Goal: Task Accomplishment & Management: Use online tool/utility

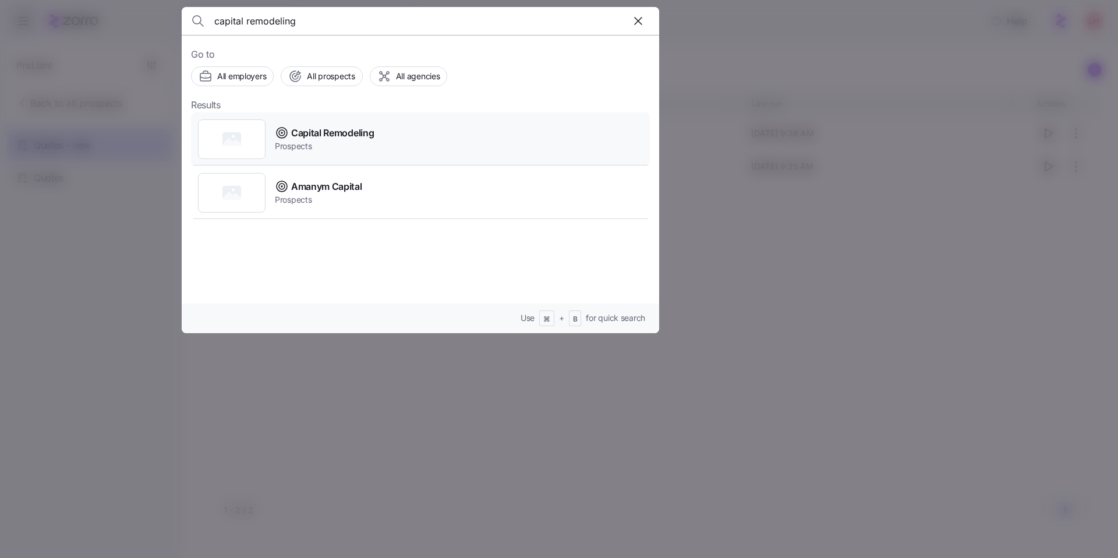
type input "capital remodeling"
click at [385, 132] on div "Capital Remodeling Prospects" at bounding box center [420, 139] width 459 height 54
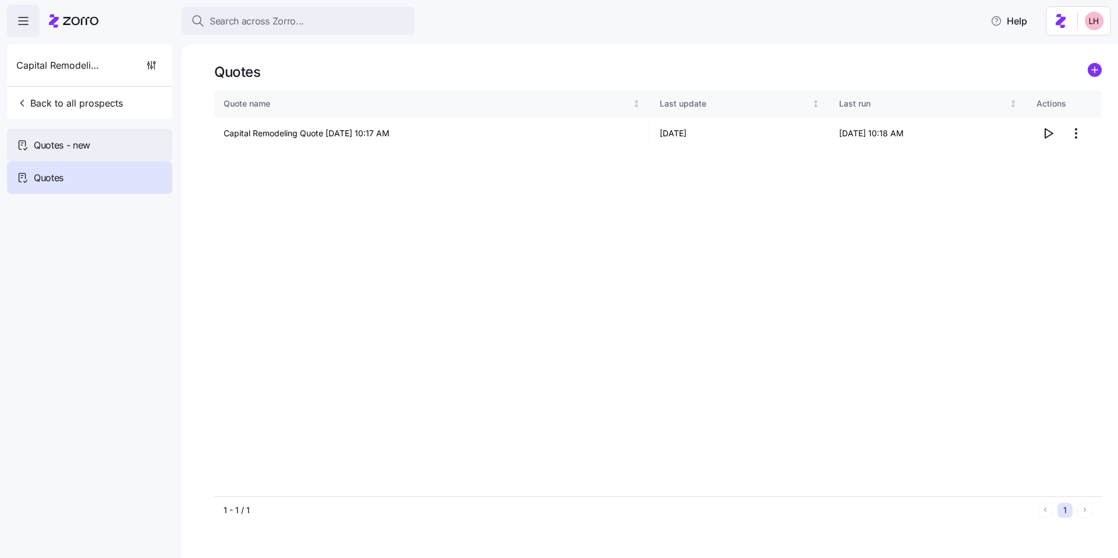
click at [112, 137] on div "Quotes - new" at bounding box center [89, 145] width 165 height 33
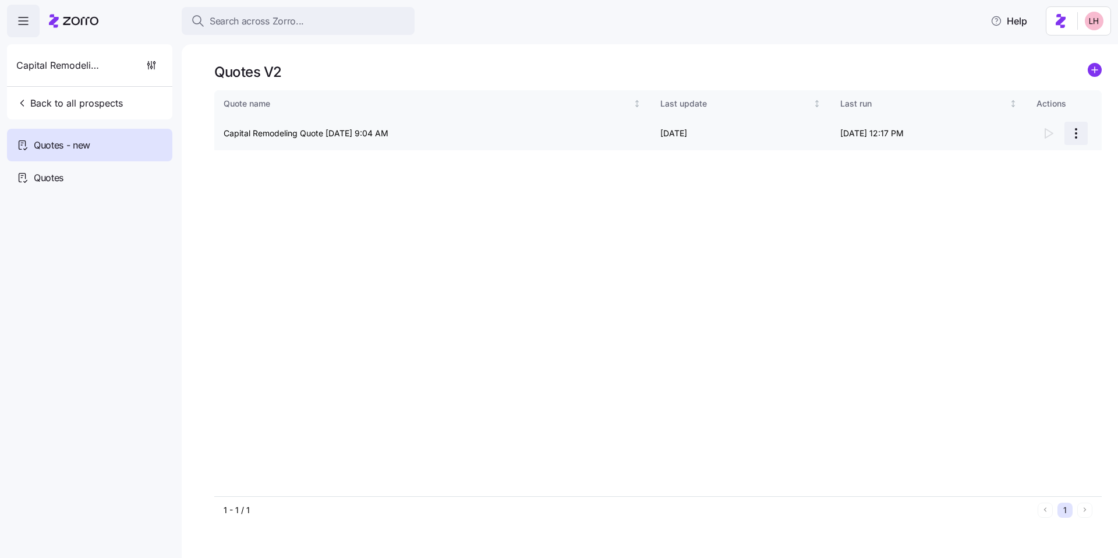
click at [1078, 137] on html "Search across Zorro... Help Capital Remodeling Back to all prospects Quotes - n…" at bounding box center [559, 275] width 1118 height 551
click at [1039, 160] on div "Continue setup" at bounding box center [1029, 162] width 107 height 19
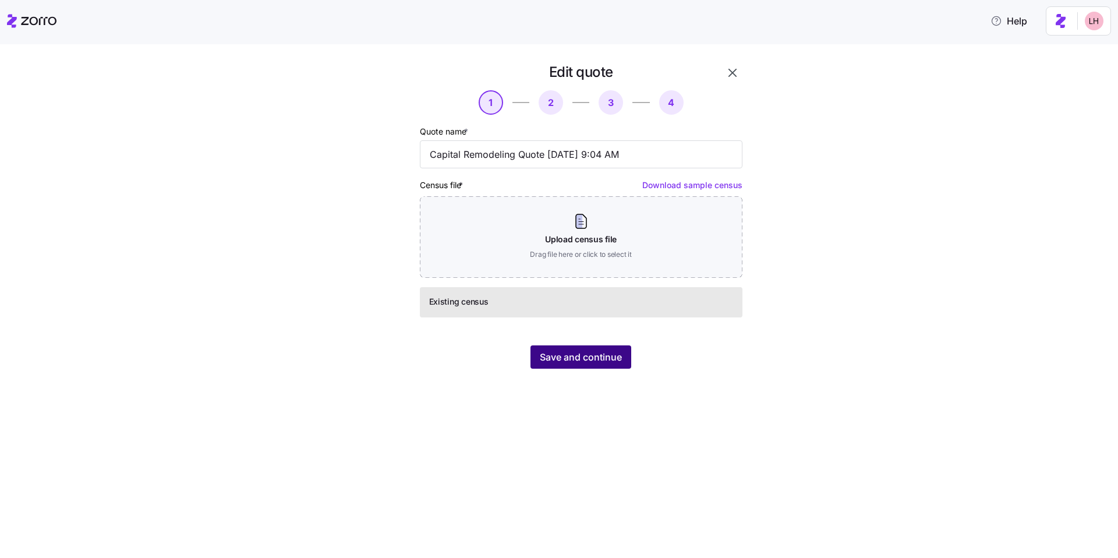
click at [605, 359] on span "Save and continue" at bounding box center [581, 357] width 82 height 14
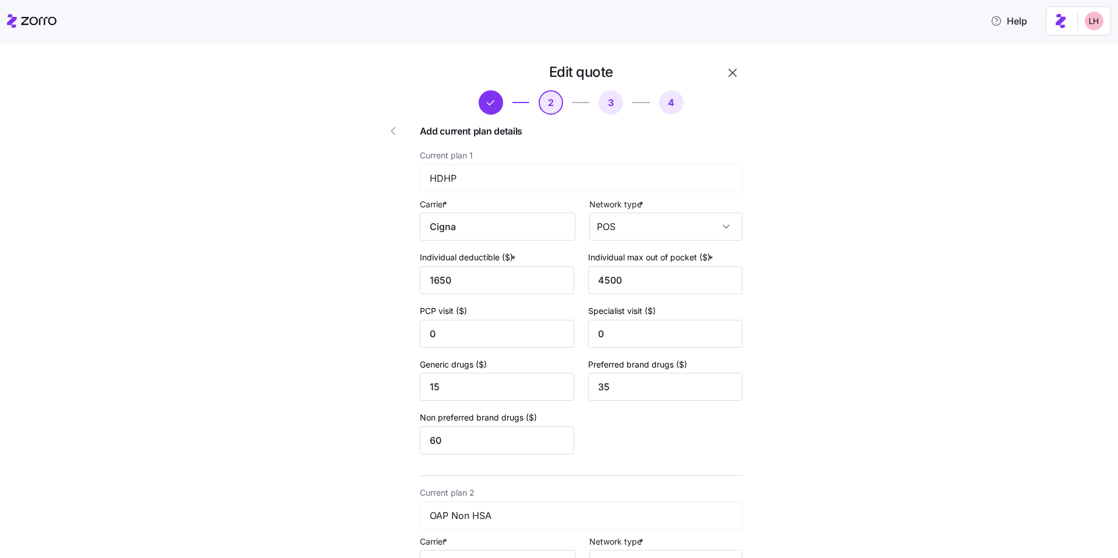
scroll to position [348, 0]
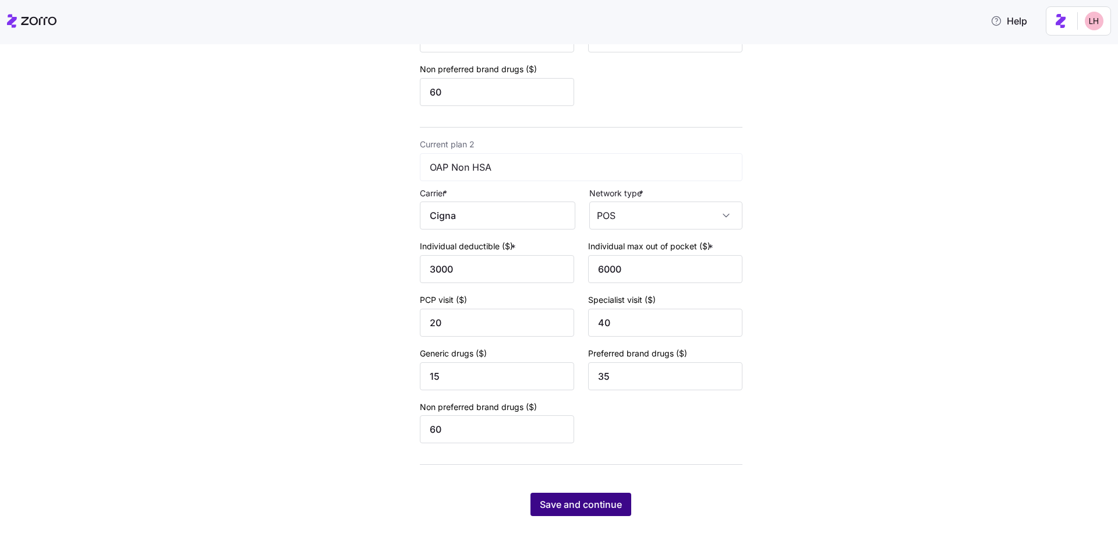
click at [614, 498] on span "Save and continue" at bounding box center [581, 504] width 82 height 14
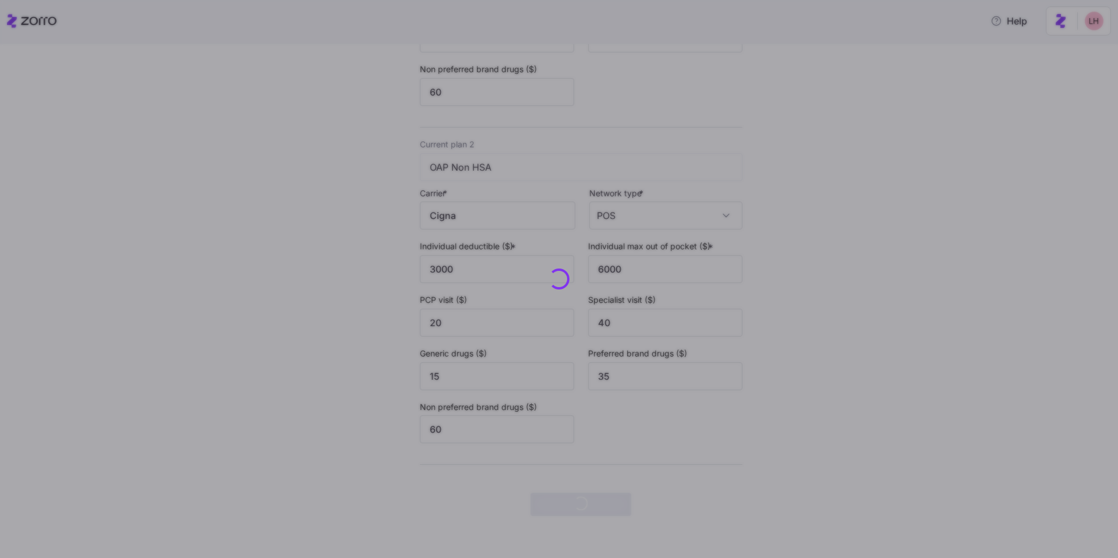
scroll to position [0, 0]
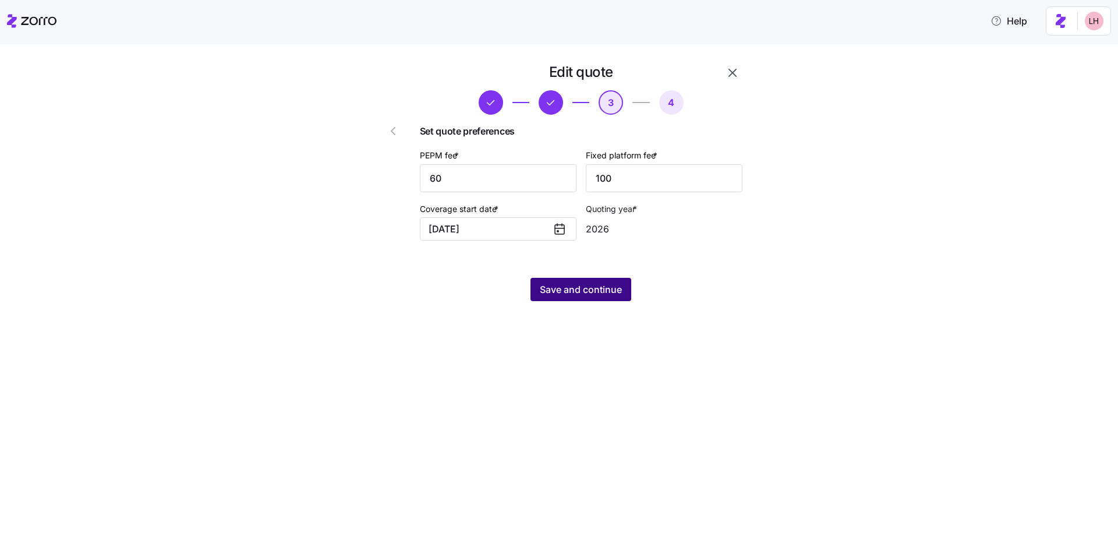
click at [610, 286] on span "Save and continue" at bounding box center [581, 289] width 82 height 14
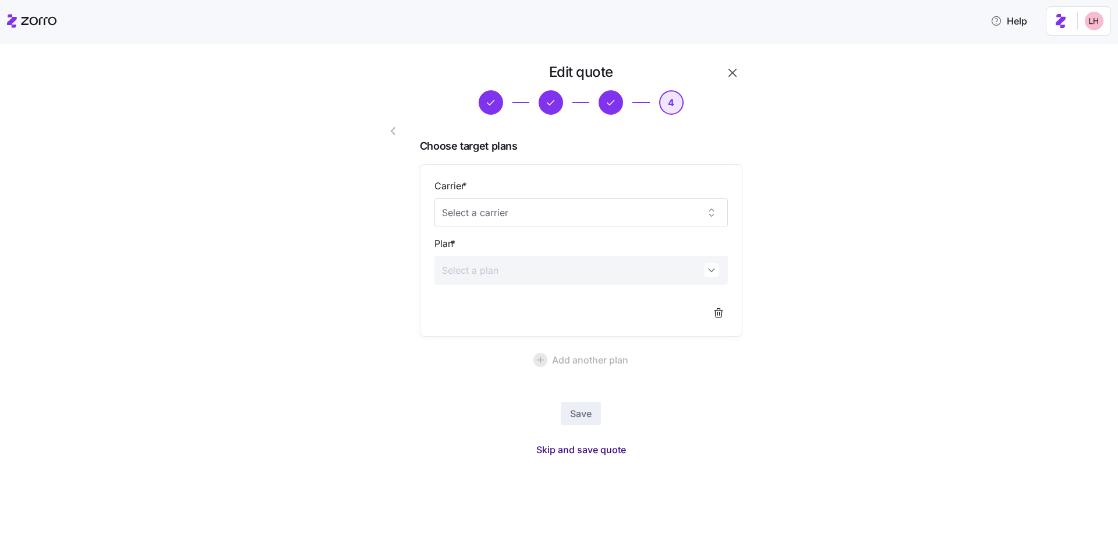
click at [603, 450] on span "Skip and save quote" at bounding box center [581, 450] width 90 height 14
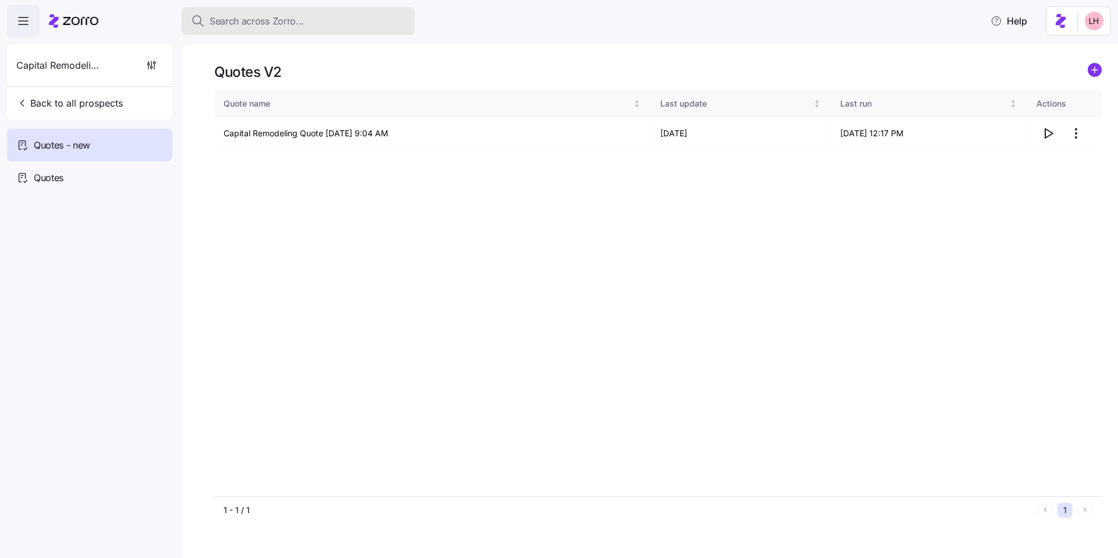
click at [253, 15] on span "Search across Zorro..." at bounding box center [257, 21] width 94 height 15
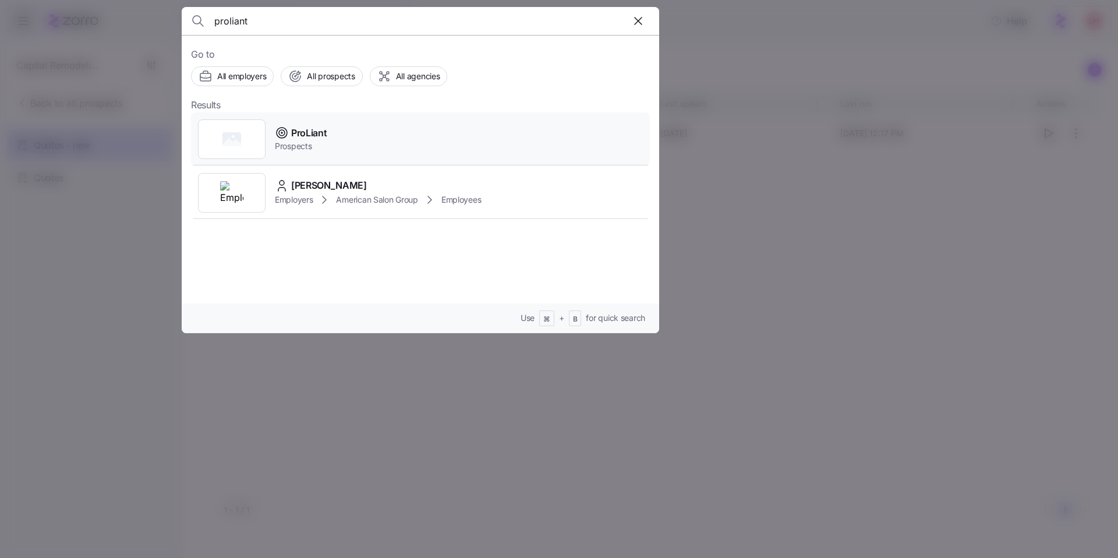
type input "proliant"
click at [337, 130] on div "ProLiant Prospects" at bounding box center [420, 139] width 459 height 54
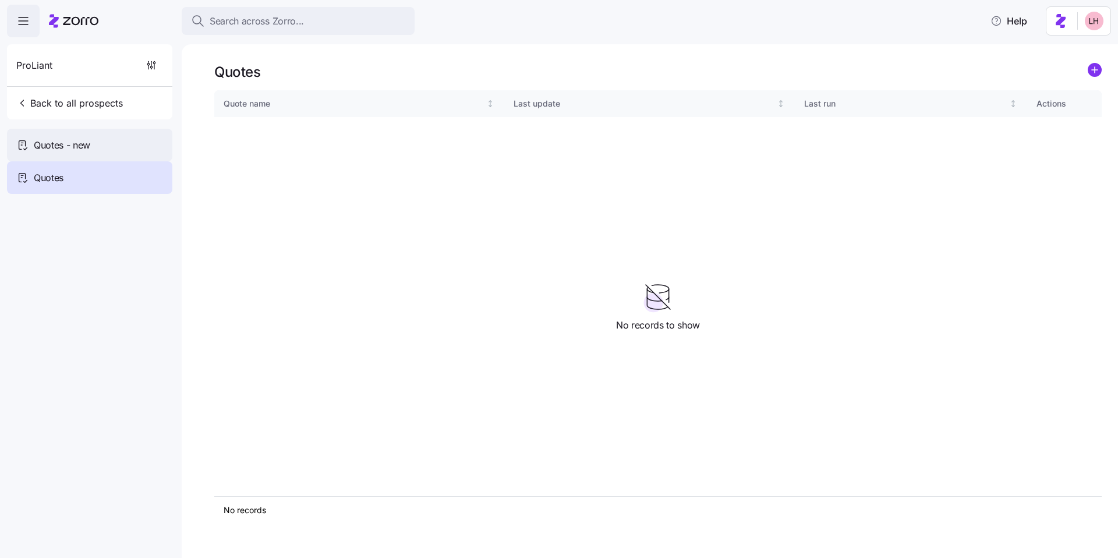
click at [121, 138] on div "Quotes - new" at bounding box center [89, 145] width 165 height 33
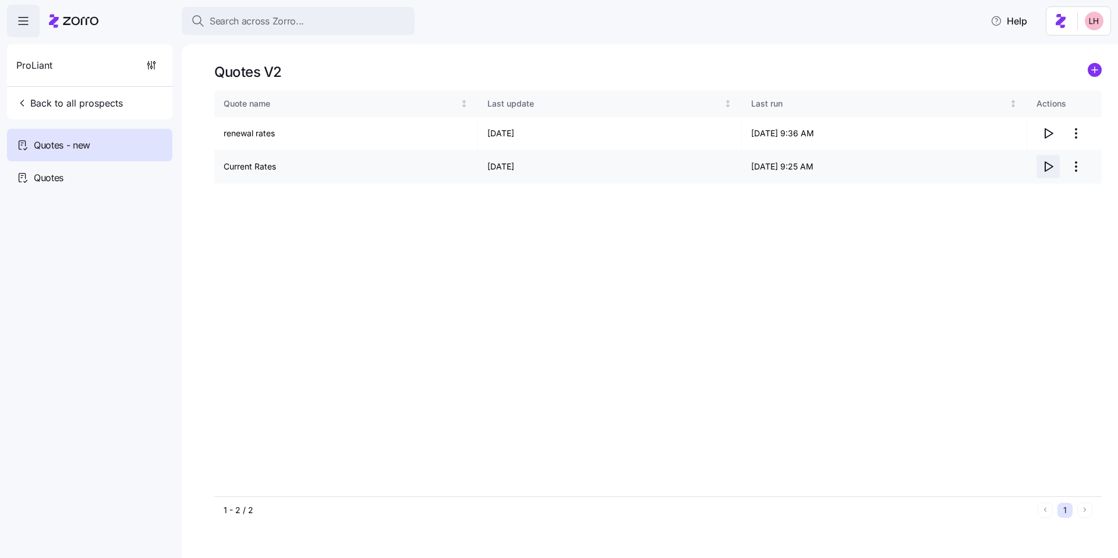
click at [1052, 169] on icon "button" at bounding box center [1048, 167] width 14 height 14
click at [1077, 136] on html "Search across Zorro... Help ProLiant Back to all prospects Quotes - new Quotes …" at bounding box center [559, 275] width 1118 height 551
click at [1042, 159] on div "Edit quote" at bounding box center [1029, 162] width 107 height 19
click at [1077, 169] on html "Search across Zorro... Help ProLiant Back to all prospects Quotes - new Quotes …" at bounding box center [559, 275] width 1118 height 551
click at [1034, 192] on div "Edit quote" at bounding box center [1029, 195] width 107 height 19
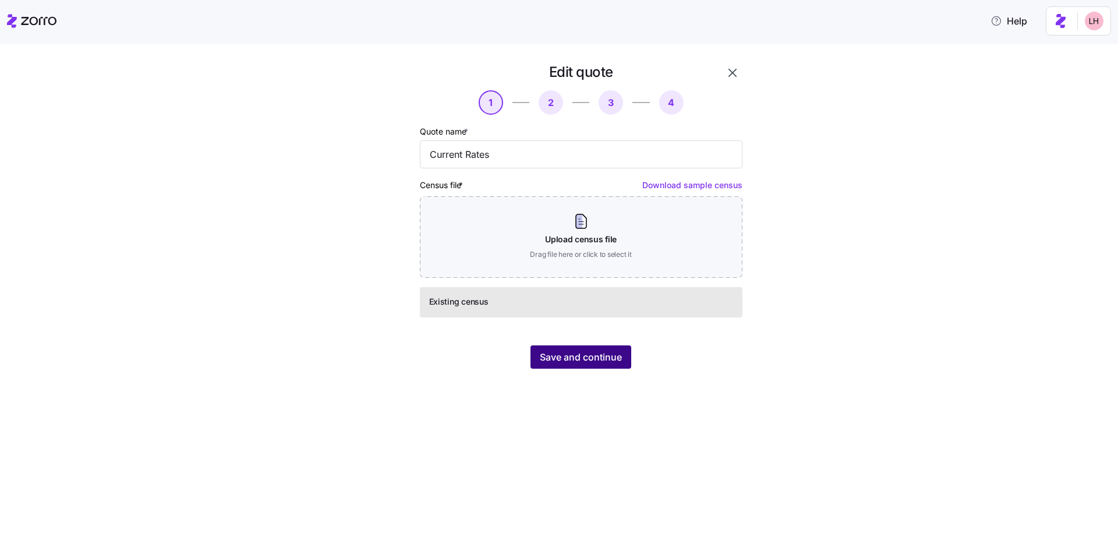
click at [578, 350] on span "Save and continue" at bounding box center [581, 357] width 82 height 14
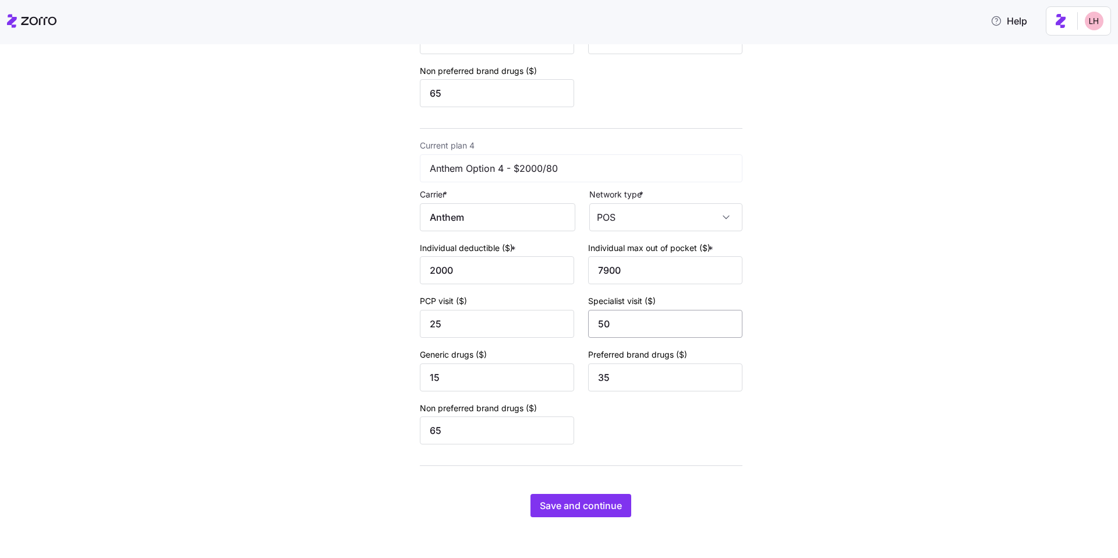
scroll to position [1023, 0]
click at [611, 512] on button "Save and continue" at bounding box center [581, 504] width 101 height 23
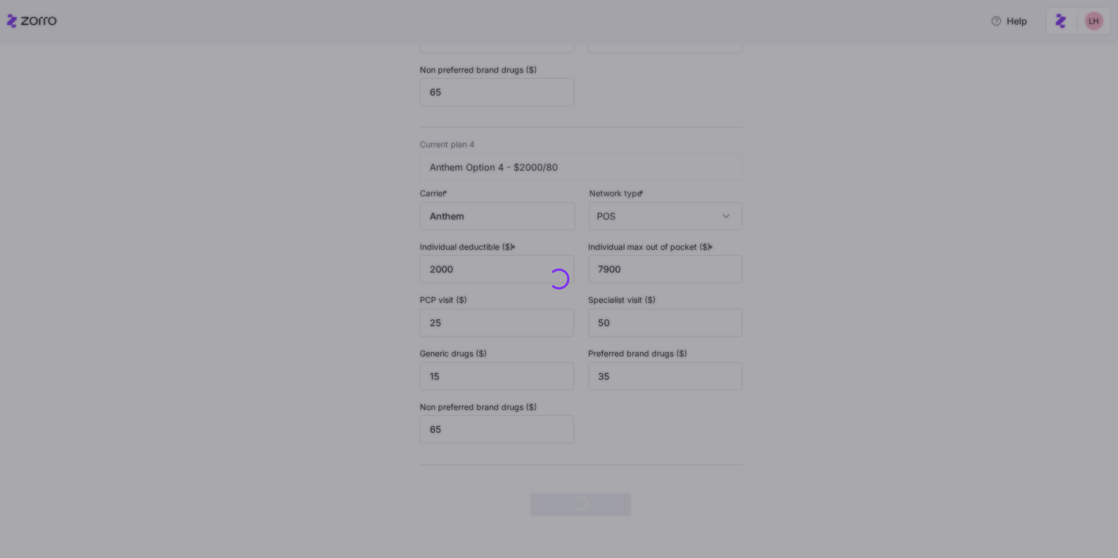
scroll to position [0, 0]
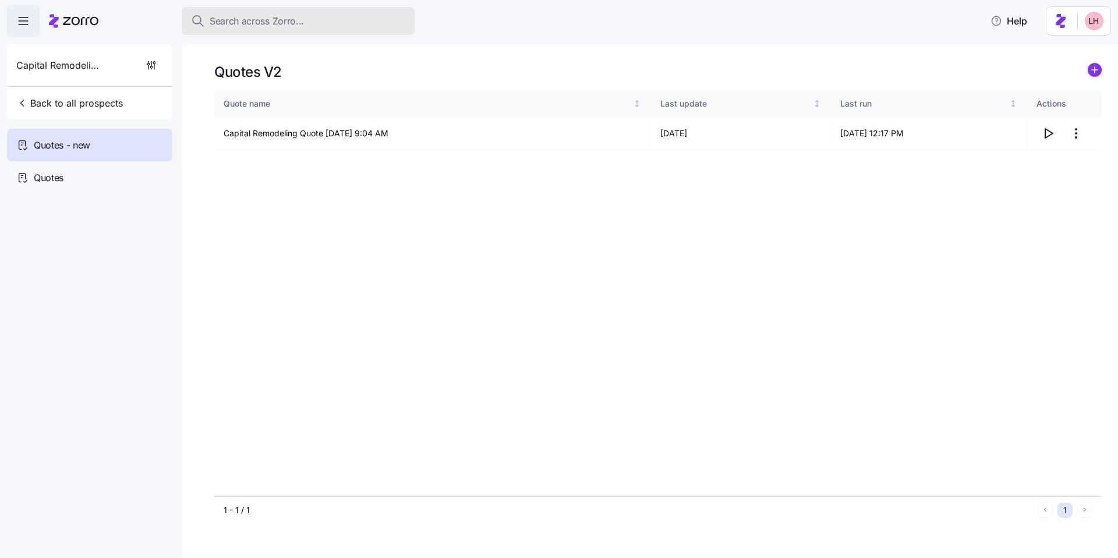
click at [255, 24] on span "Search across Zorro..." at bounding box center [257, 21] width 94 height 15
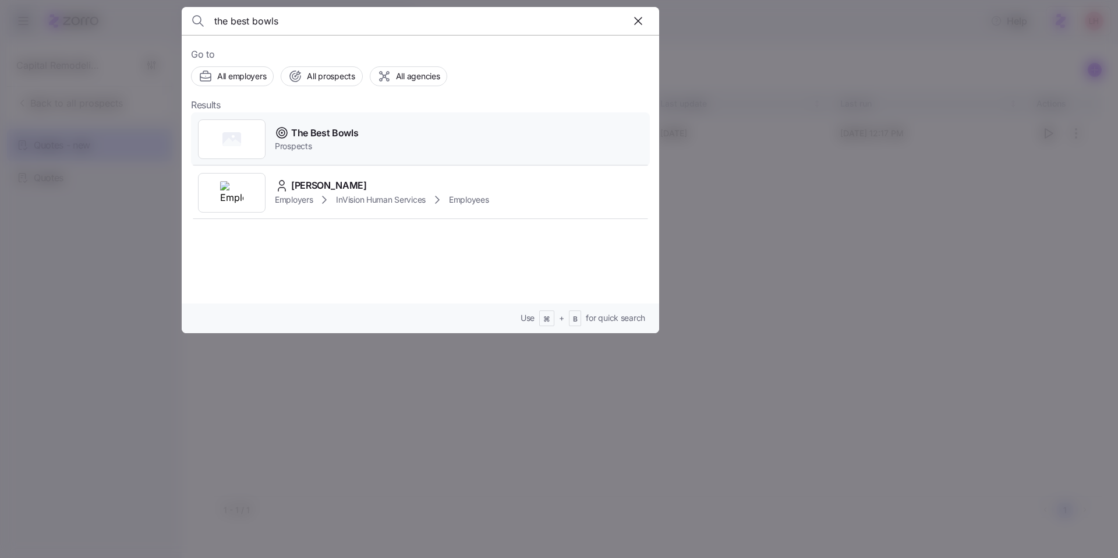
type input "the best bowls"
click at [348, 133] on span "The Best Bowls" at bounding box center [325, 133] width 68 height 15
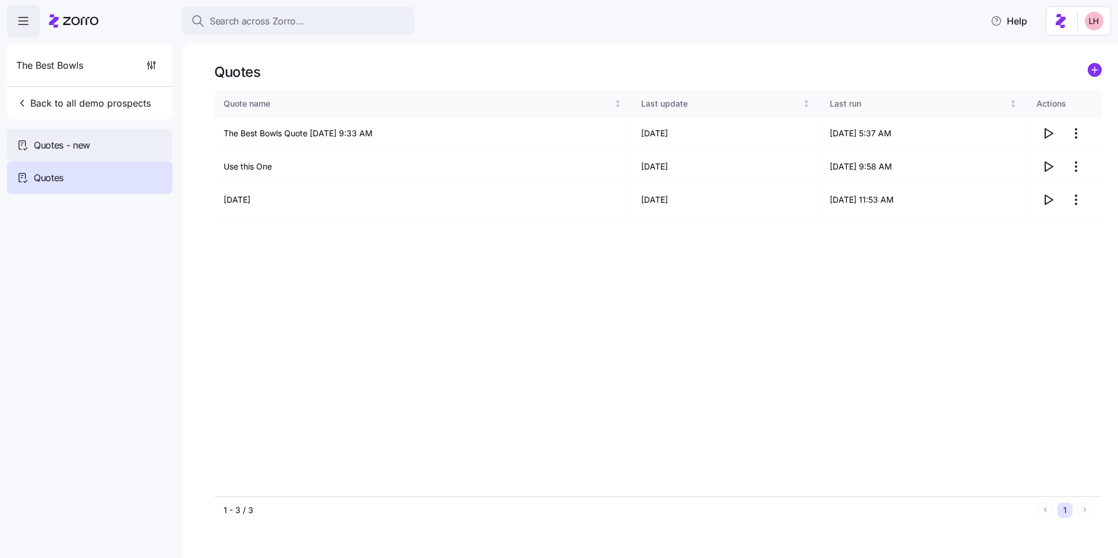
click at [108, 150] on div "Quotes - new" at bounding box center [89, 145] width 165 height 33
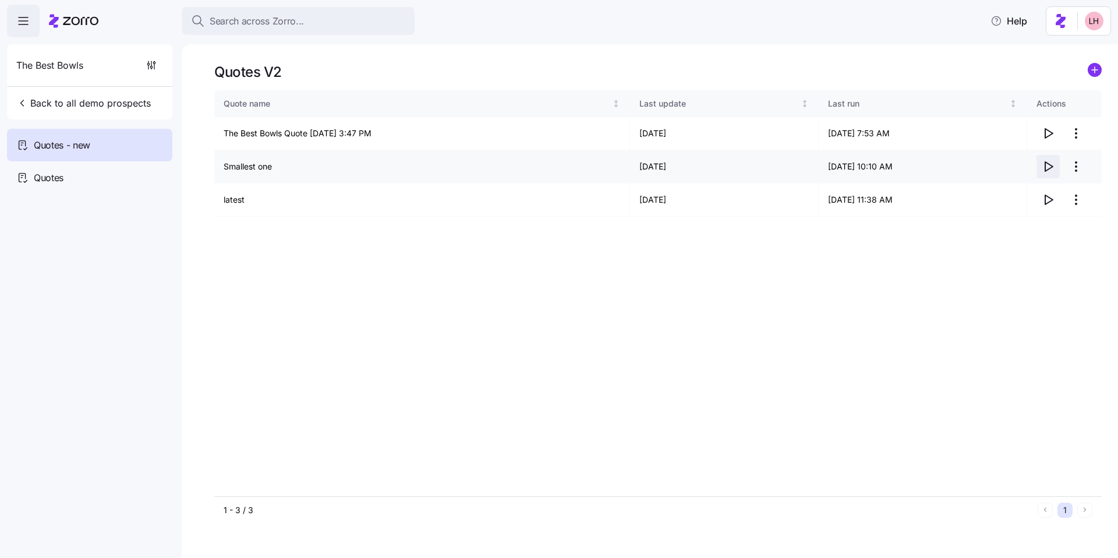
click at [1047, 169] on icon "button" at bounding box center [1048, 167] width 14 height 14
click at [1049, 169] on icon "button" at bounding box center [1048, 167] width 14 height 14
click at [1076, 171] on html "Search across Zorro... Help The Best Bowls Back to all demo prospects Quotes - …" at bounding box center [559, 275] width 1118 height 551
click at [1029, 192] on div "Edit quote" at bounding box center [1029, 195] width 107 height 19
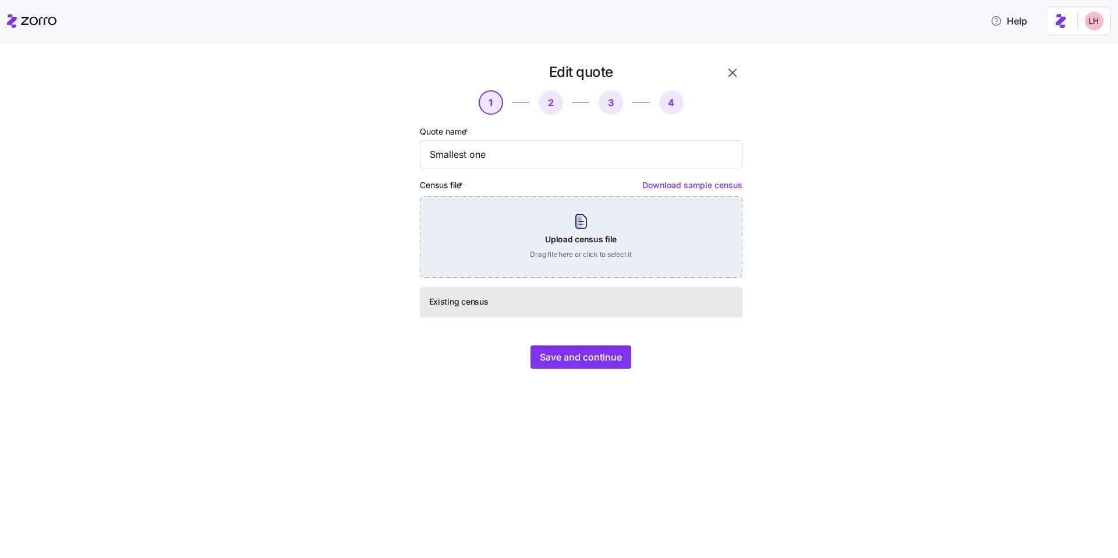
click at [574, 230] on div "Upload census file Drag file here or click to select it" at bounding box center [581, 237] width 323 height 82
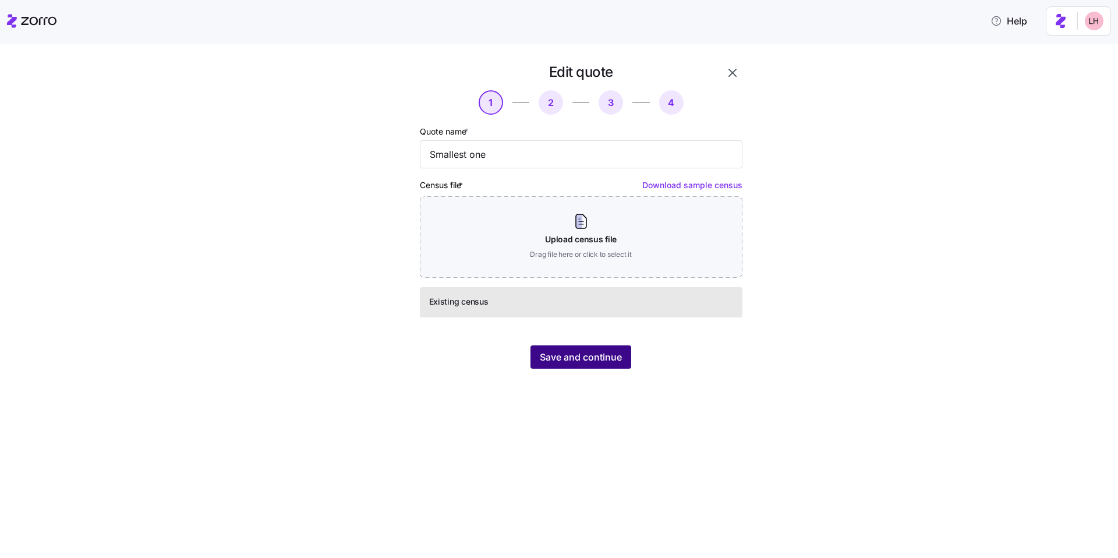
click at [610, 356] on span "Save and continue" at bounding box center [581, 357] width 82 height 14
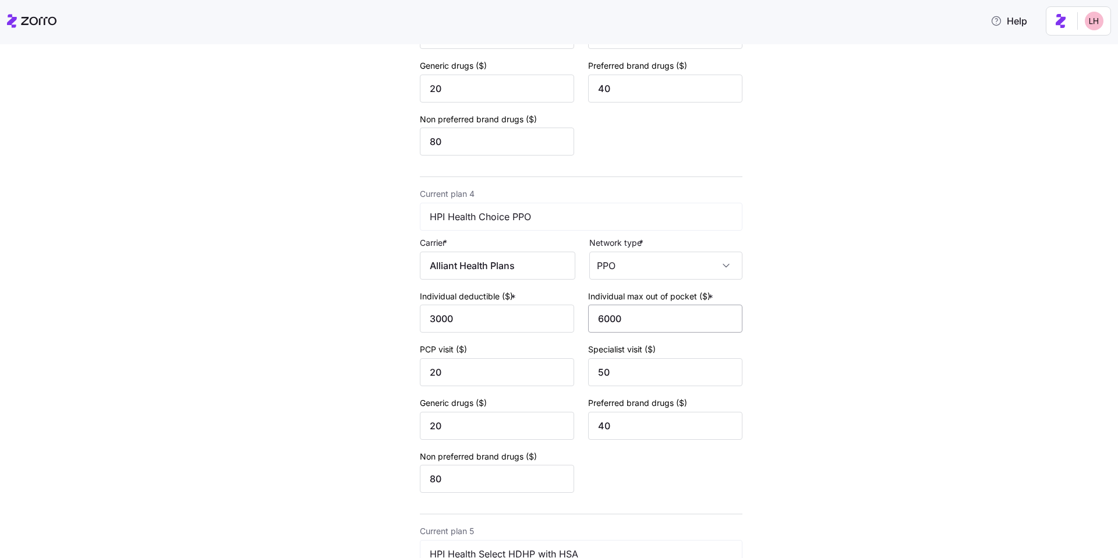
scroll to position [1360, 0]
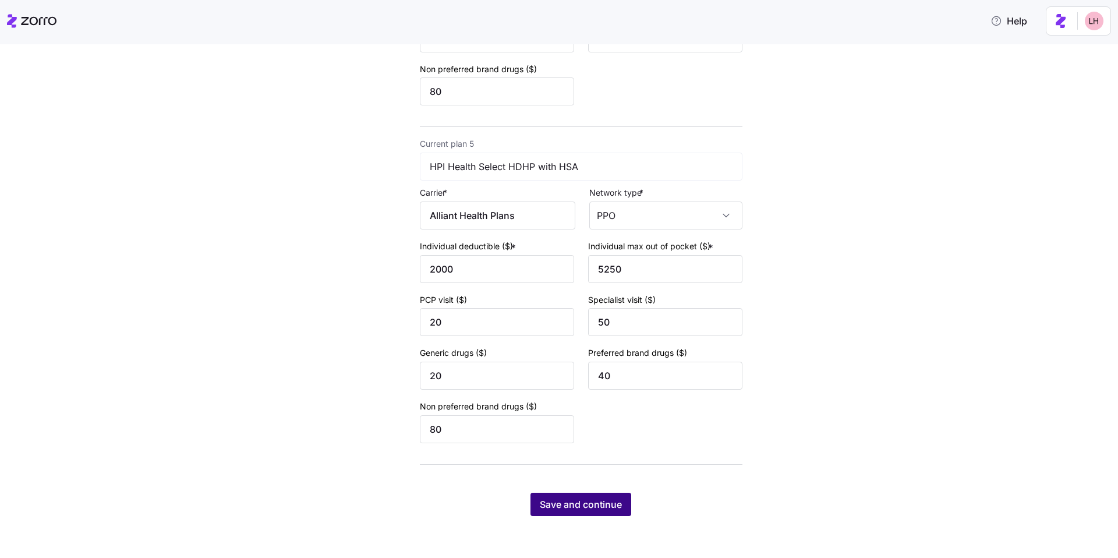
click at [598, 502] on span "Save and continue" at bounding box center [581, 504] width 82 height 14
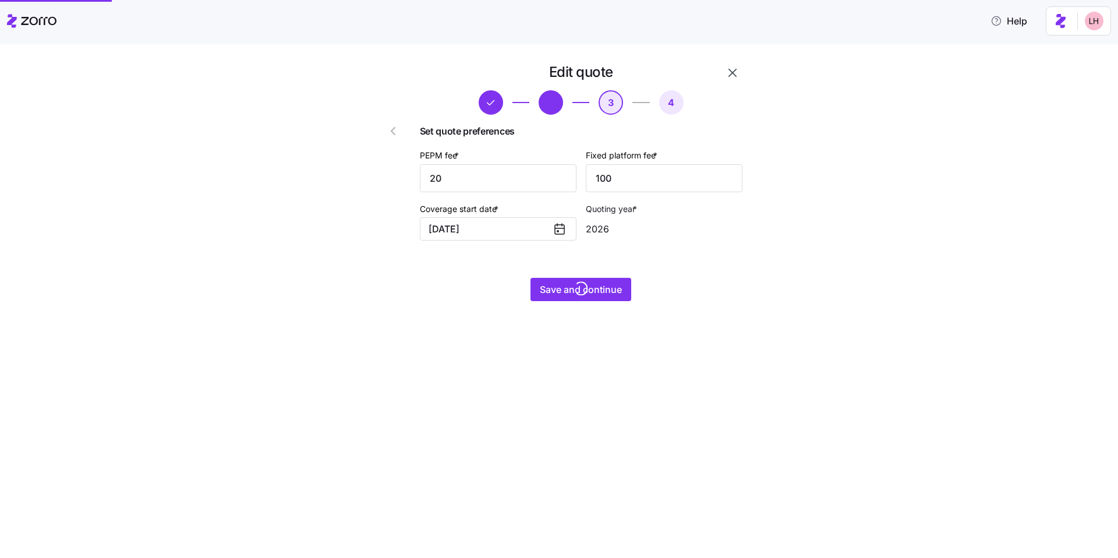
scroll to position [0, 0]
click at [615, 287] on span "Save and continue" at bounding box center [581, 289] width 82 height 14
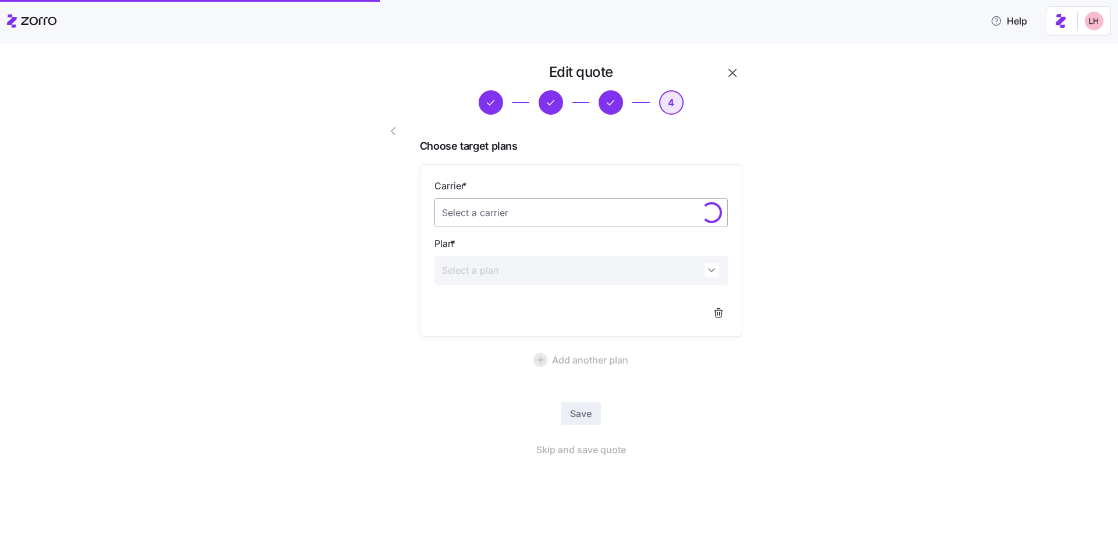
click at [632, 215] on input "Carrier *" at bounding box center [581, 212] width 294 height 29
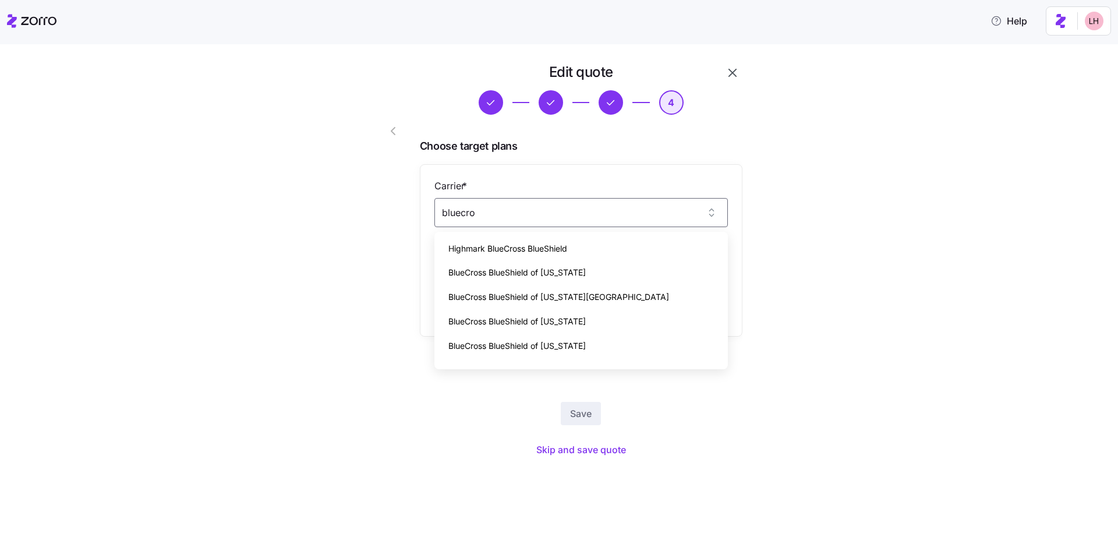
click at [589, 338] on div "BlueCross BlueShield of [US_STATE]" at bounding box center [581, 346] width 284 height 24
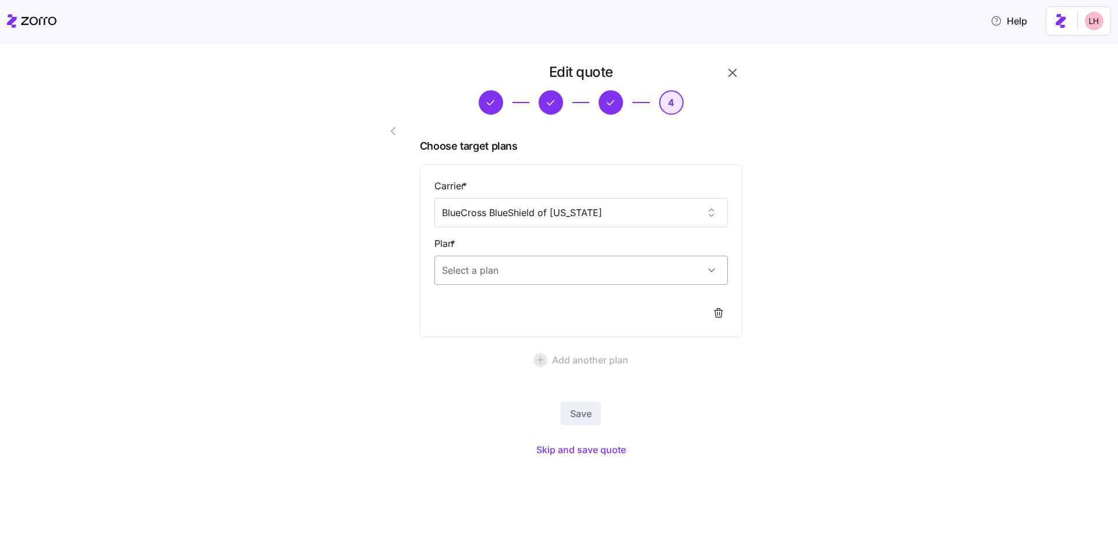
type input "BlueCross BlueShield of [US_STATE]"
click at [546, 270] on input "Plan *" at bounding box center [581, 270] width 294 height 29
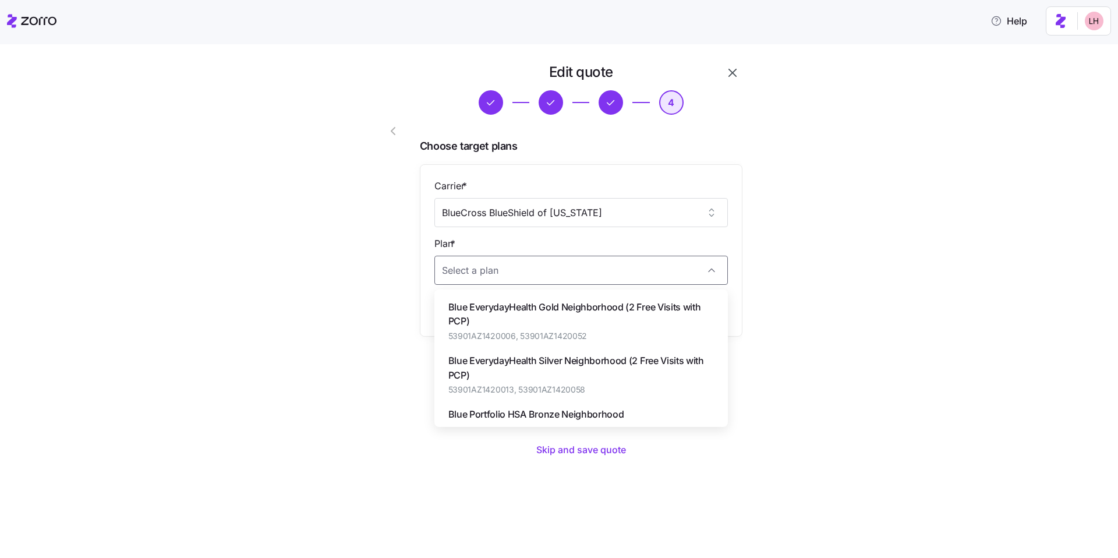
click at [642, 370] on span "Blue EverydayHealth Silver Neighborhood (2 Free Visits with PCP)" at bounding box center [581, 368] width 266 height 29
type input "Blue EverydayHealth Silver Neighborhood (2 Free Visits with PCP)"
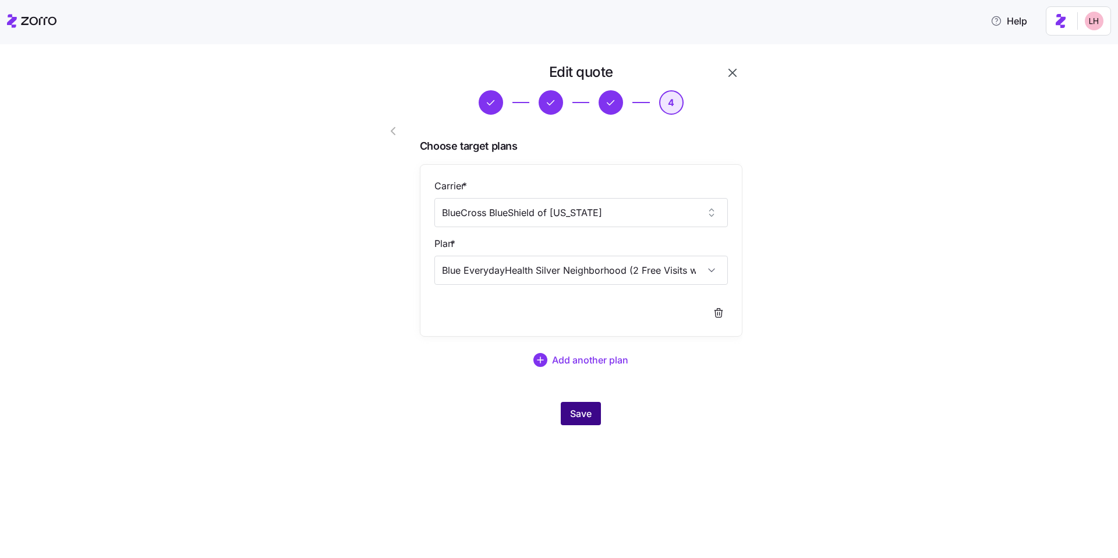
click at [589, 413] on span "Save" at bounding box center [581, 413] width 22 height 14
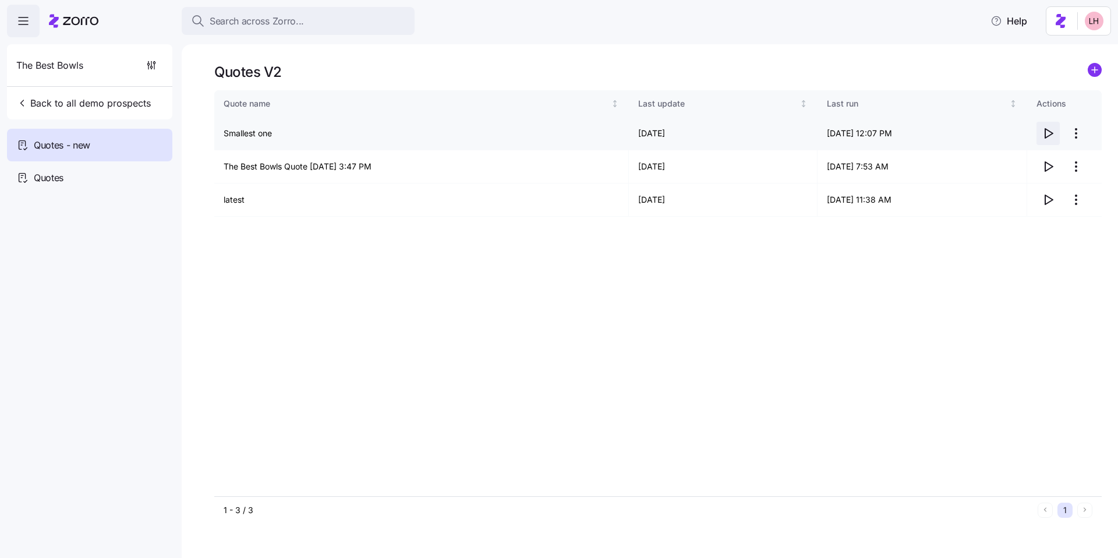
click at [1048, 135] on icon "button" at bounding box center [1048, 133] width 14 height 14
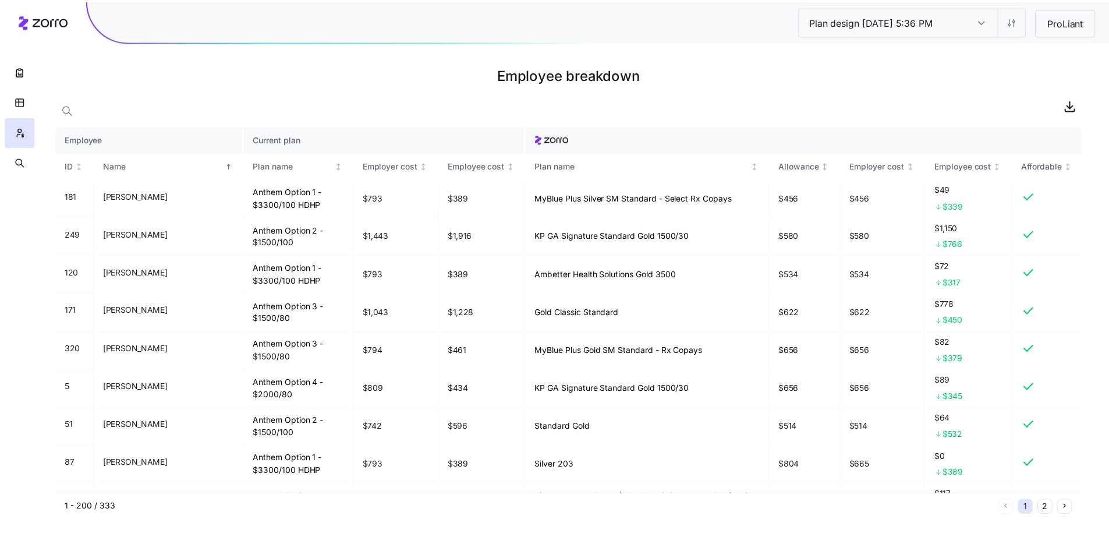
scroll to position [1349, 0]
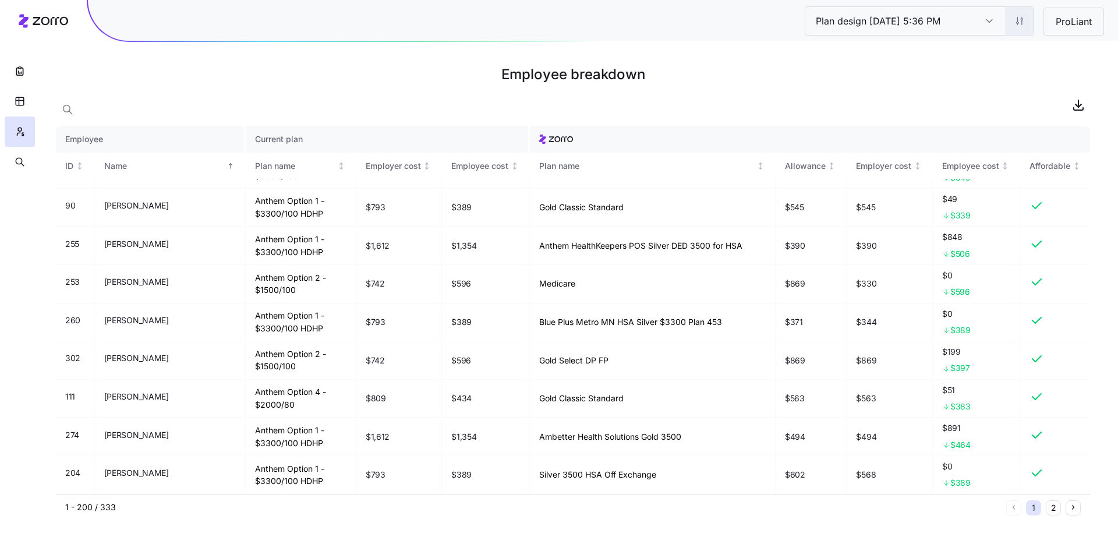
click at [1017, 26] on html "Plan design [DATE] 5:36 PM Plan design [DATE] 5:36 PM ProLiant Employee breakdo…" at bounding box center [559, 279] width 1118 height 558
click at [984, 68] on div "Edit plan design (in wizard)" at bounding box center [971, 70] width 104 height 13
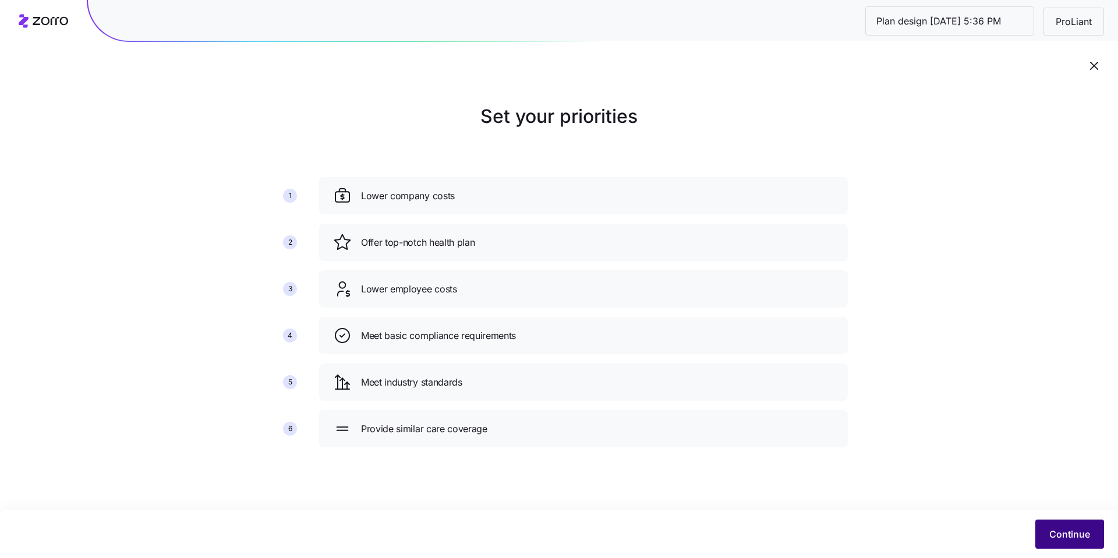
click at [1079, 535] on span "Continue" at bounding box center [1069, 534] width 41 height 14
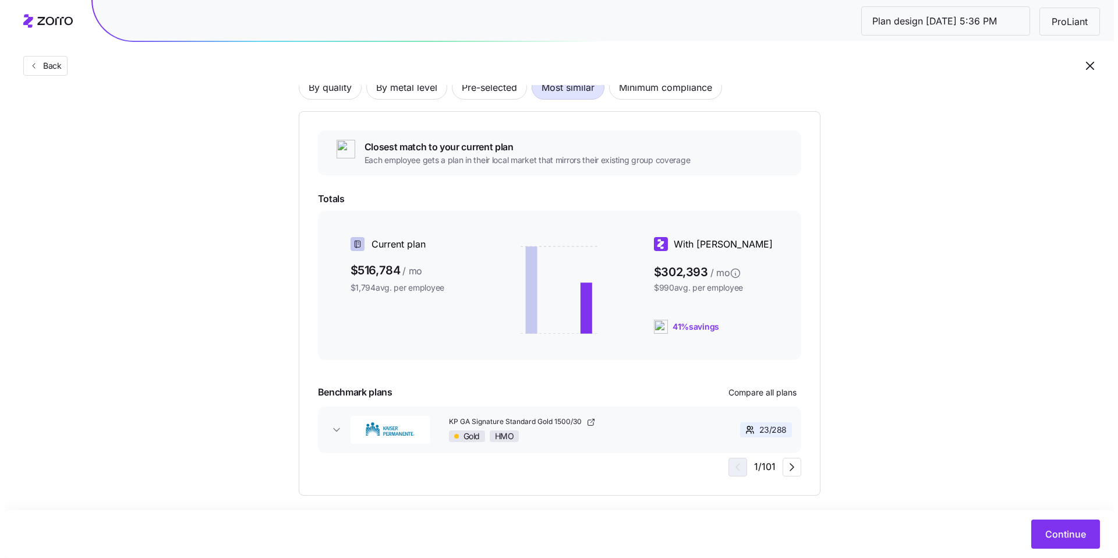
scroll to position [104, 0]
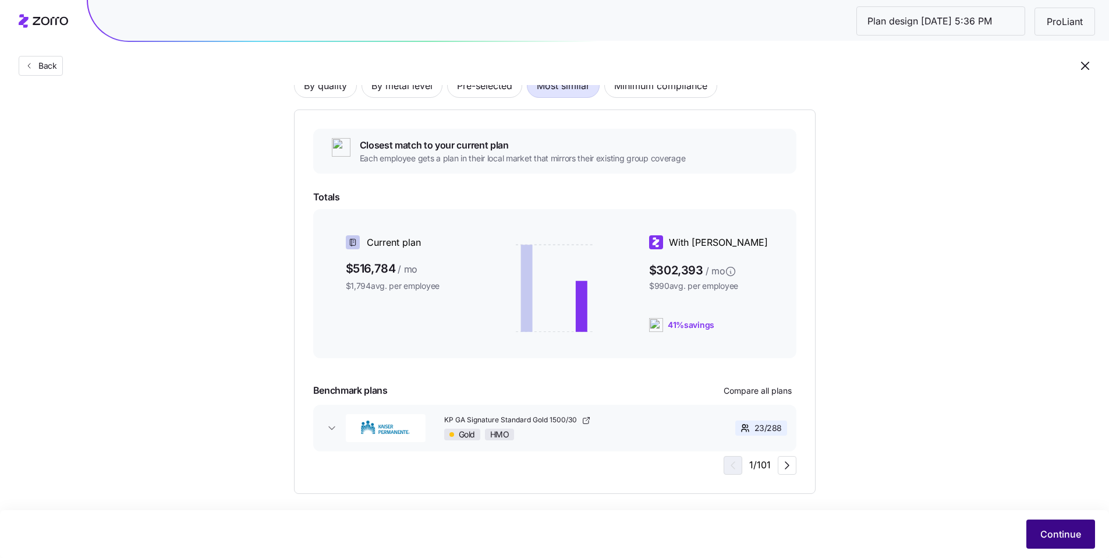
click at [1051, 530] on span "Continue" at bounding box center [1061, 534] width 41 height 14
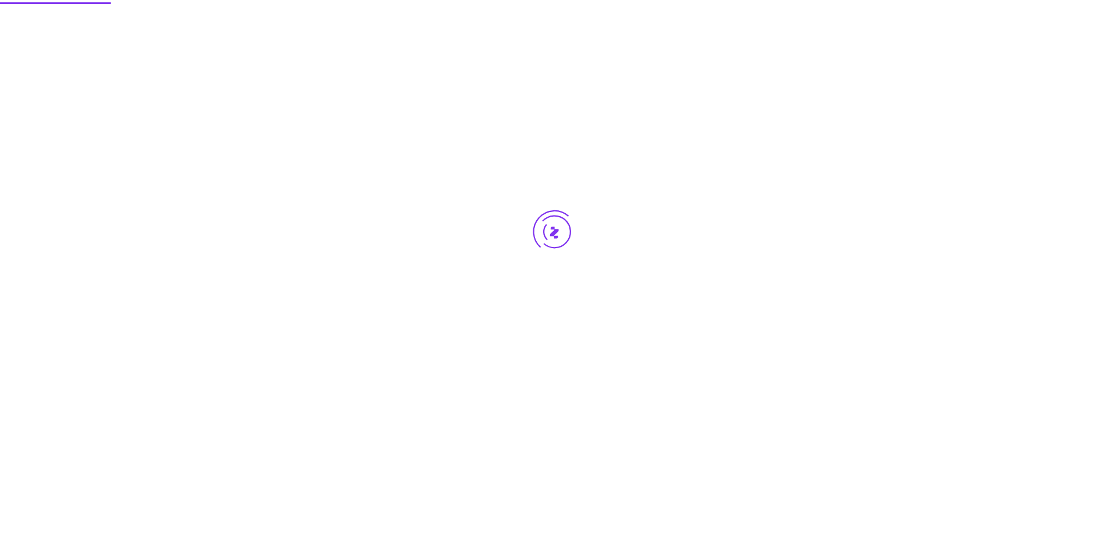
scroll to position [0, 0]
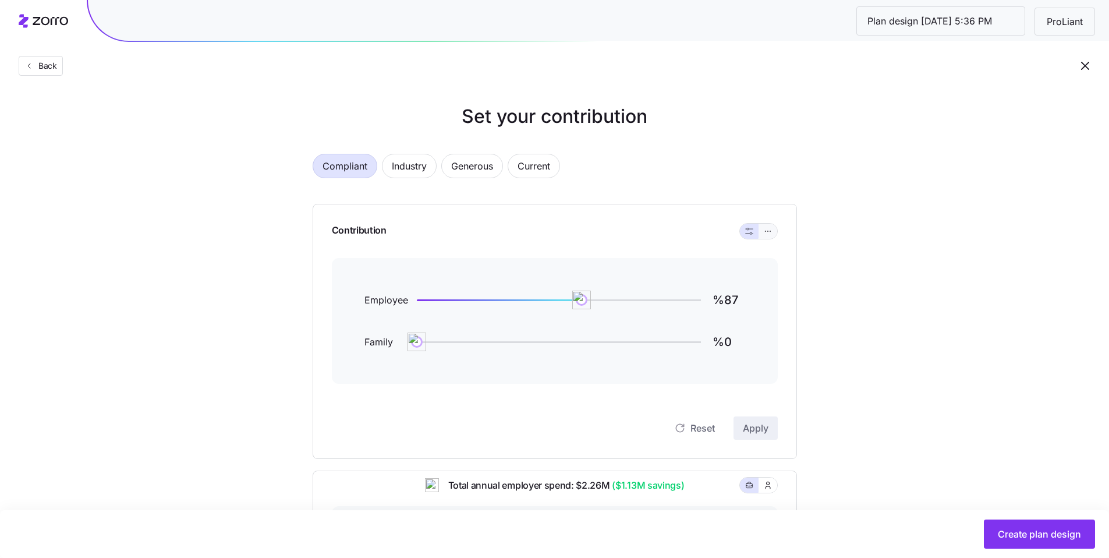
click at [766, 231] on icon "button" at bounding box center [768, 231] width 8 height 14
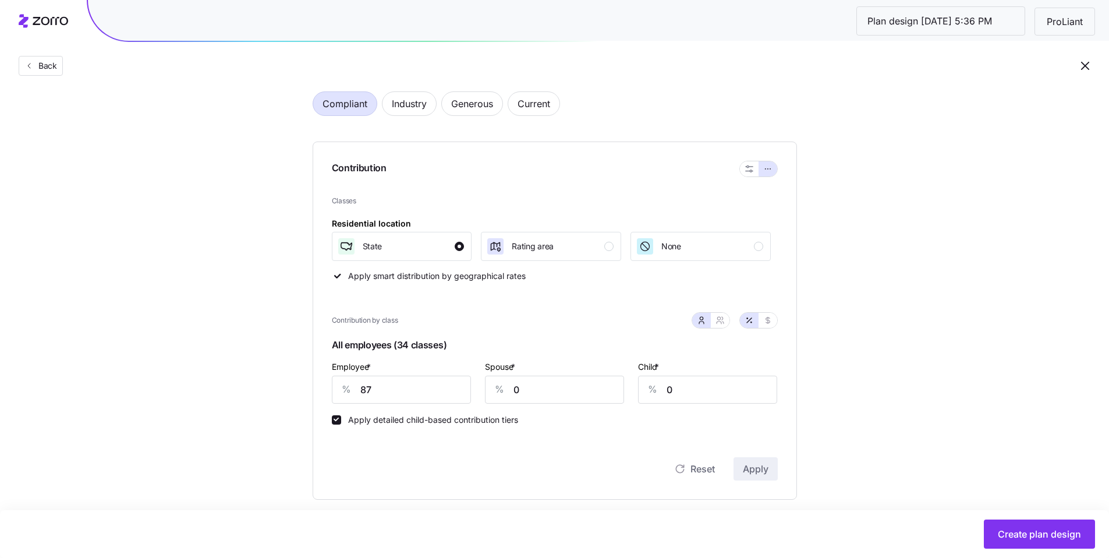
scroll to position [69, 0]
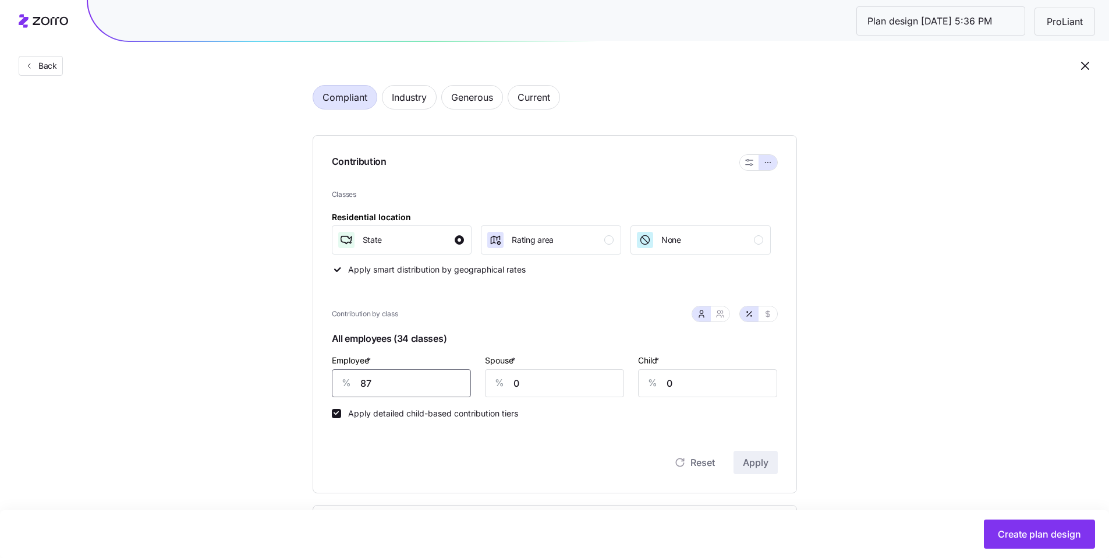
drag, startPoint x: 385, startPoint y: 381, endPoint x: 309, endPoint y: 368, distance: 76.8
click at [329, 376] on div "Contribution Classes Residential location State Rating area None Apply smart di…" at bounding box center [555, 314] width 485 height 358
type input "90"
type input "65"
type input "64"
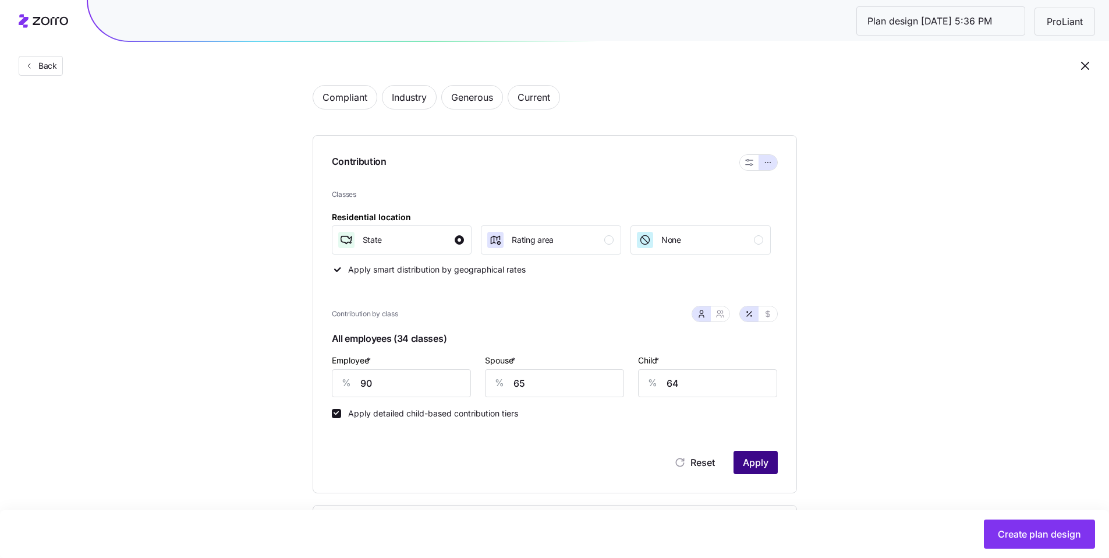
click at [751, 467] on span "Apply" at bounding box center [756, 462] width 26 height 14
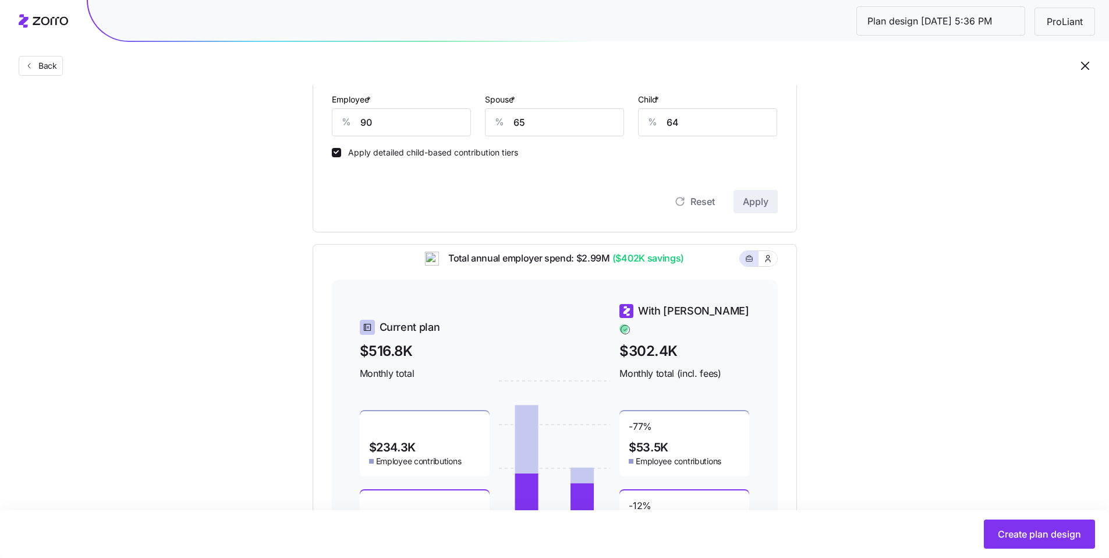
scroll to position [433, 0]
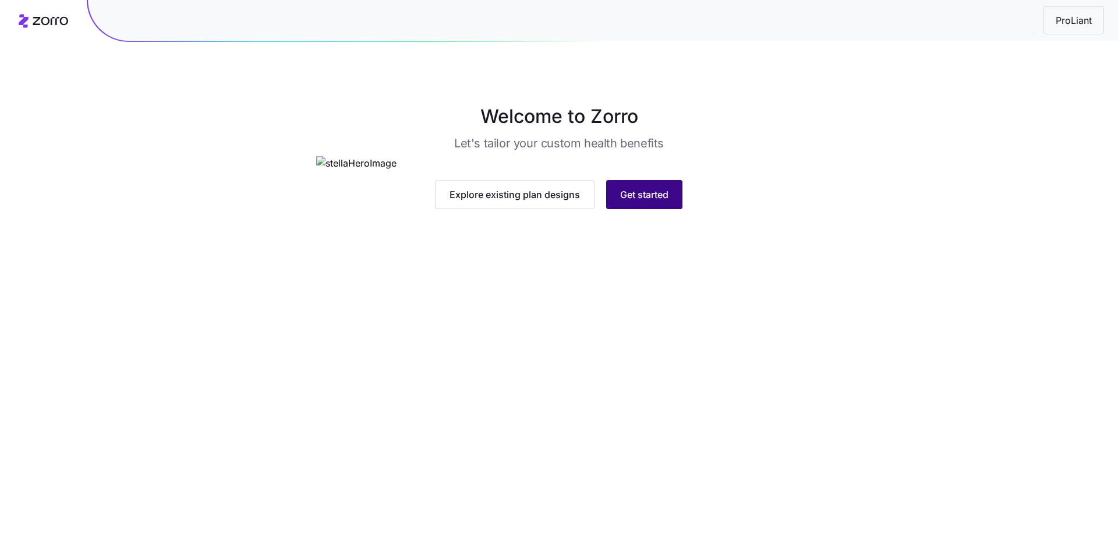
click at [650, 202] on span "Get started" at bounding box center [644, 195] width 48 height 14
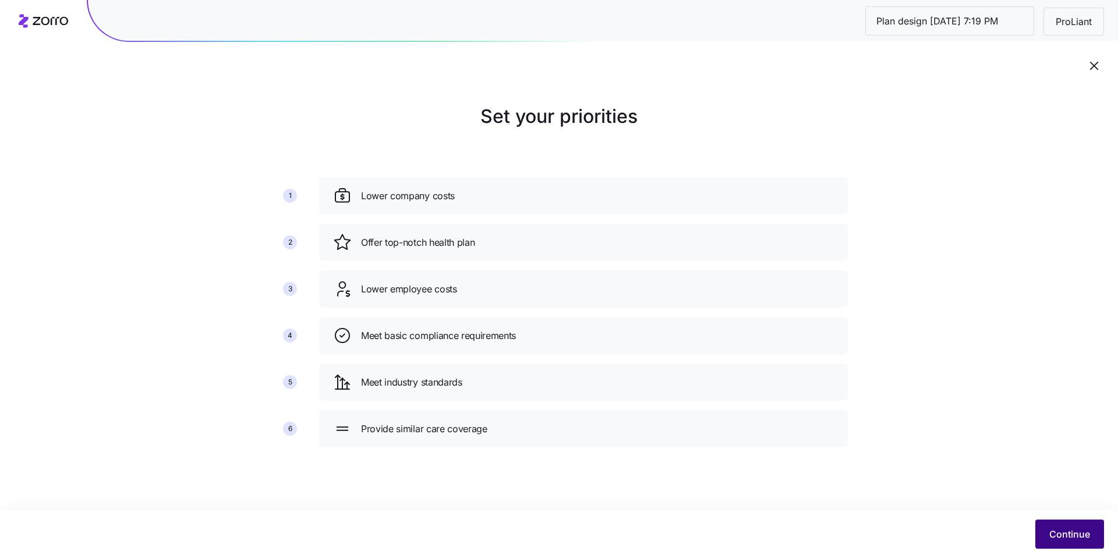
click at [1063, 529] on span "Continue" at bounding box center [1069, 534] width 41 height 14
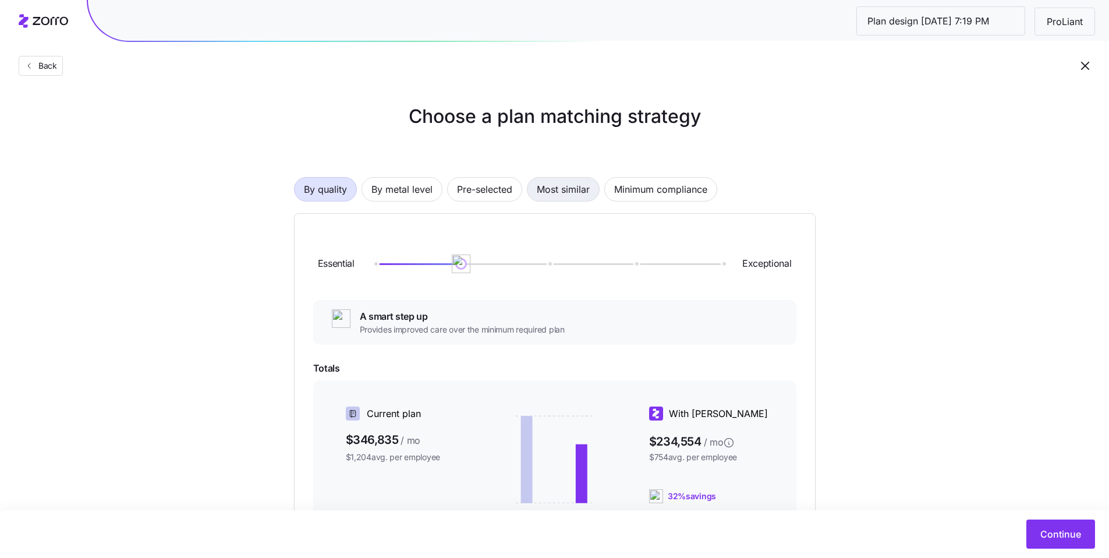
click at [578, 195] on span "Most similar" at bounding box center [563, 189] width 53 height 23
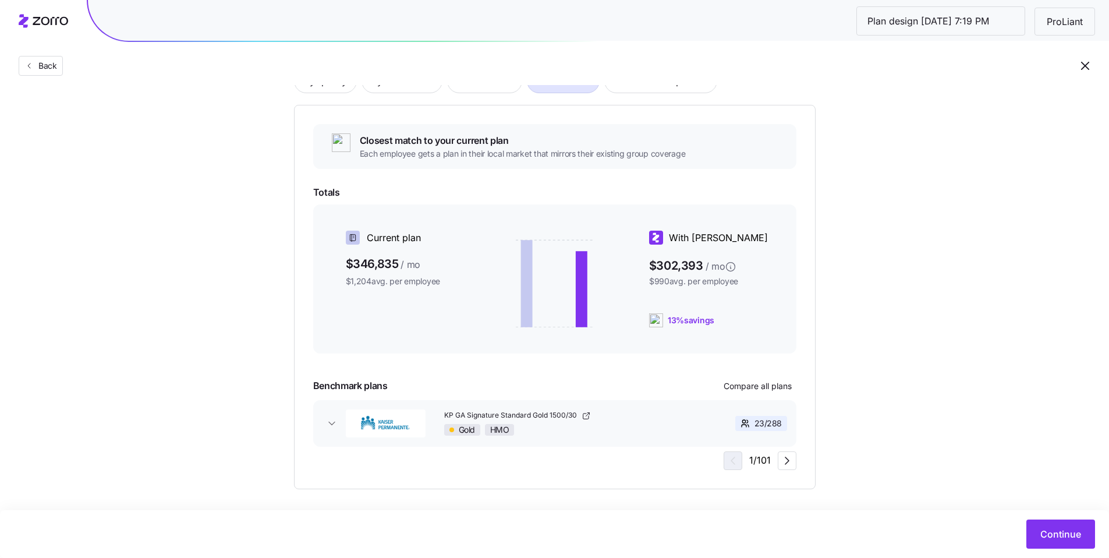
scroll to position [114, 0]
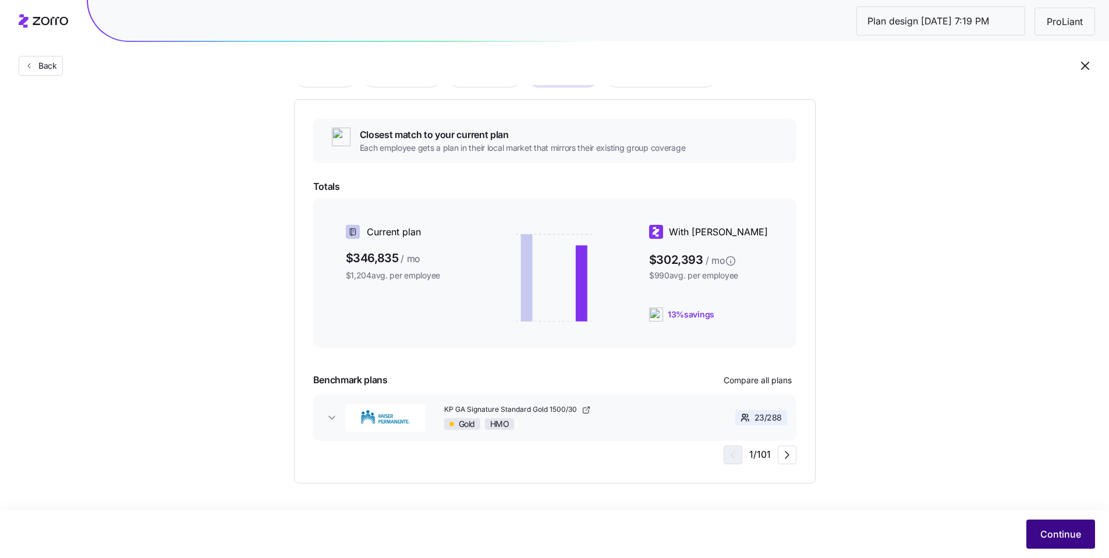
click at [1051, 529] on span "Continue" at bounding box center [1061, 534] width 41 height 14
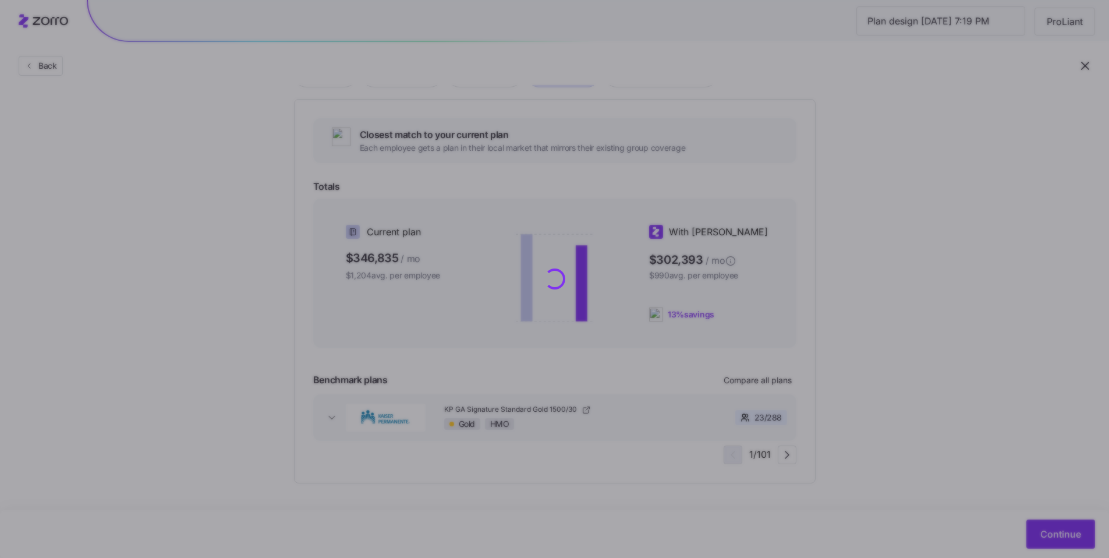
scroll to position [0, 0]
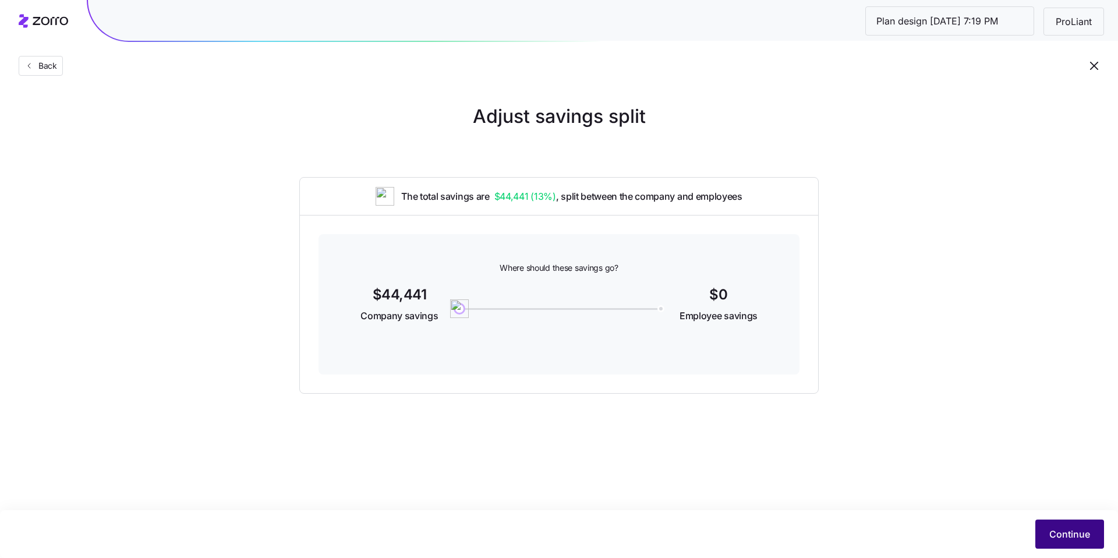
click at [1061, 540] on span "Continue" at bounding box center [1069, 534] width 41 height 14
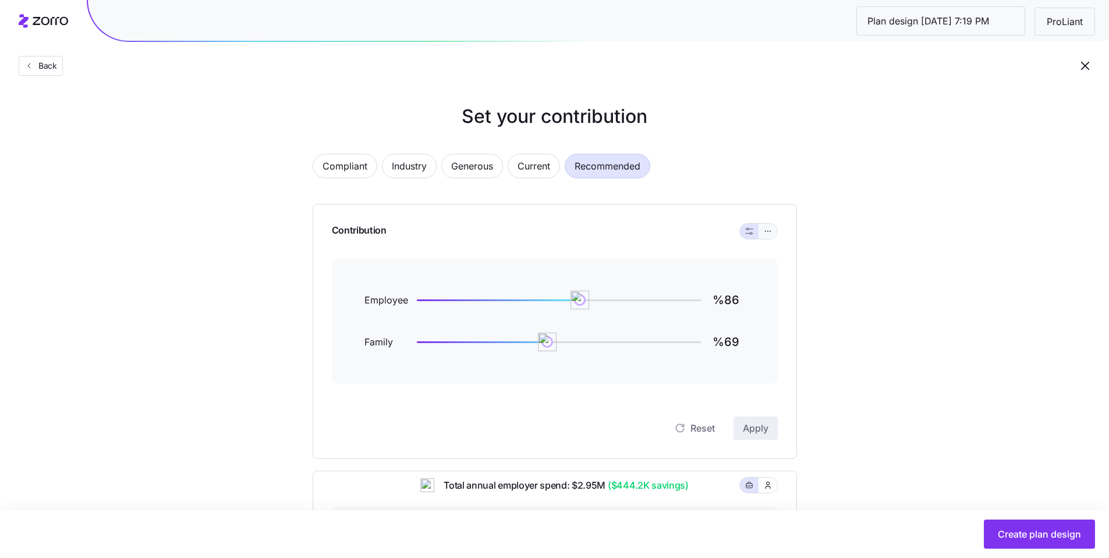
click at [772, 236] on button "button" at bounding box center [768, 231] width 19 height 15
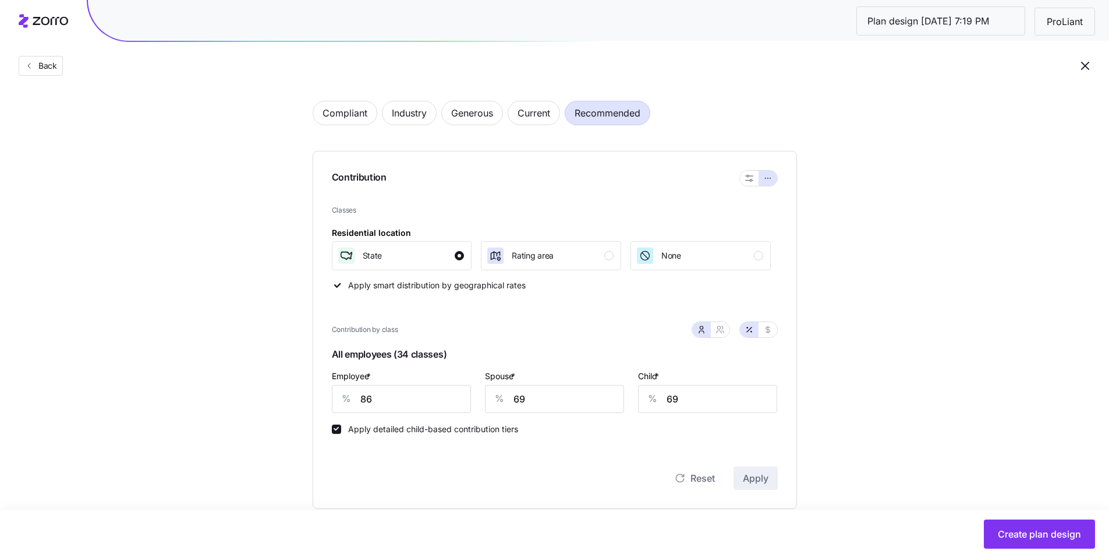
scroll to position [191, 0]
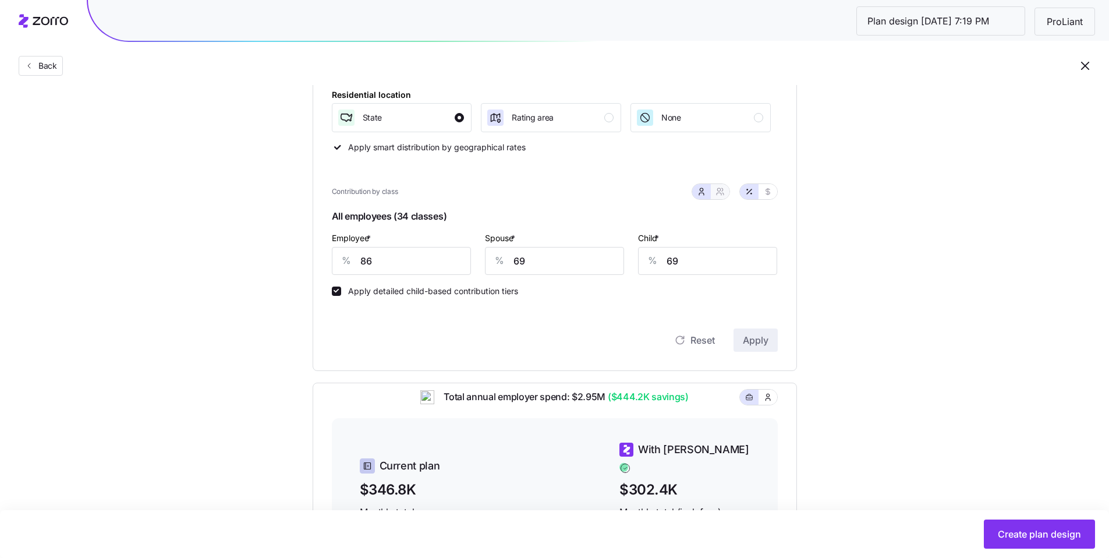
click at [723, 198] on button "button" at bounding box center [720, 191] width 19 height 15
type input "77"
type input "78"
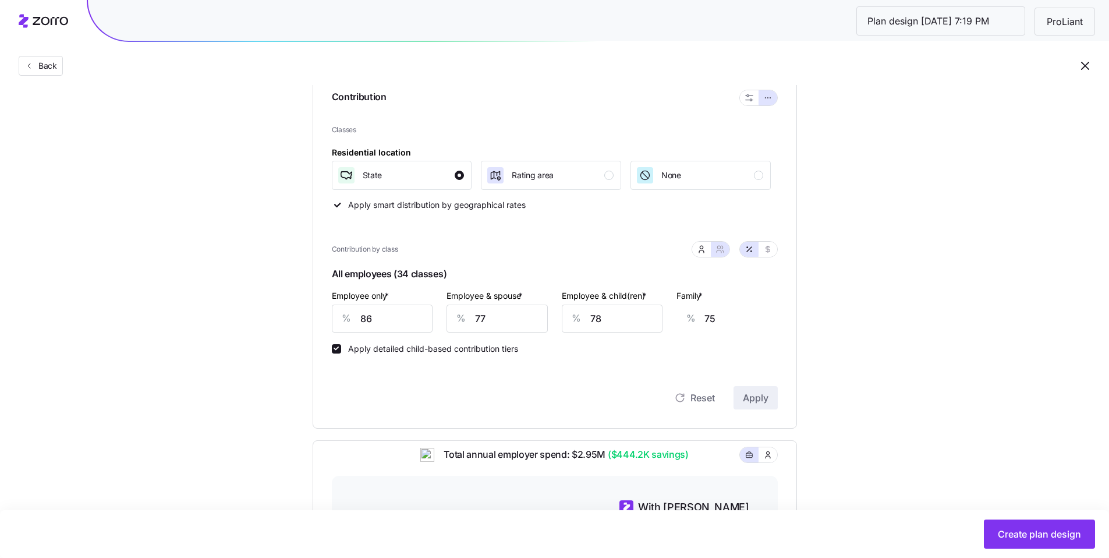
scroll to position [134, 0]
drag, startPoint x: 361, startPoint y: 321, endPoint x: 328, endPoint y: 317, distance: 33.4
click at [328, 317] on div "Contribution Classes Residential location State Rating area None Apply smart di…" at bounding box center [555, 249] width 485 height 358
type input "9"
type input "102"
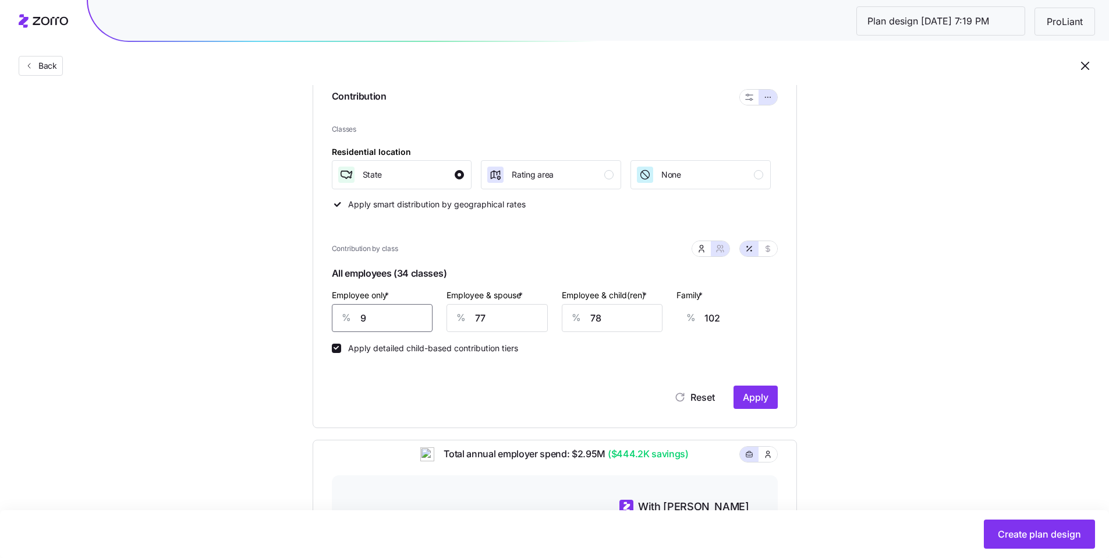
type input "90"
type input "74"
type input "90"
click at [757, 402] on span "Apply" at bounding box center [756, 397] width 26 height 14
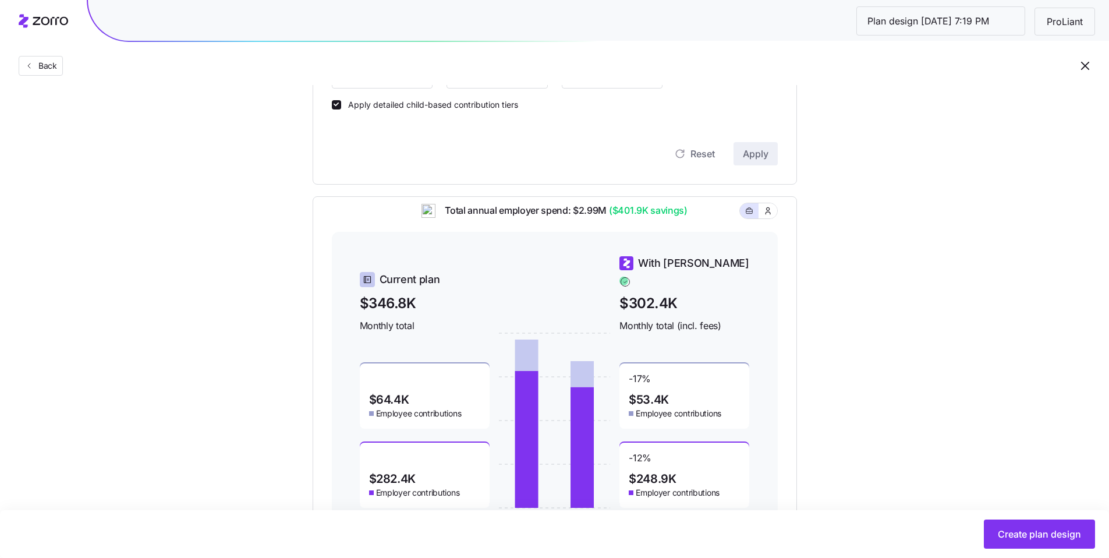
scroll to position [192, 0]
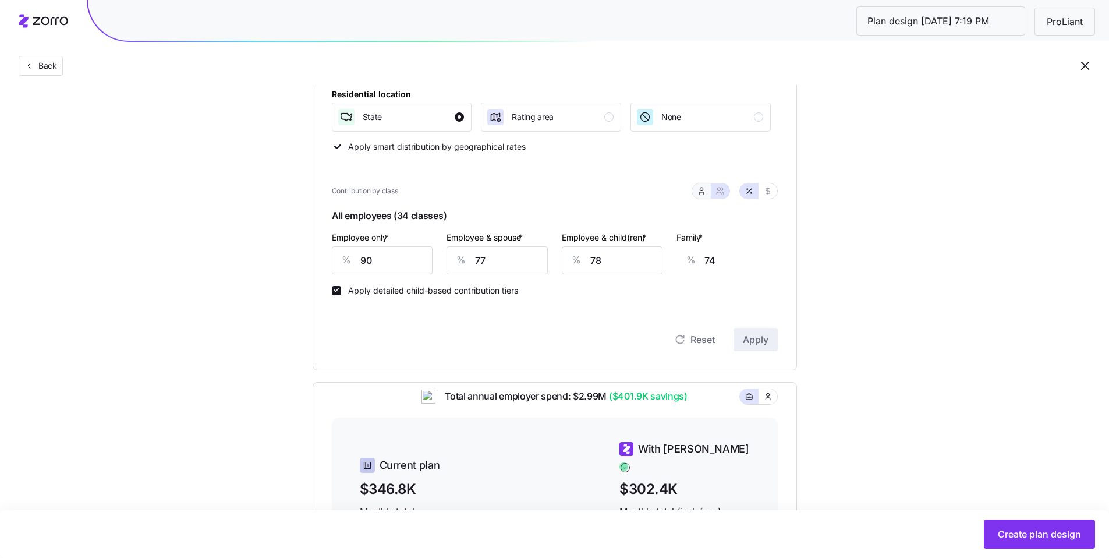
click at [704, 193] on icon "button" at bounding box center [701, 190] width 9 height 9
type input "65"
type input "64"
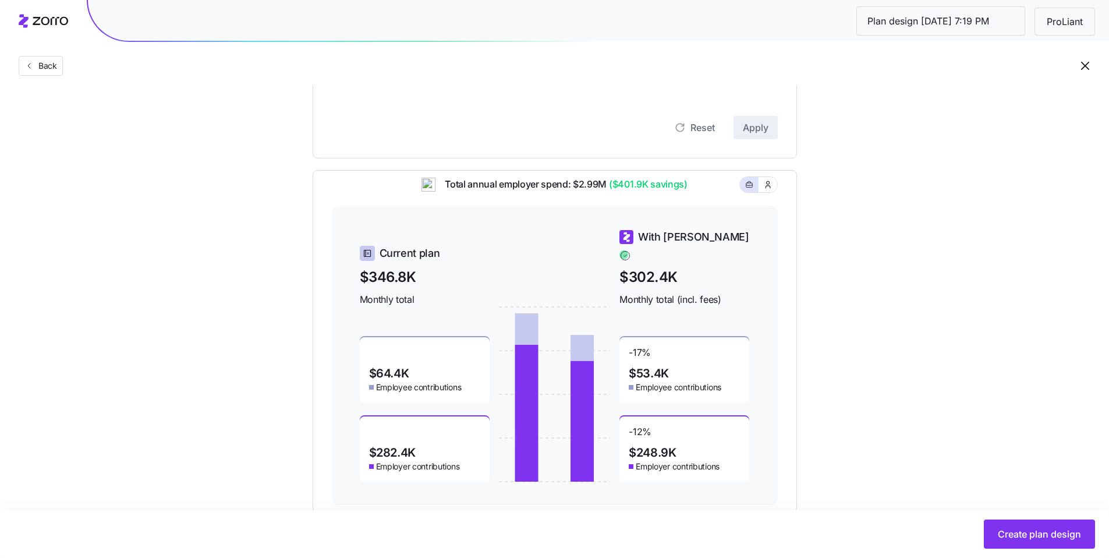
scroll to position [433, 0]
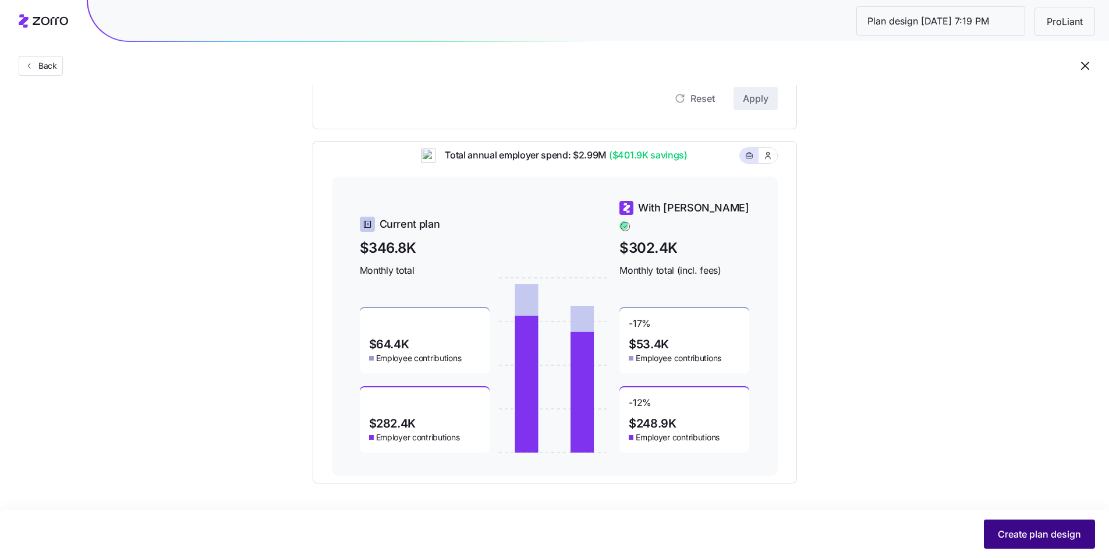
click at [1044, 530] on span "Create plan design" at bounding box center [1039, 534] width 83 height 14
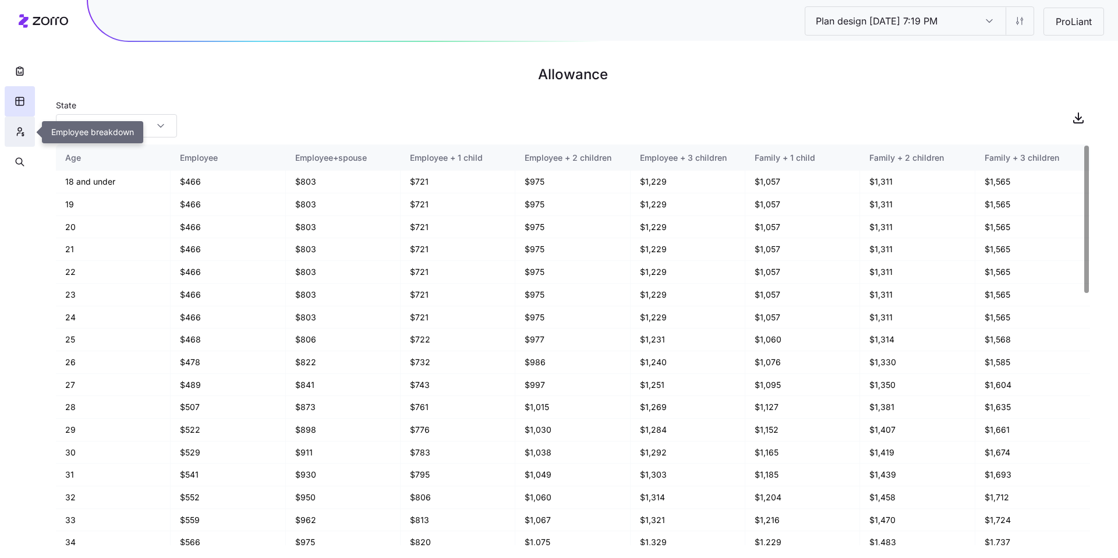
click at [26, 136] on button "button" at bounding box center [20, 131] width 30 height 30
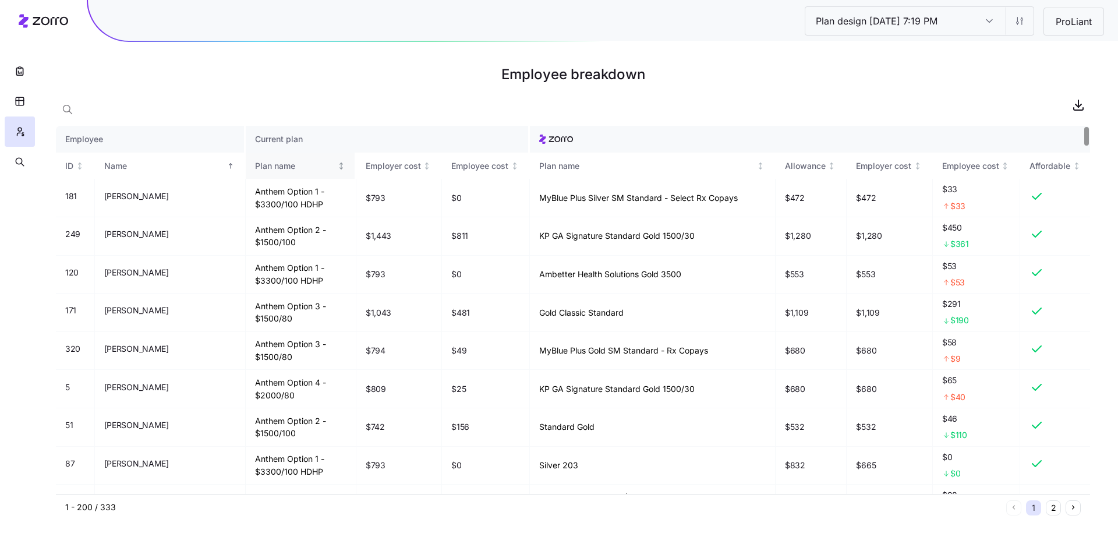
click at [266, 170] on div "Plan name" at bounding box center [295, 166] width 80 height 13
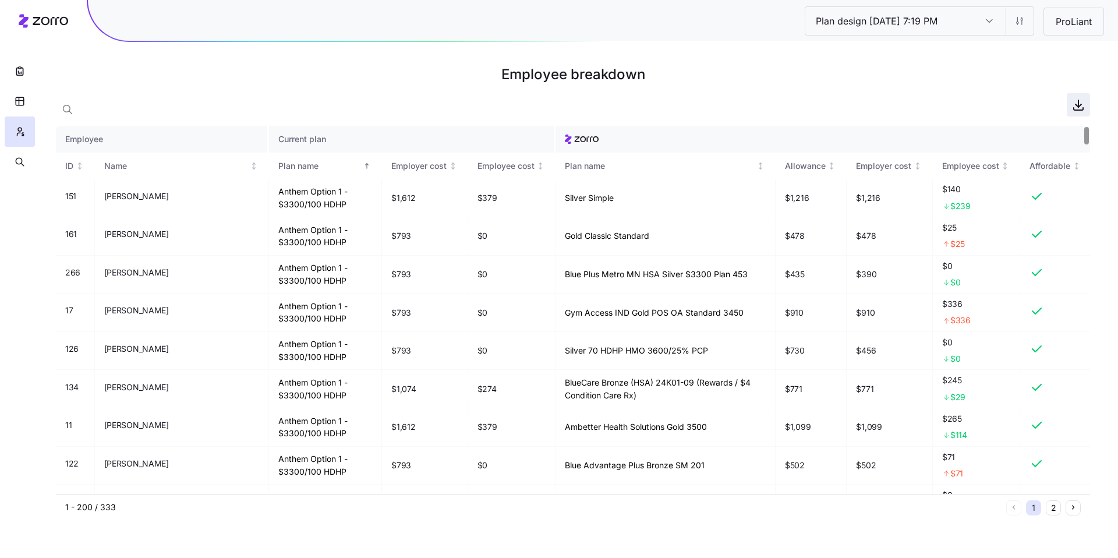
click at [1079, 109] on icon "button" at bounding box center [1079, 105] width 14 height 14
click at [1020, 27] on html "Plan design 10/08/2025 7:19 PM Plan design 10/08/2025 7:19 PM ProLiant Employee…" at bounding box center [559, 279] width 1118 height 558
click at [980, 55] on div "Edit contribution" at bounding box center [950, 51] width 62 height 13
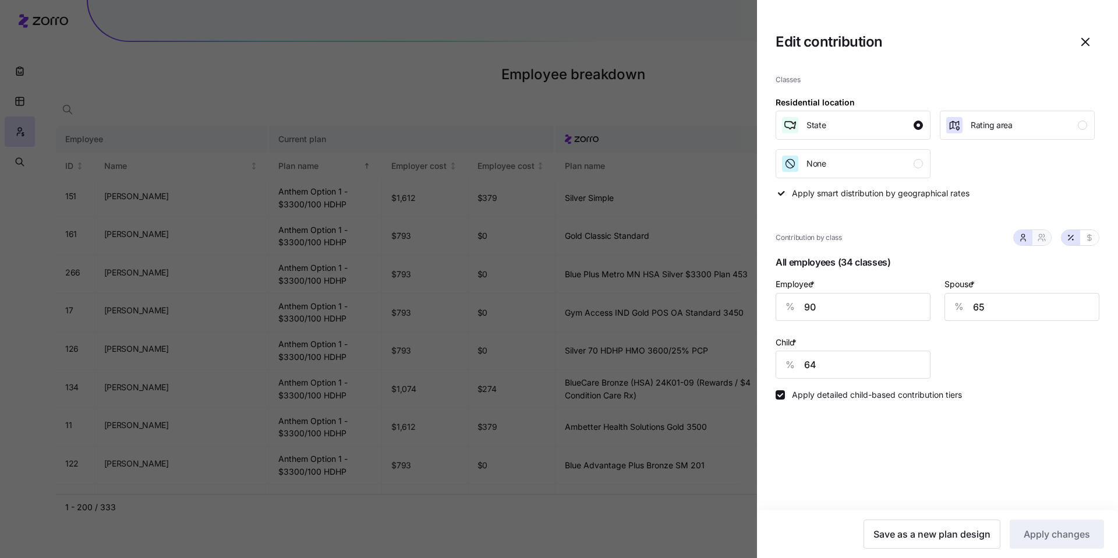
click at [1046, 239] on button "button" at bounding box center [1041, 237] width 9 height 9
type input "77"
type input "78"
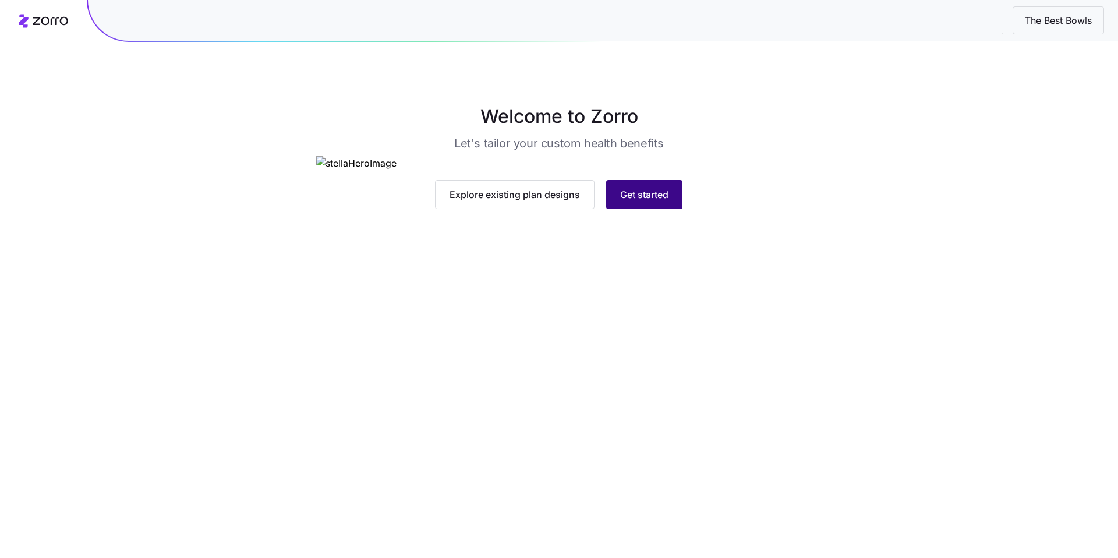
click at [505, 209] on button "Get started" at bounding box center [644, 194] width 76 height 29
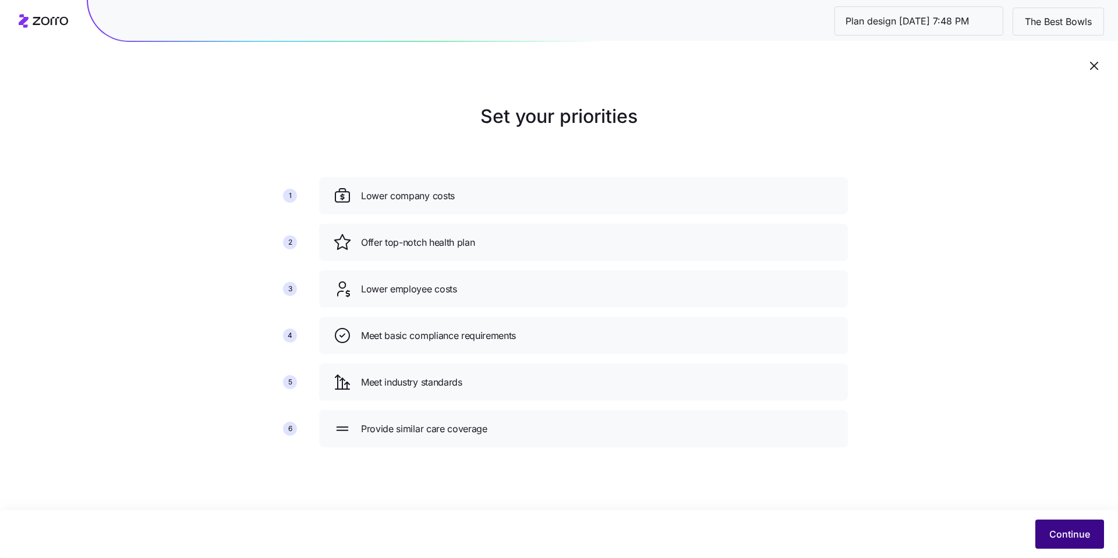
click at [505, 417] on span "Continue" at bounding box center [1069, 534] width 41 height 14
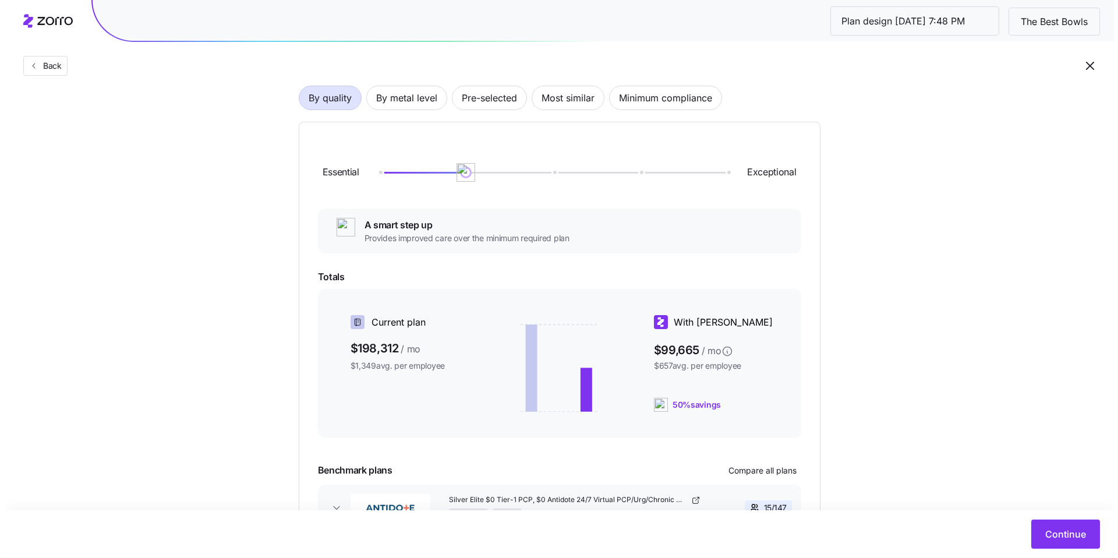
scroll to position [89, 0]
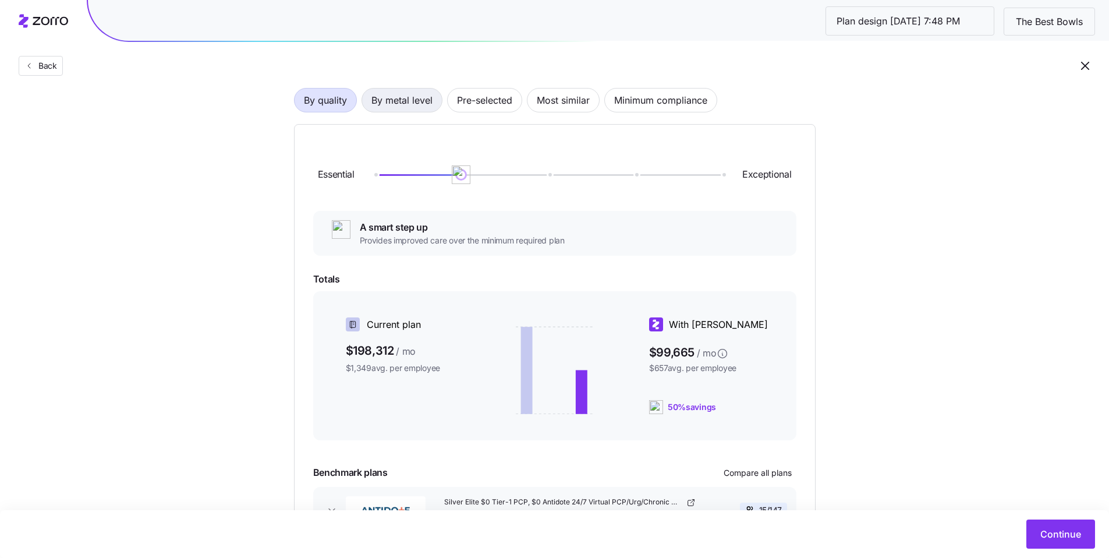
click at [425, 104] on span "By metal level" at bounding box center [402, 100] width 61 height 23
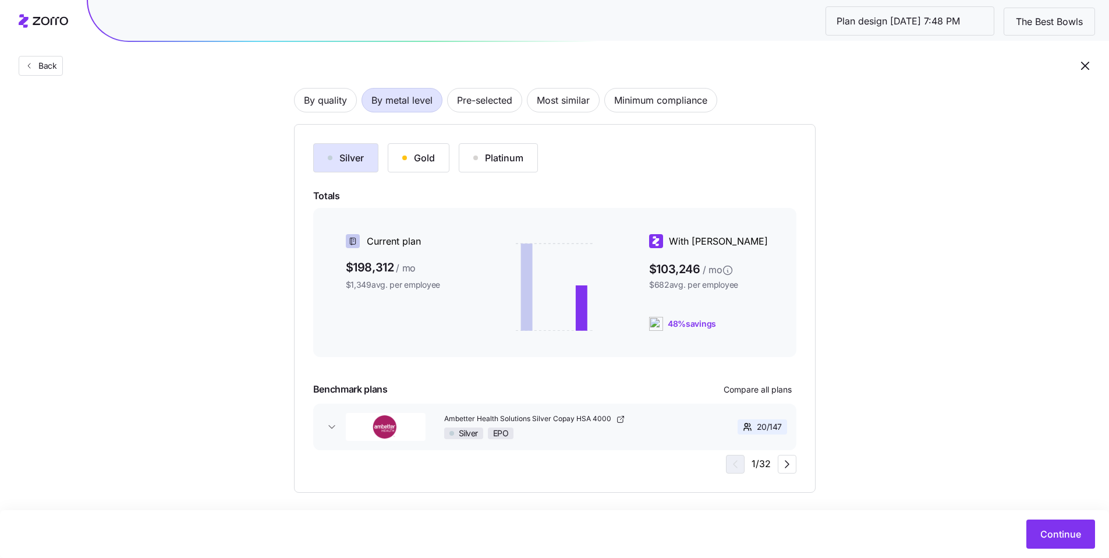
click at [414, 157] on div "Gold" at bounding box center [418, 158] width 33 height 14
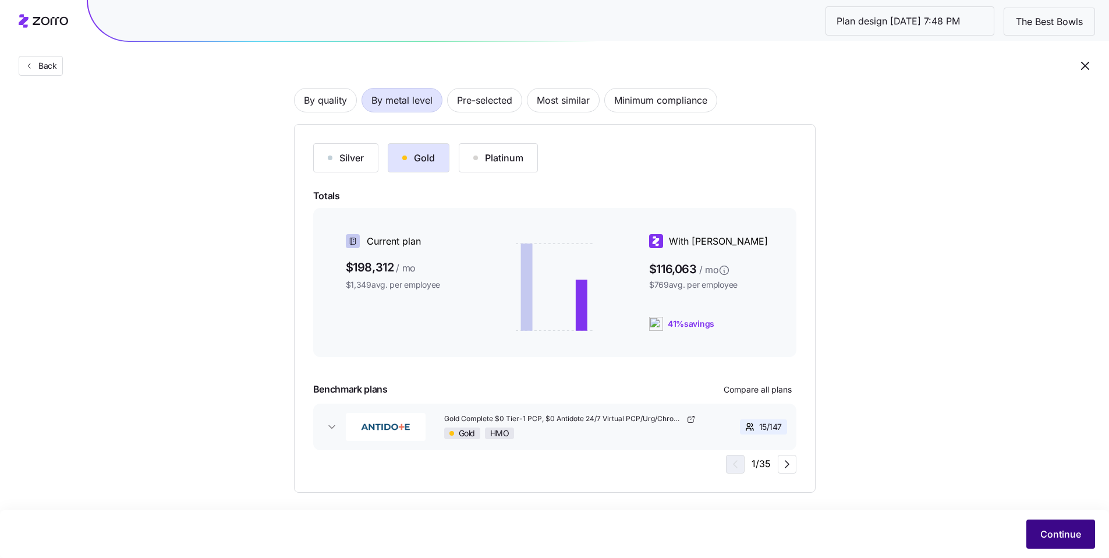
click at [505, 417] on span "Continue" at bounding box center [1061, 534] width 41 height 14
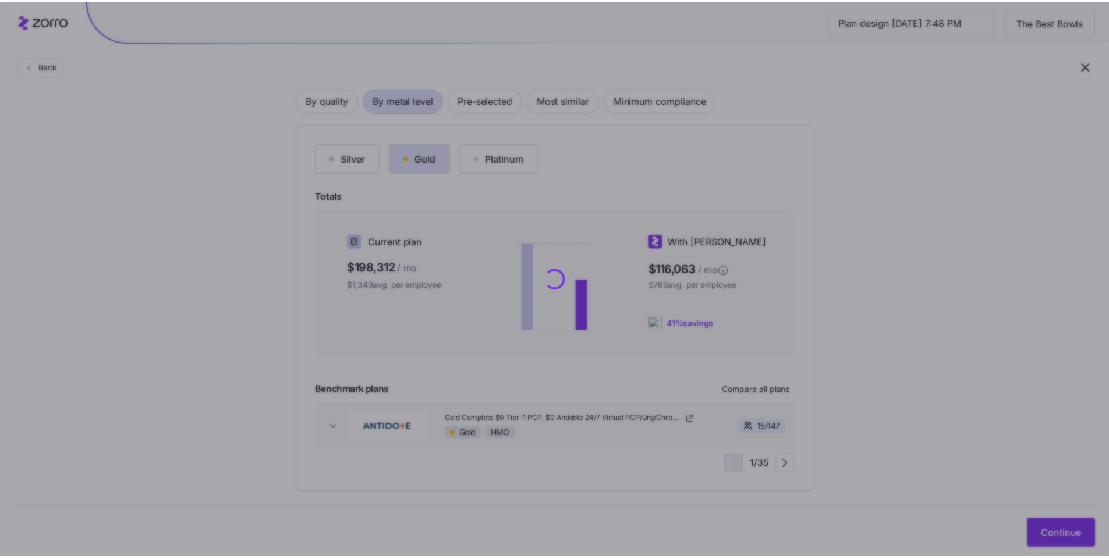
scroll to position [0, 0]
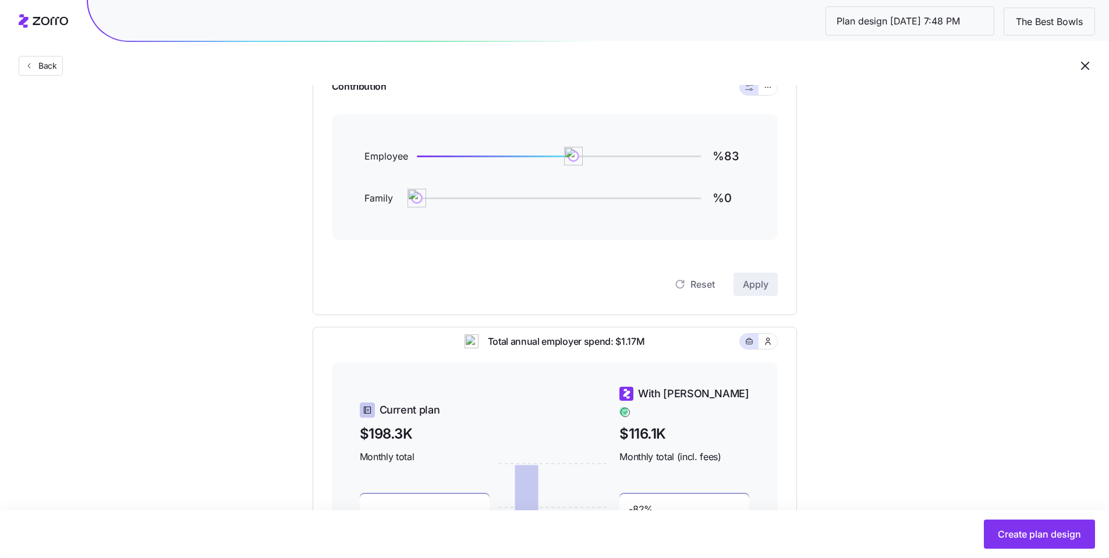
scroll to position [137, 0]
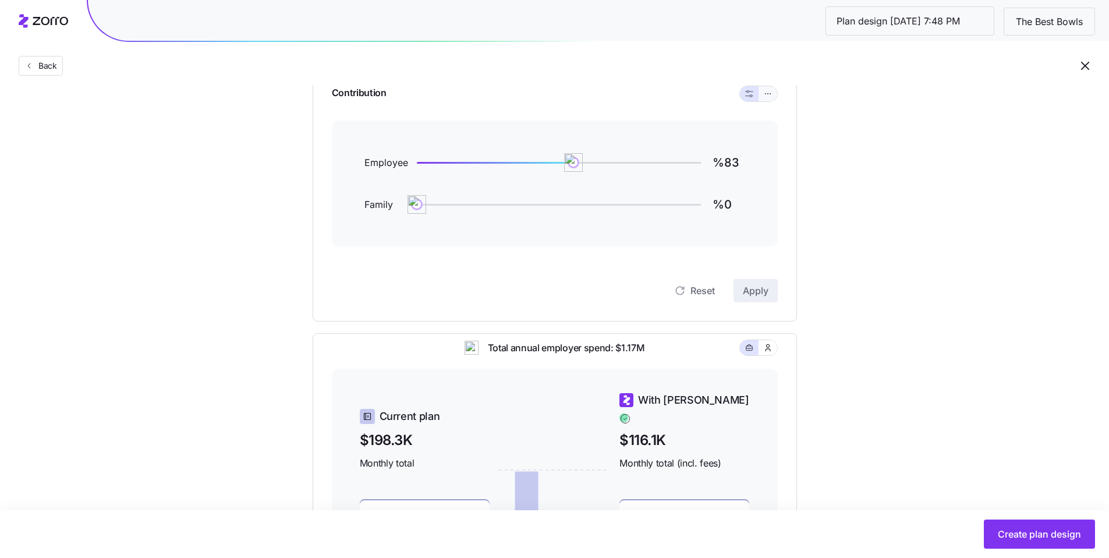
click at [505, 95] on button "button" at bounding box center [768, 93] width 19 height 15
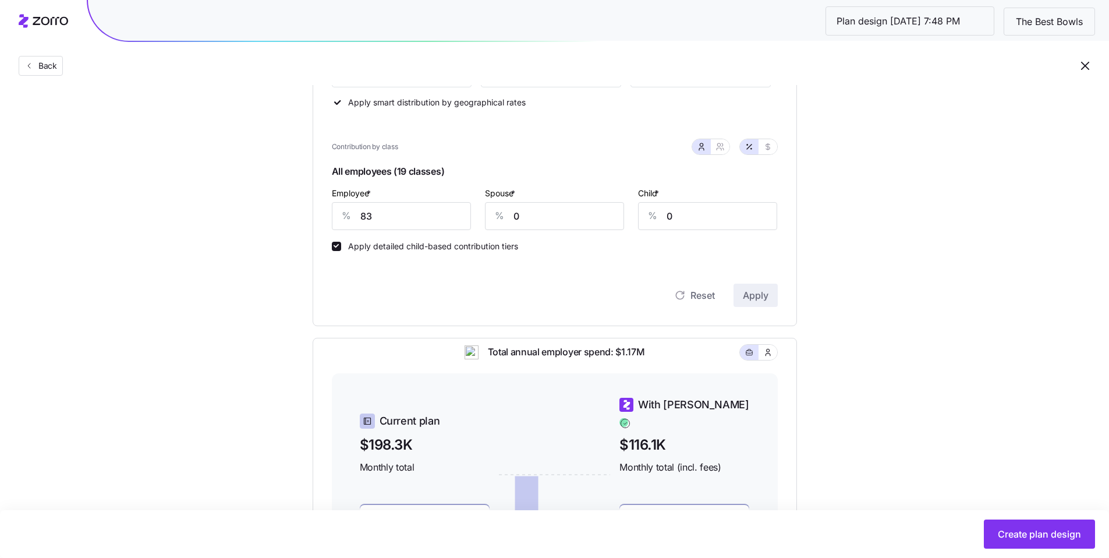
scroll to position [228, 0]
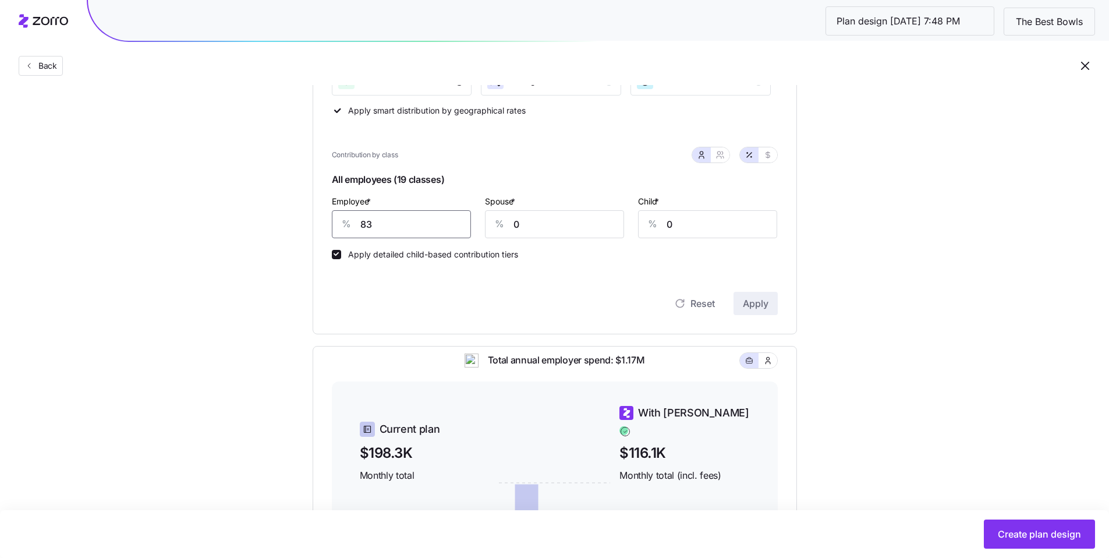
drag, startPoint x: 382, startPoint y: 228, endPoint x: 312, endPoint y: 211, distance: 72.3
click at [312, 211] on div "Compliant Industry Generous Current Contribution Classes Residential location S…" at bounding box center [555, 300] width 522 height 776
type input "50"
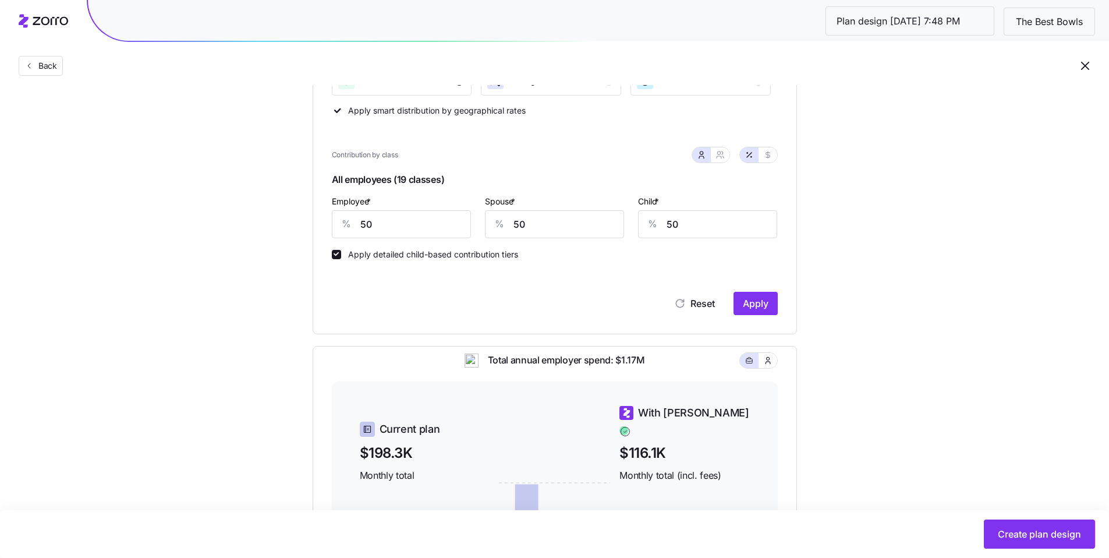
click at [505, 340] on div "Compliant Industry Generous Current Contribution Classes Residential location S…" at bounding box center [555, 300] width 522 height 776
click at [505, 313] on button "Apply" at bounding box center [756, 303] width 44 height 23
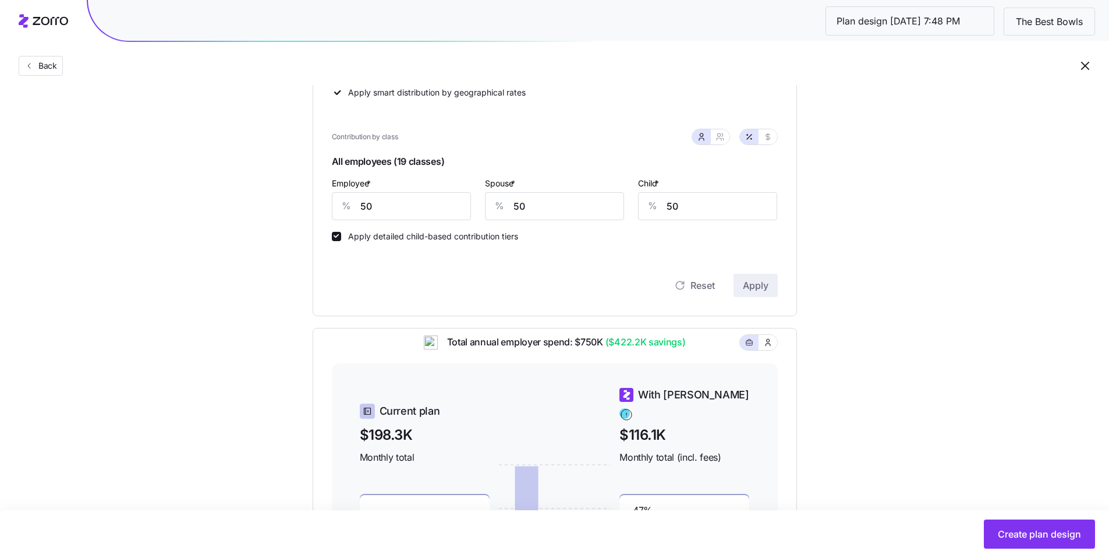
scroll to position [433, 0]
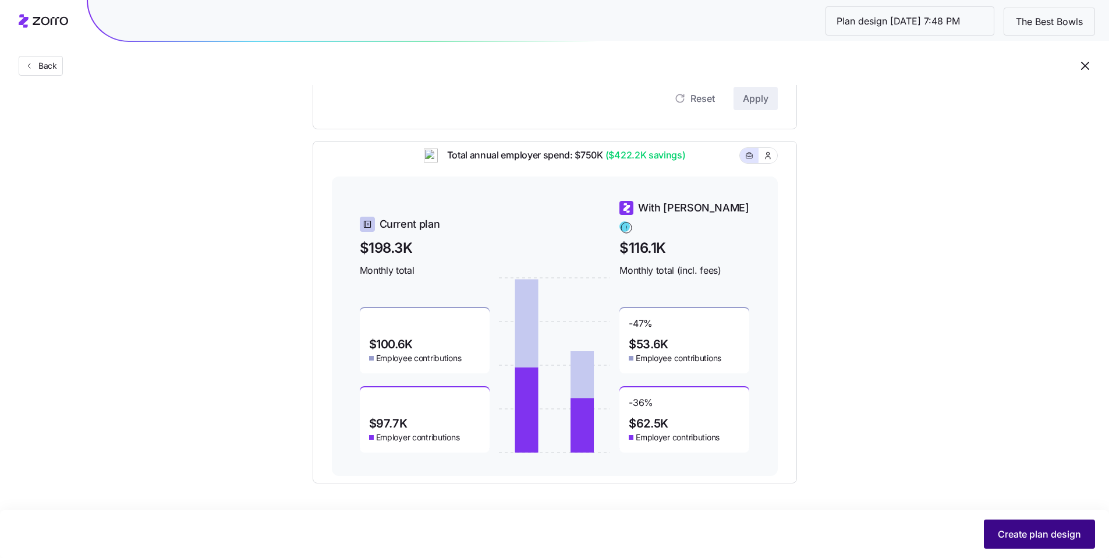
click at [505, 417] on span "Create plan design" at bounding box center [1039, 534] width 83 height 14
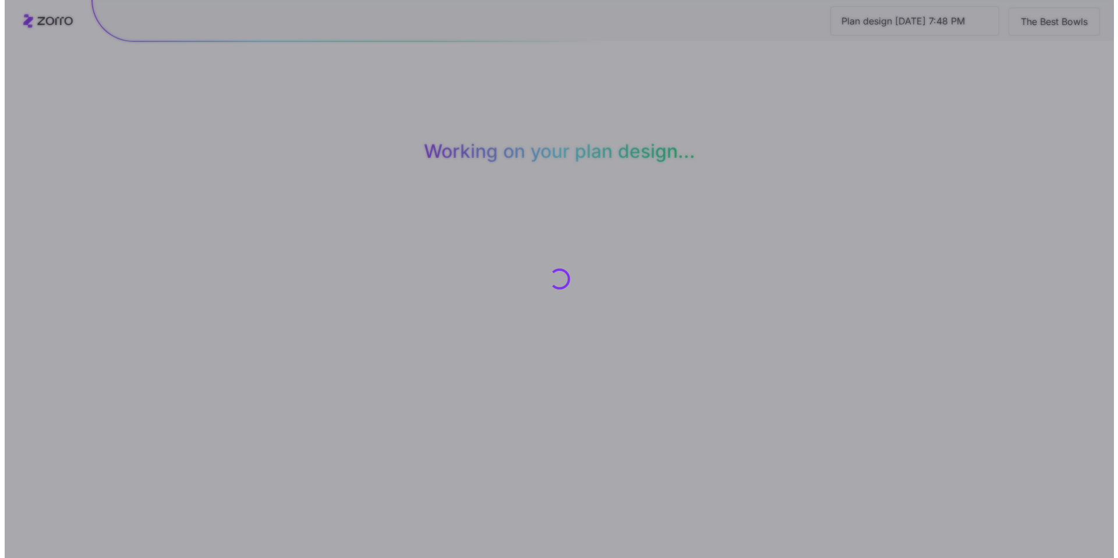
scroll to position [0, 0]
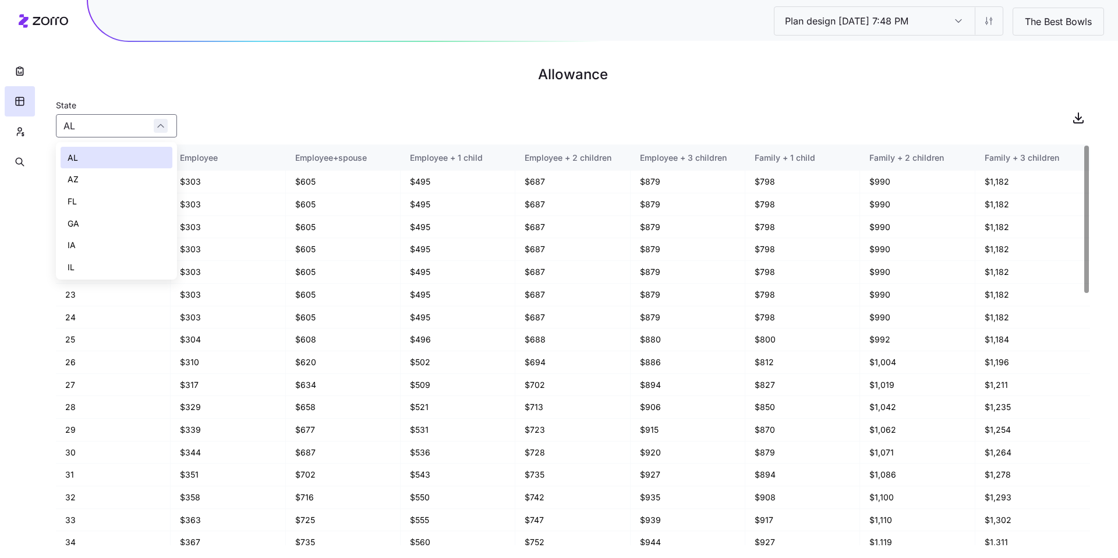
click at [161, 128] on div "AL" at bounding box center [116, 125] width 121 height 23
click at [257, 119] on div "State AL" at bounding box center [573, 118] width 1034 height 40
click at [17, 135] on icon "button" at bounding box center [18, 134] width 3 height 3
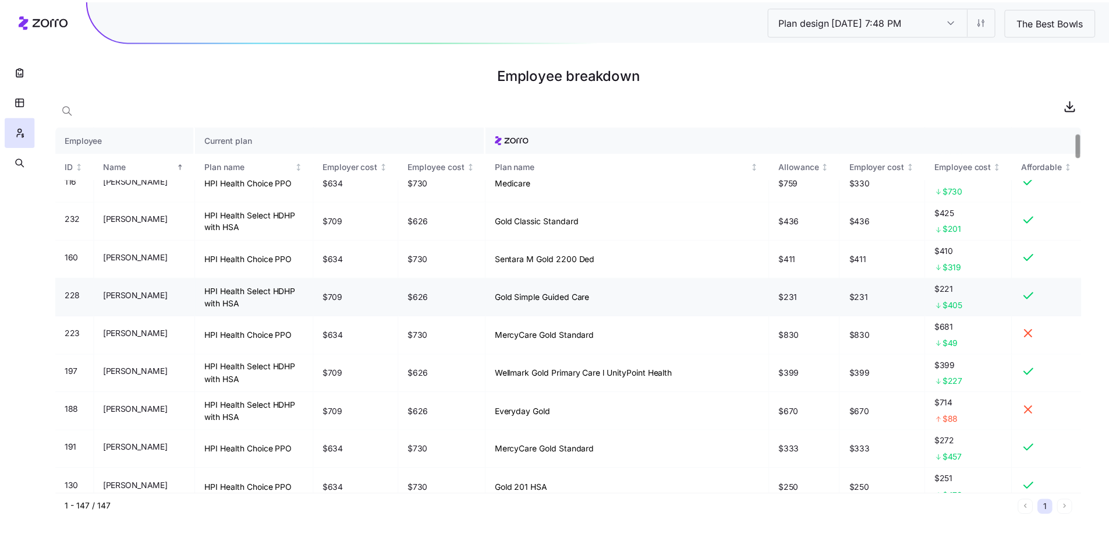
scroll to position [105, 0]
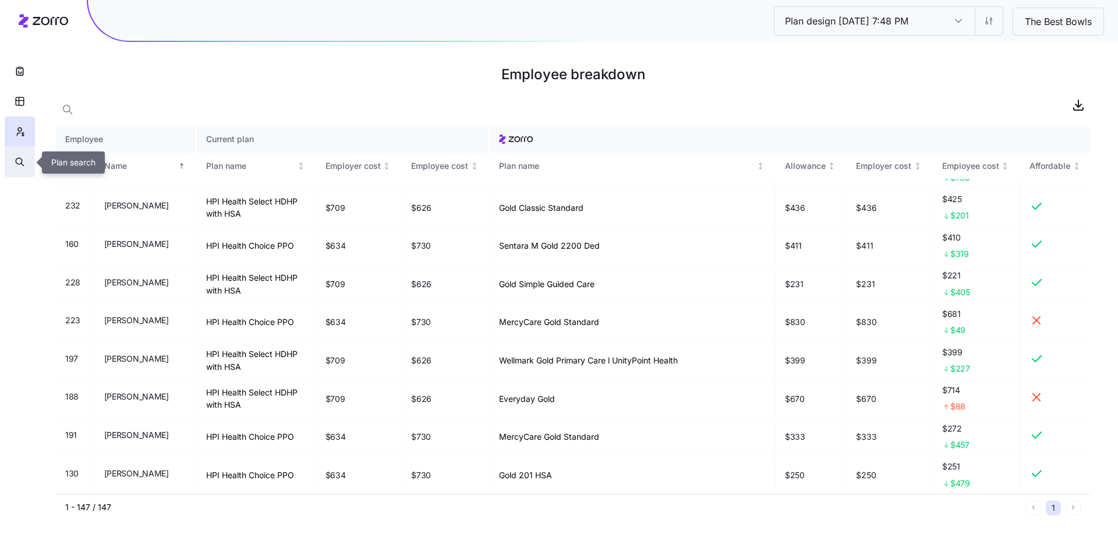
click at [15, 162] on icon "button" at bounding box center [20, 162] width 10 height 12
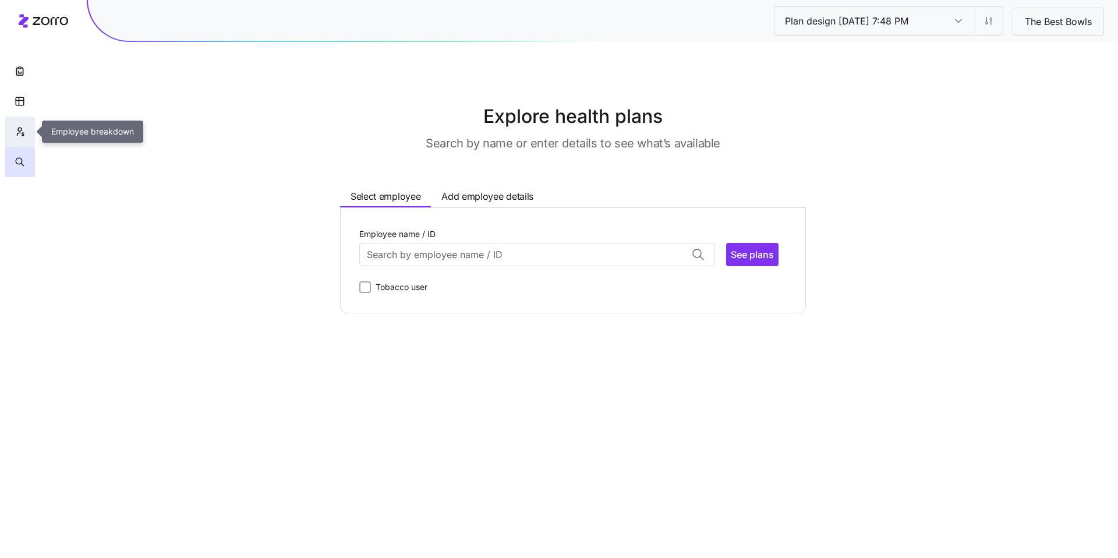
click at [22, 135] on icon "button" at bounding box center [20, 132] width 10 height 12
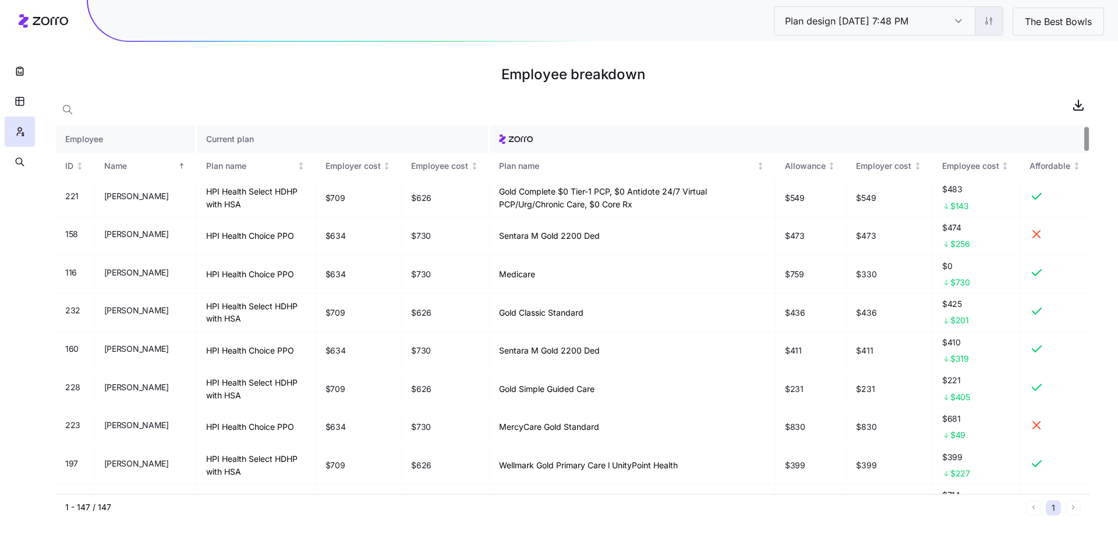
click at [505, 10] on html "Plan design 10/08/2025 7:48 PM Plan design 10/08/2025 7:48 PM The Best Bowls Em…" at bounding box center [559, 279] width 1118 height 558
click at [505, 51] on div "Edit contribution" at bounding box center [918, 51] width 62 height 13
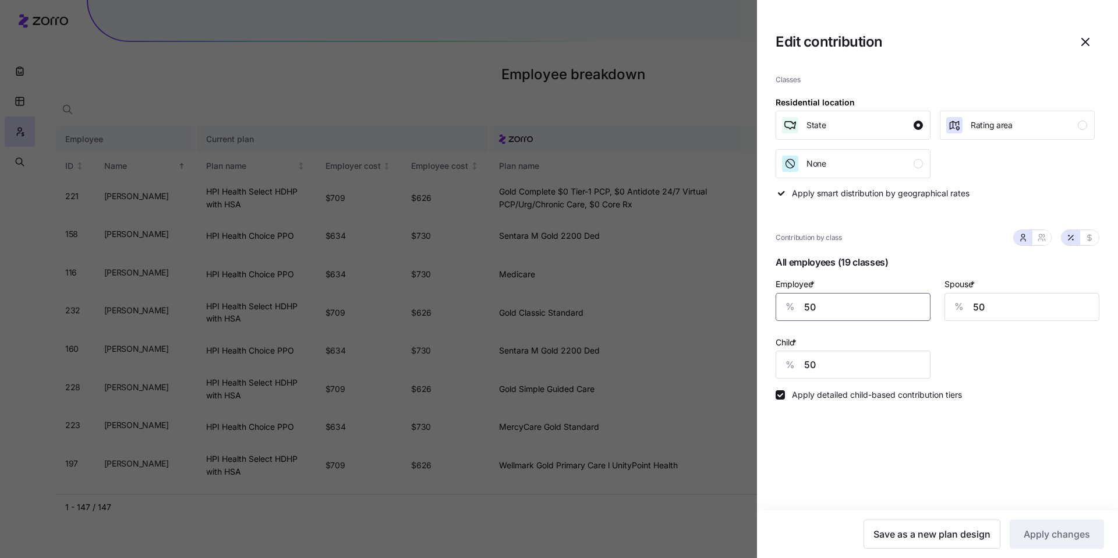
drag, startPoint x: 797, startPoint y: 302, endPoint x: 780, endPoint y: 301, distance: 16.9
click at [505, 301] on div "% 50" at bounding box center [853, 307] width 155 height 28
type input "95"
click at [505, 417] on button "Apply changes" at bounding box center [1057, 533] width 94 height 29
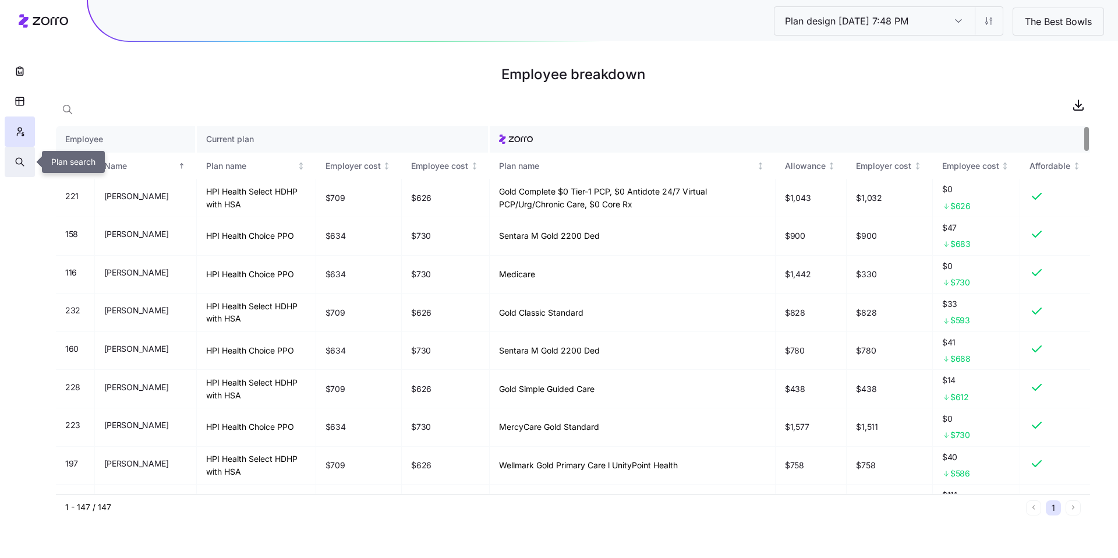
click at [15, 164] on icon "button" at bounding box center [20, 162] width 10 height 12
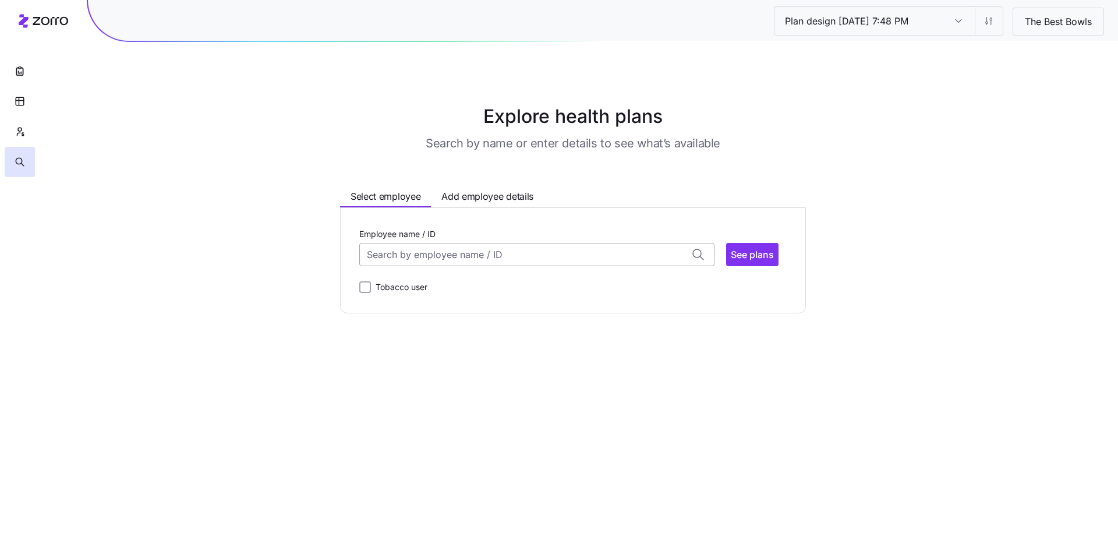
click at [505, 255] on input "Employee name / ID" at bounding box center [536, 254] width 355 height 23
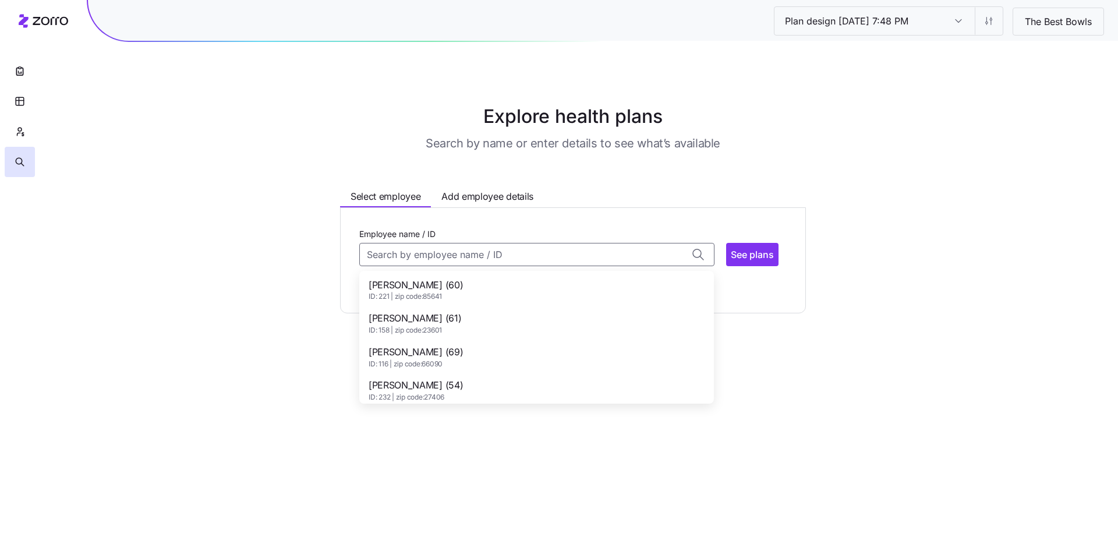
click at [475, 294] on div "Aaron Spencer (60) ID: 221 | zip code: 85641" at bounding box center [537, 290] width 350 height 34
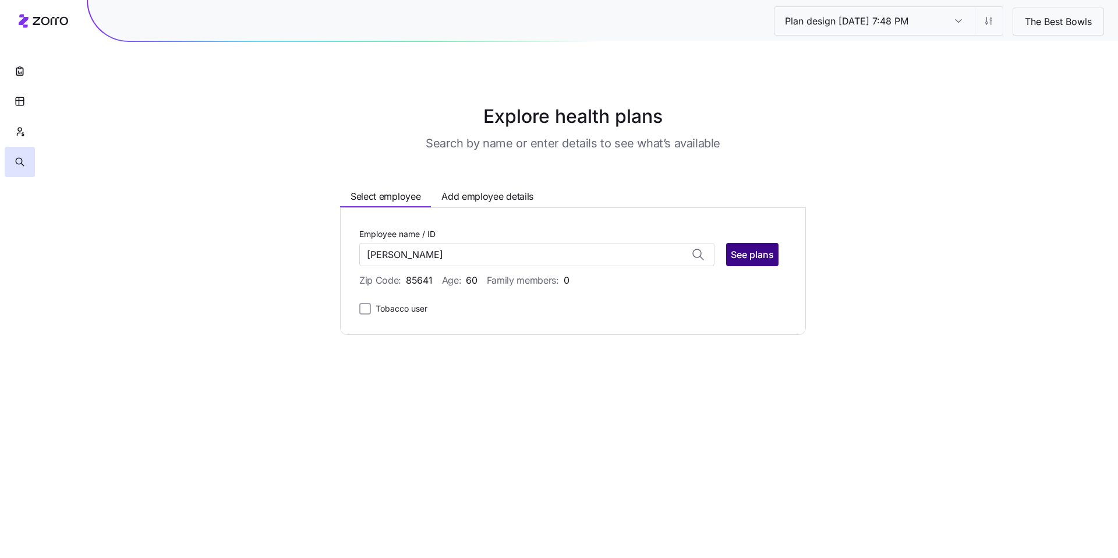
click at [505, 259] on span "See plans" at bounding box center [752, 255] width 43 height 14
type input "[PERSON_NAME] (ID: 221)"
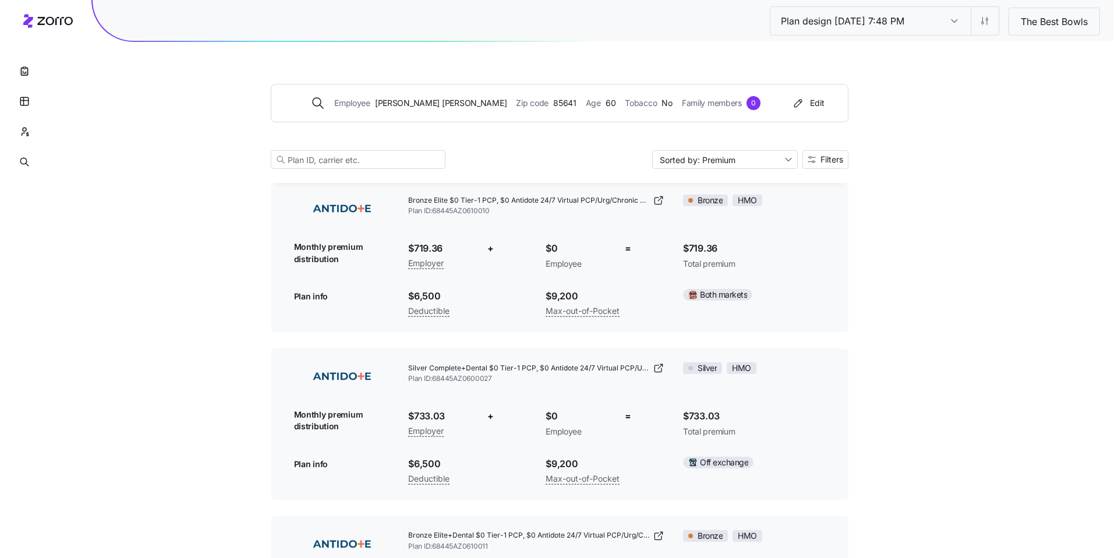
scroll to position [747, 0]
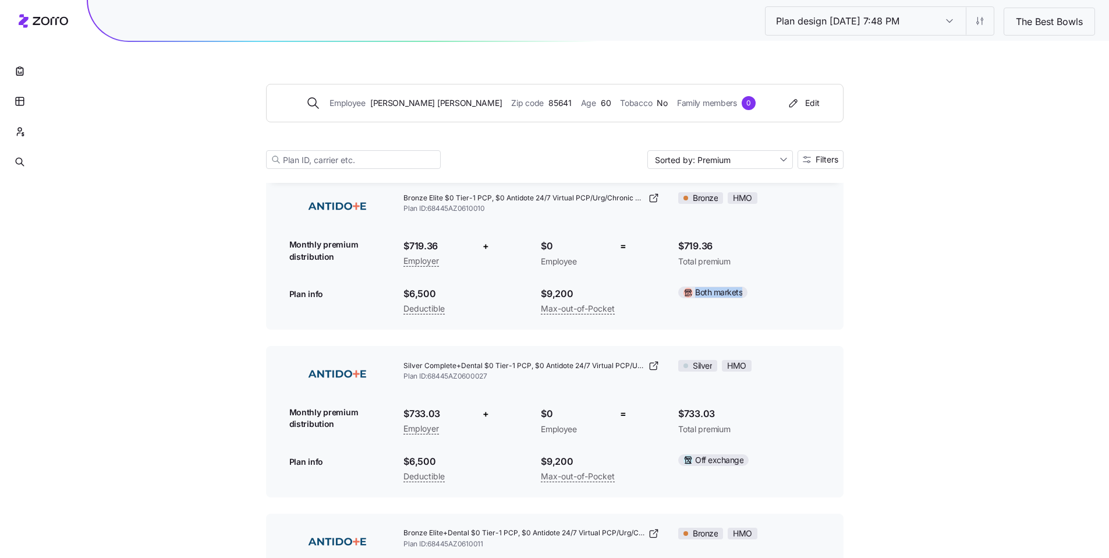
drag, startPoint x: 754, startPoint y: 292, endPoint x: 672, endPoint y: 287, distance: 81.7
click at [505, 287] on div "Both markets" at bounding box center [749, 292] width 160 height 30
click at [505, 287] on div "Both markets" at bounding box center [749, 293] width 142 height 12
click at [505, 162] on span "Filters" at bounding box center [827, 159] width 23 height 8
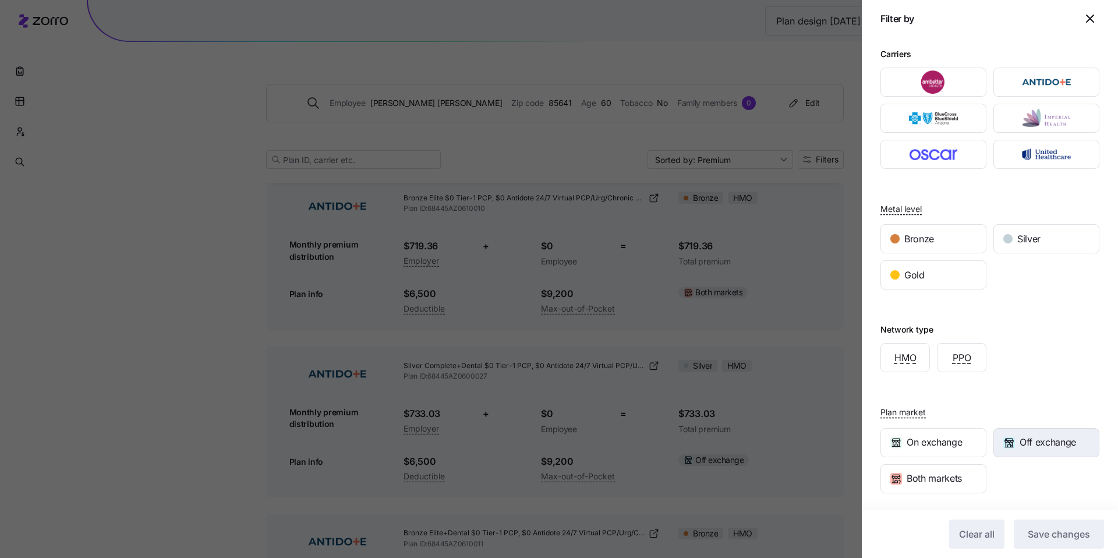
click at [505, 417] on span "Off exchange" at bounding box center [1048, 442] width 56 height 15
click at [505, 417] on span "Save changes" at bounding box center [1059, 534] width 62 height 14
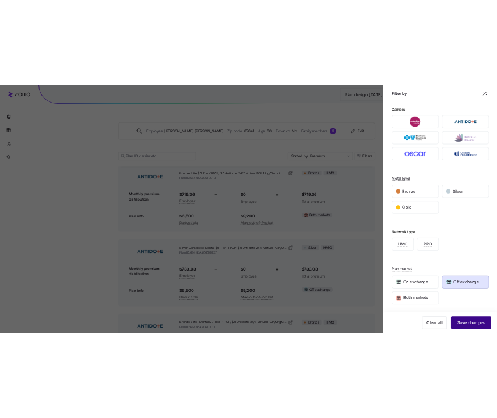
scroll to position [245, 0]
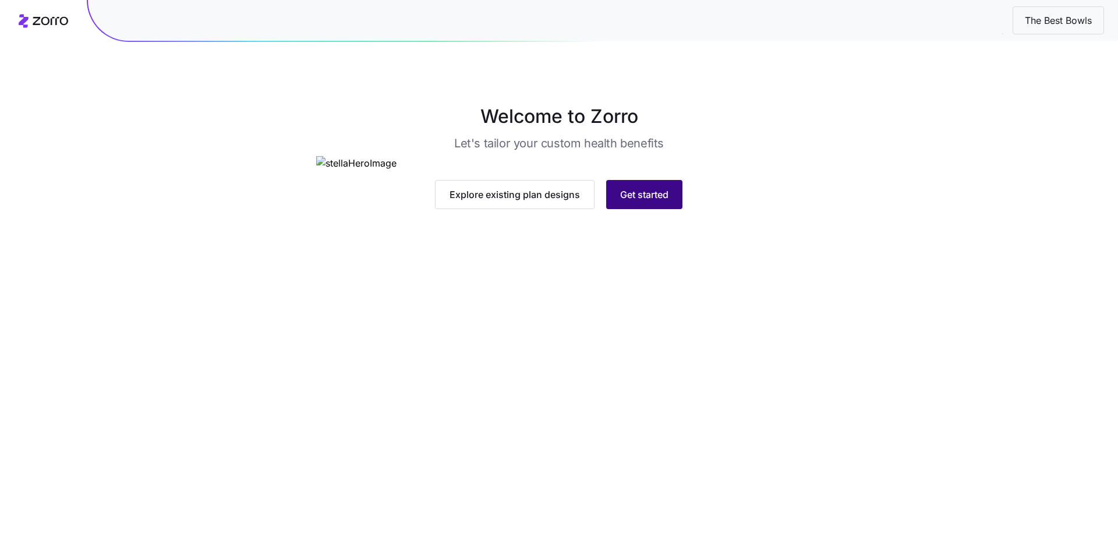
click at [670, 209] on button "Get started" at bounding box center [644, 194] width 76 height 29
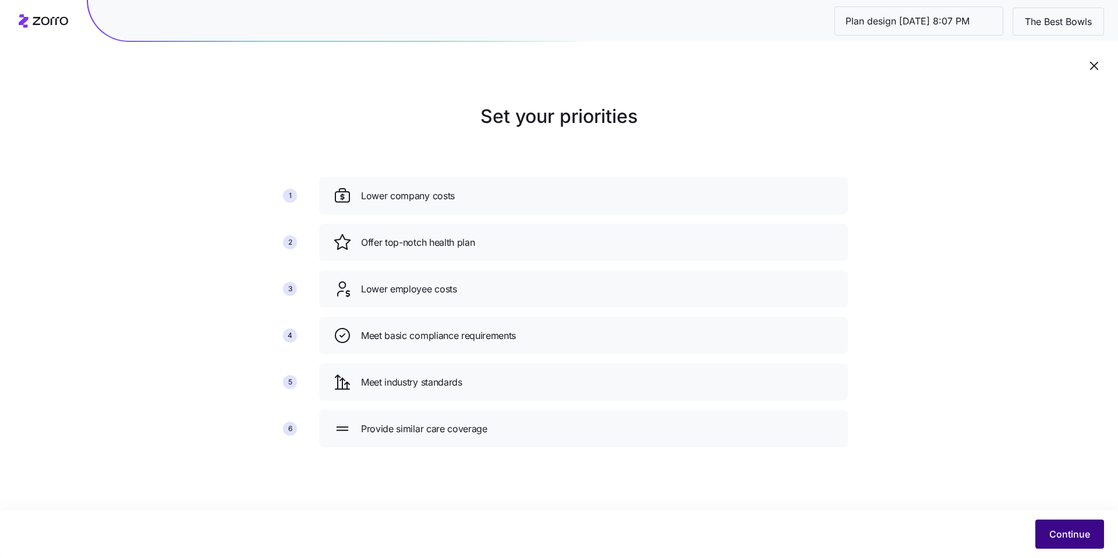
click at [1065, 525] on button "Continue" at bounding box center [1069, 533] width 69 height 29
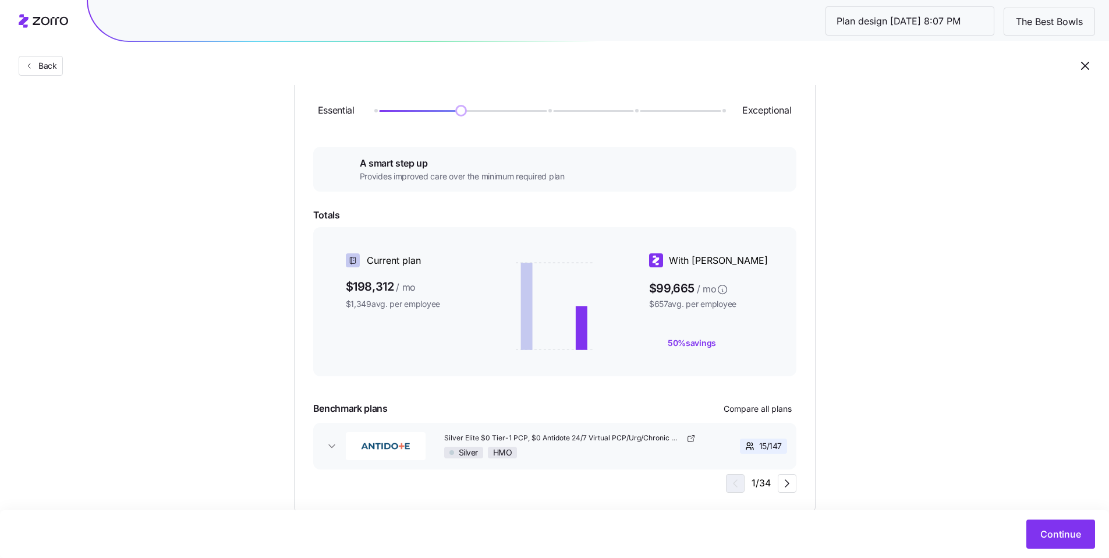
scroll to position [161, 0]
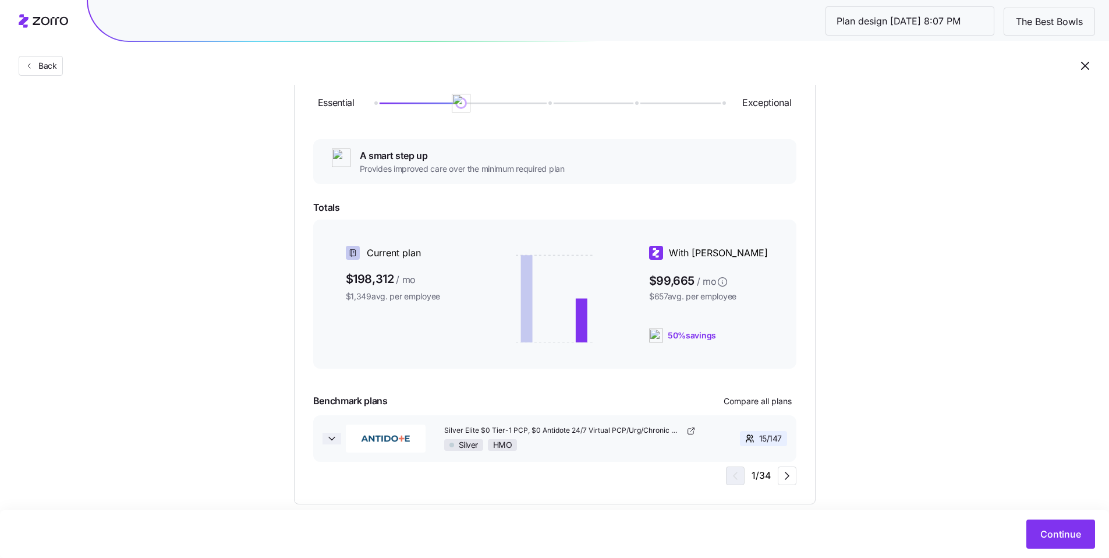
click at [330, 443] on icon "button" at bounding box center [332, 439] width 12 height 12
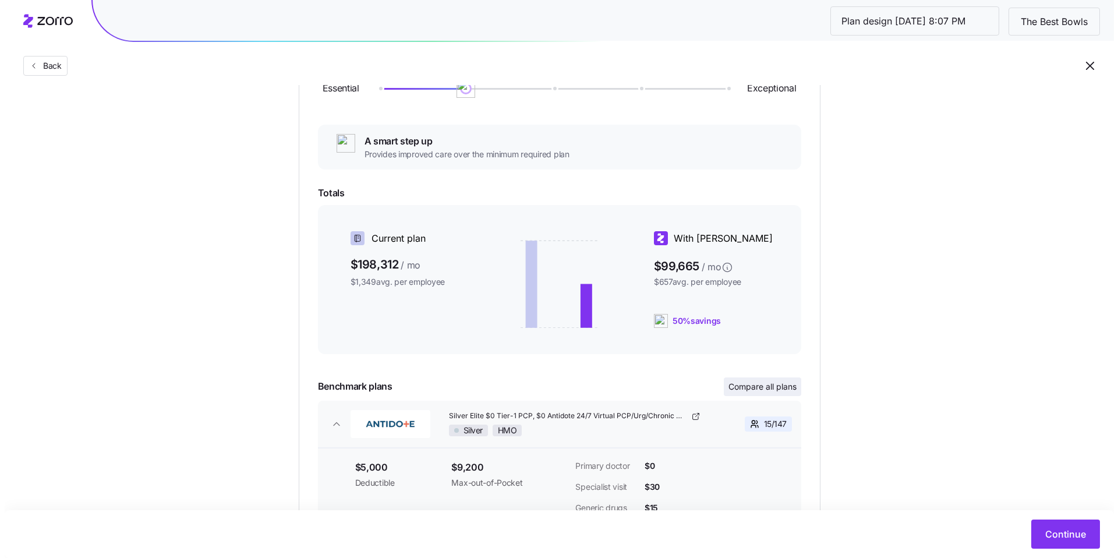
scroll to position [183, 0]
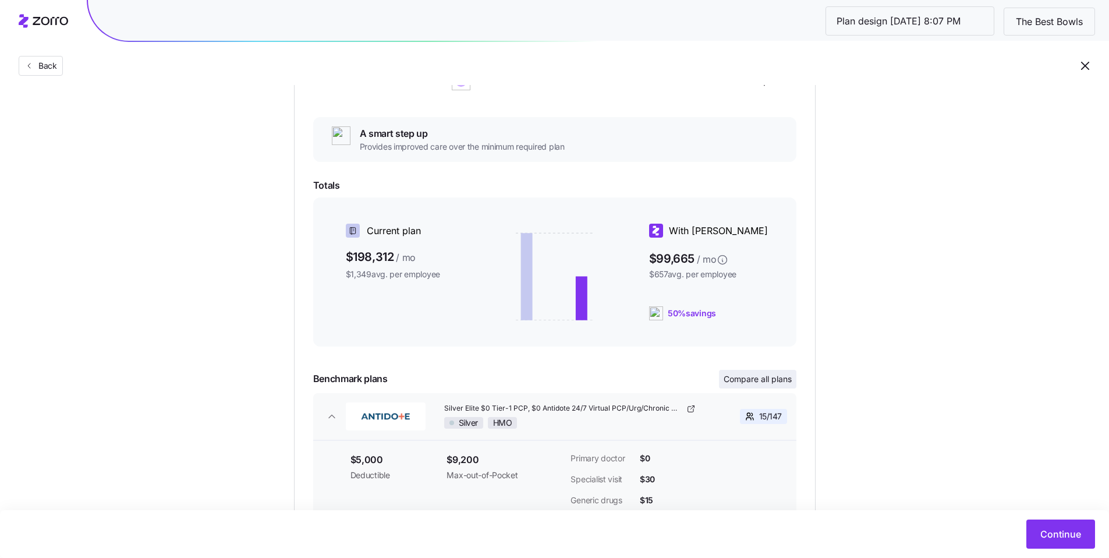
click at [739, 383] on span "Compare all plans" at bounding box center [758, 379] width 68 height 12
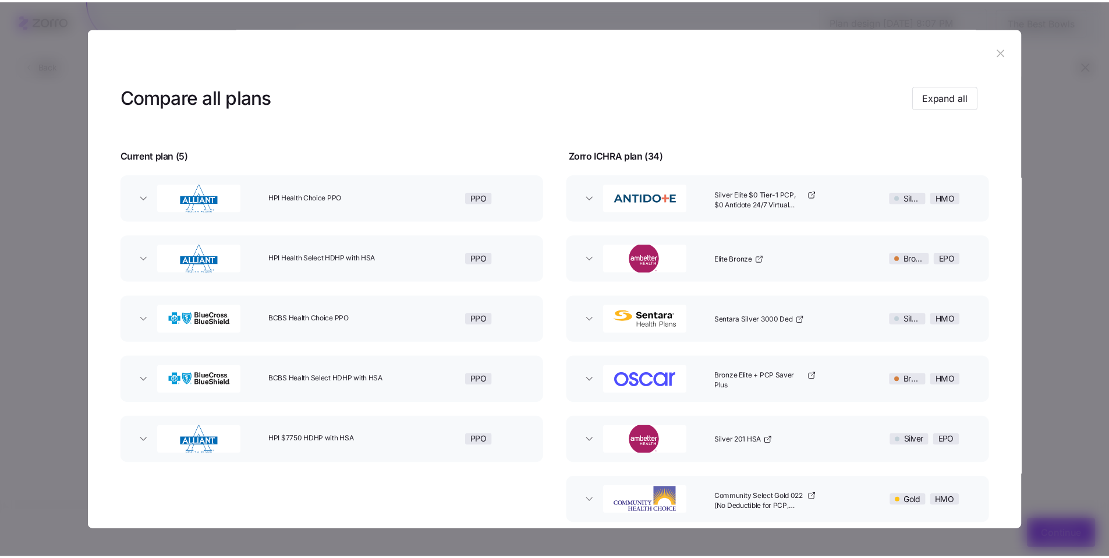
scroll to position [0, 0]
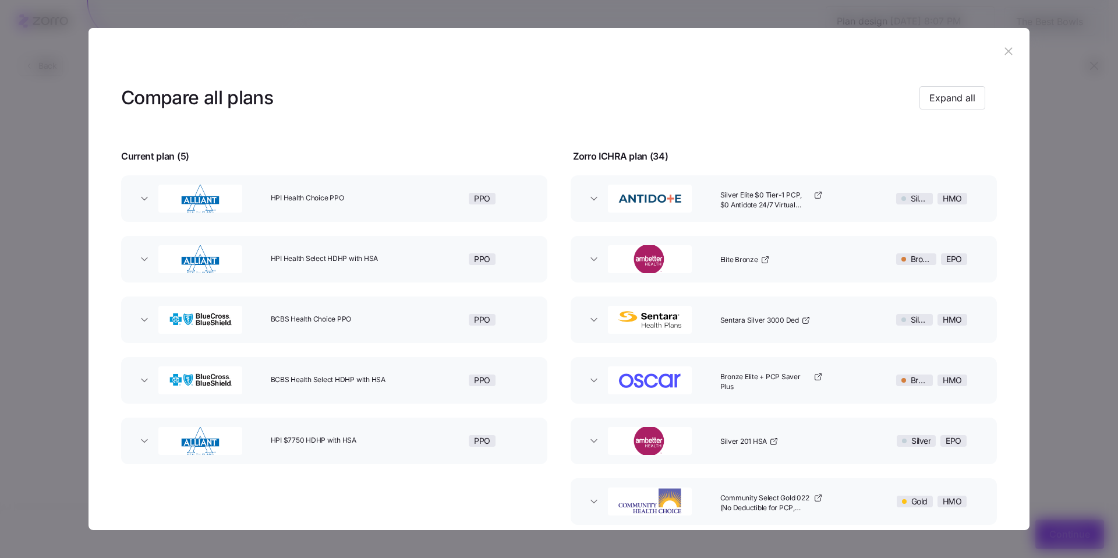
click at [1002, 55] on icon "button" at bounding box center [1008, 51] width 13 height 13
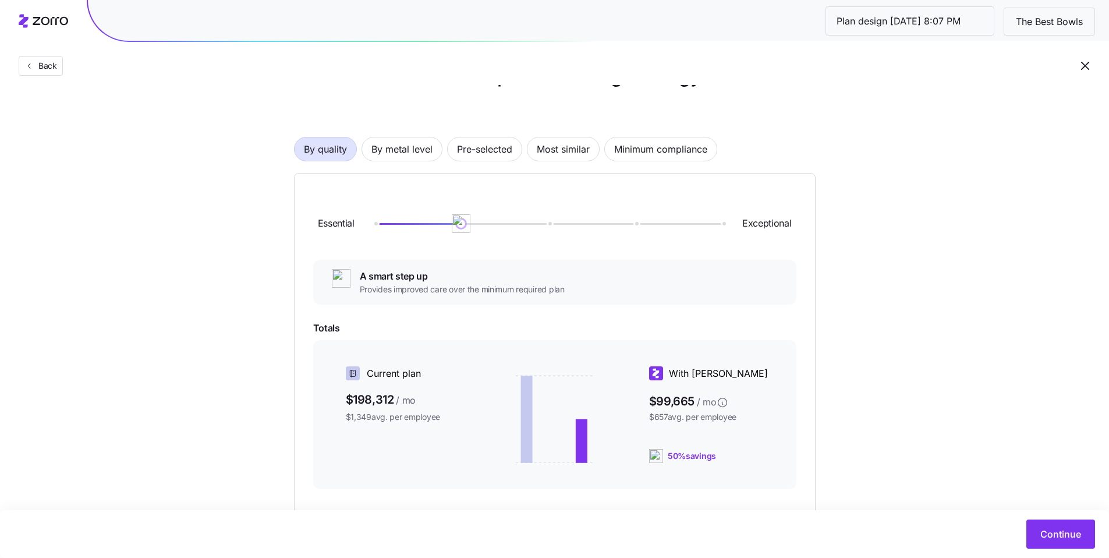
scroll to position [33, 0]
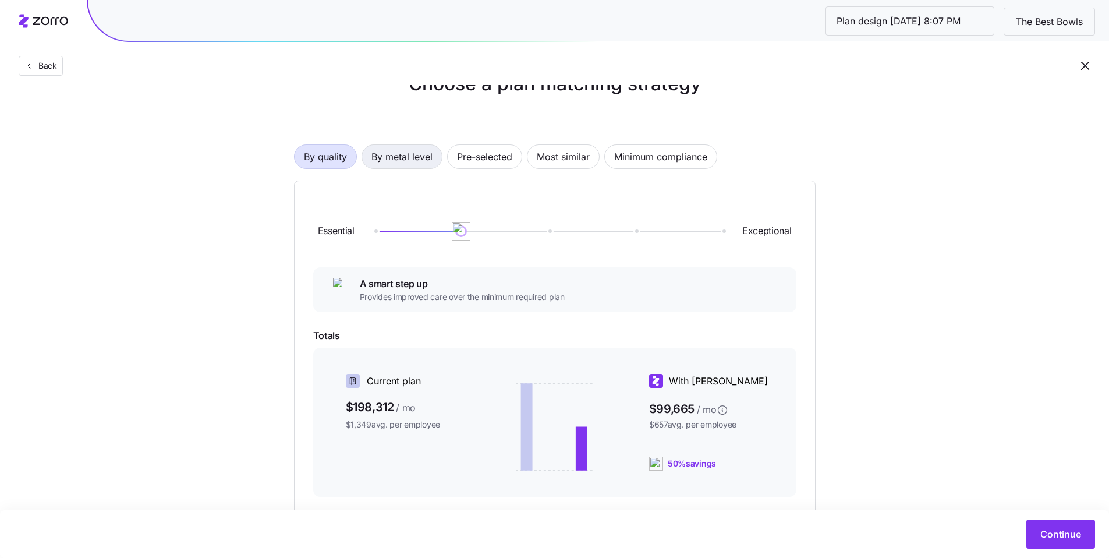
click at [397, 162] on span "By metal level" at bounding box center [402, 156] width 61 height 23
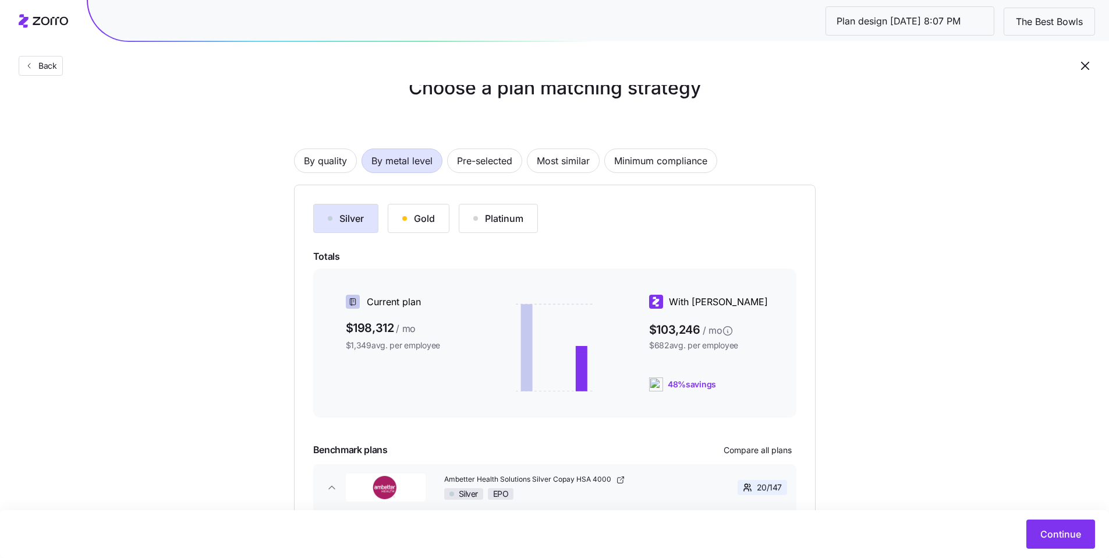
scroll to position [27, 0]
click at [432, 227] on button "Gold" at bounding box center [419, 219] width 62 height 29
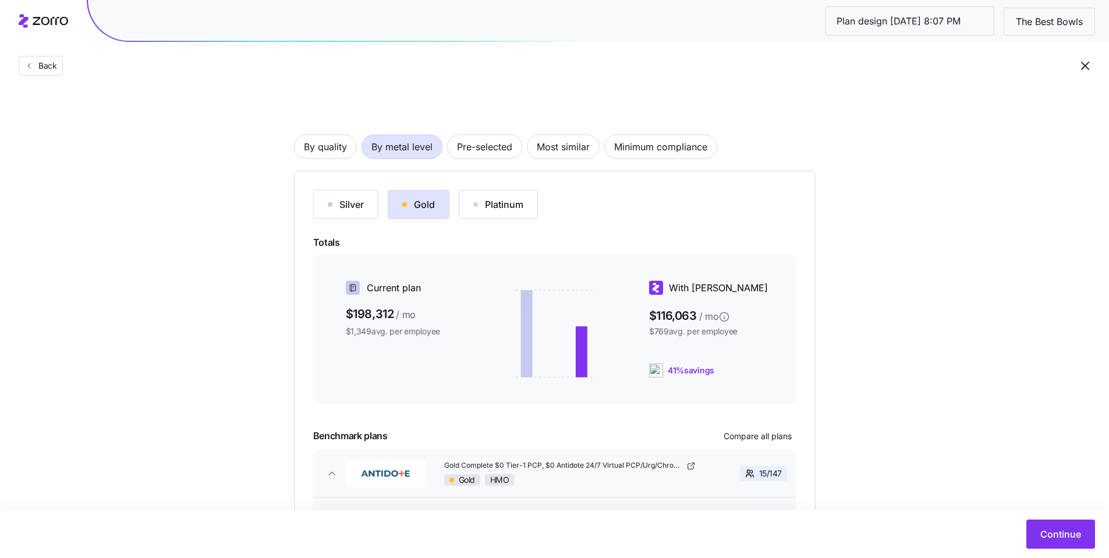
scroll to position [48, 0]
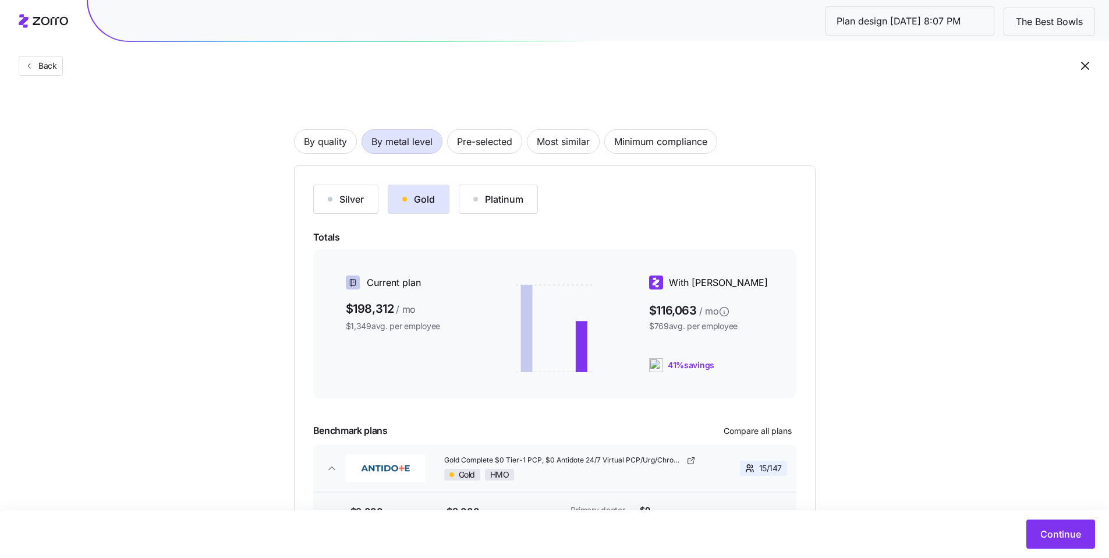
drag, startPoint x: 517, startPoint y: 191, endPoint x: 532, endPoint y: 195, distance: 15.5
click at [517, 192] on button "Platinum" at bounding box center [498, 199] width 79 height 29
click at [473, 153] on button "Pre-selected" at bounding box center [484, 141] width 75 height 24
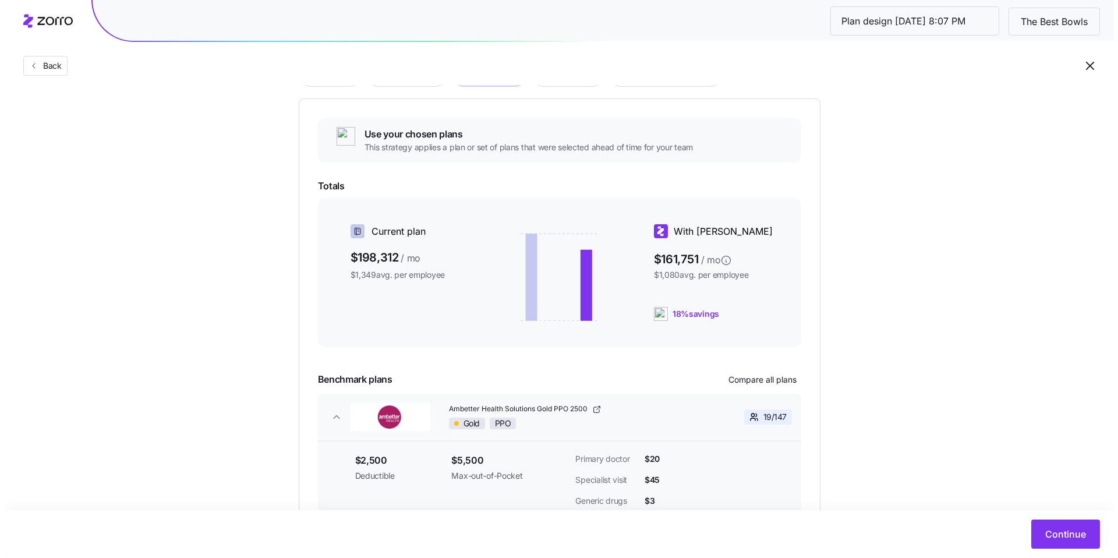
scroll to position [139, 0]
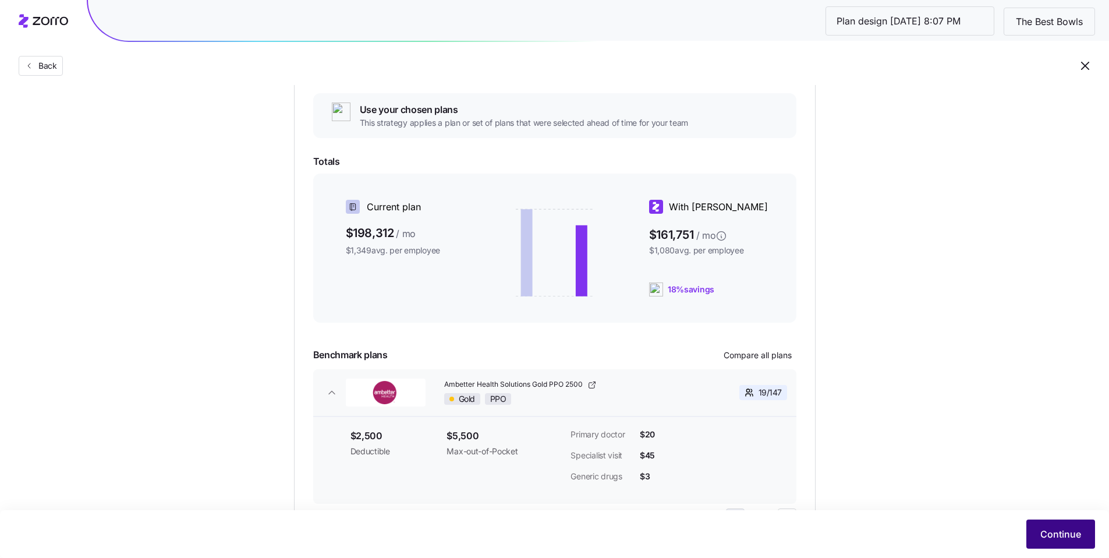
click at [1066, 540] on span "Continue" at bounding box center [1061, 534] width 41 height 14
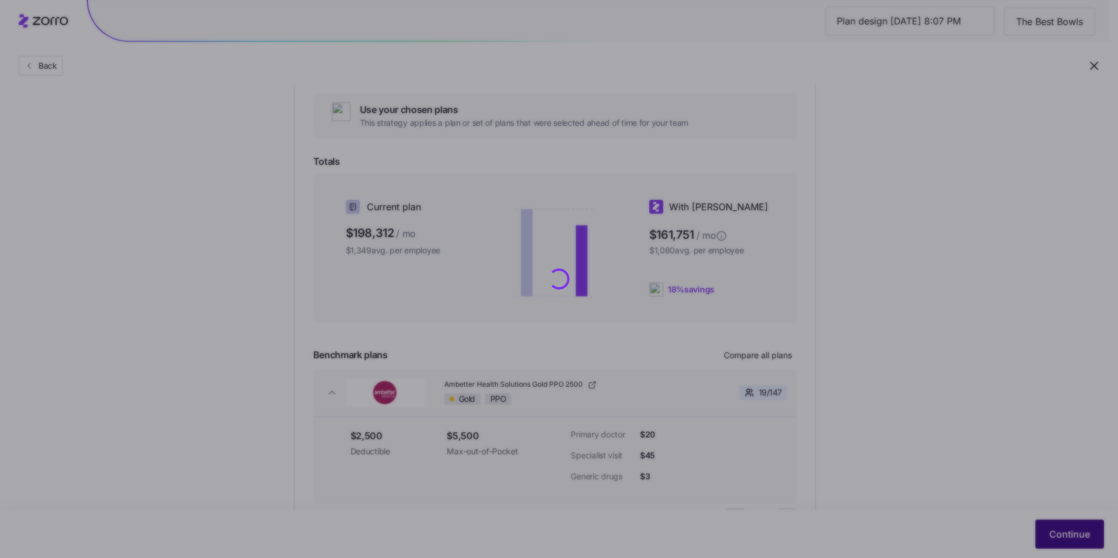
scroll to position [0, 0]
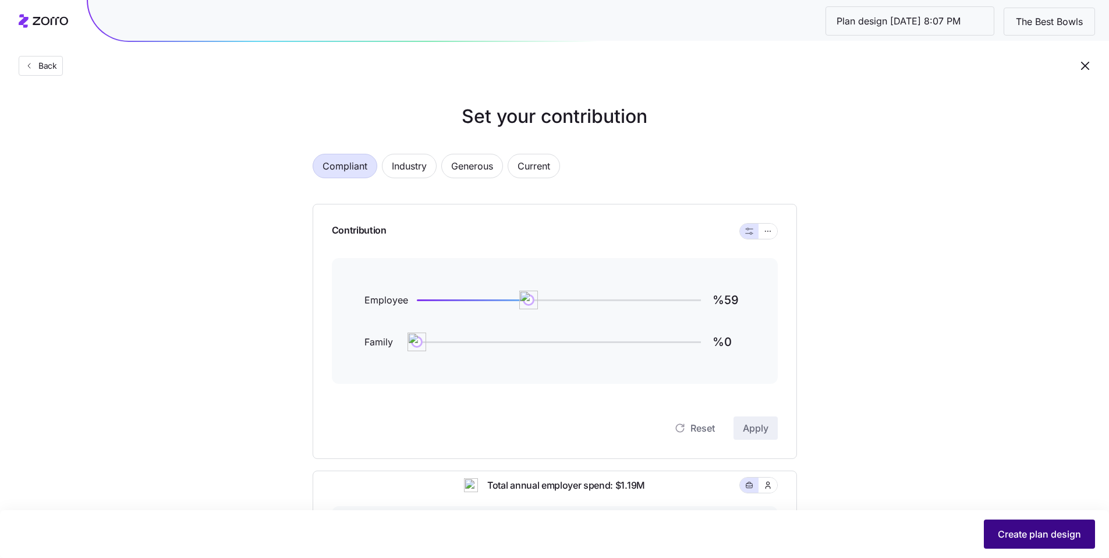
click at [1029, 533] on span "Create plan design" at bounding box center [1039, 534] width 83 height 14
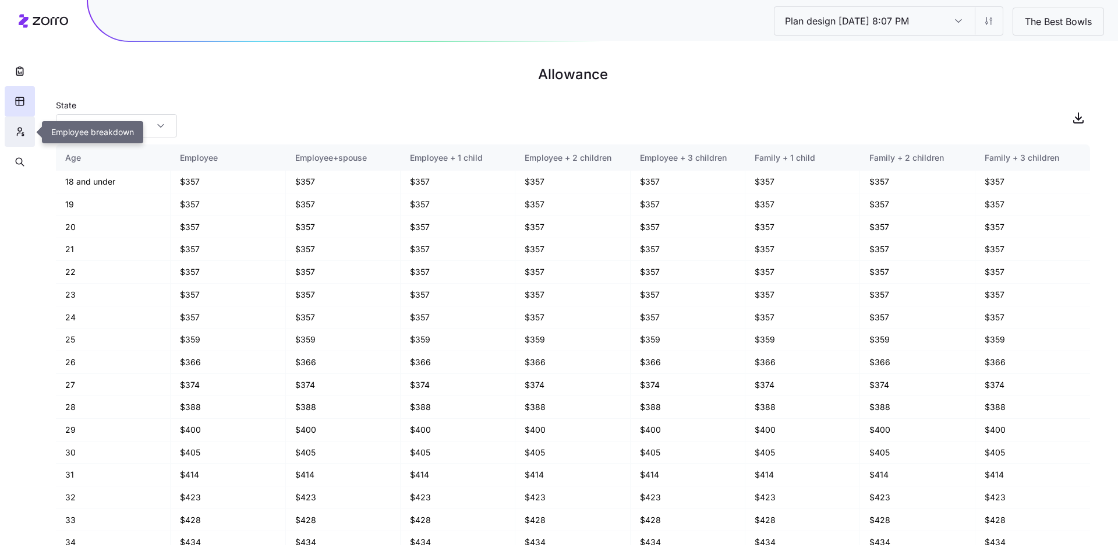
click at [23, 132] on icon "button" at bounding box center [20, 132] width 10 height 12
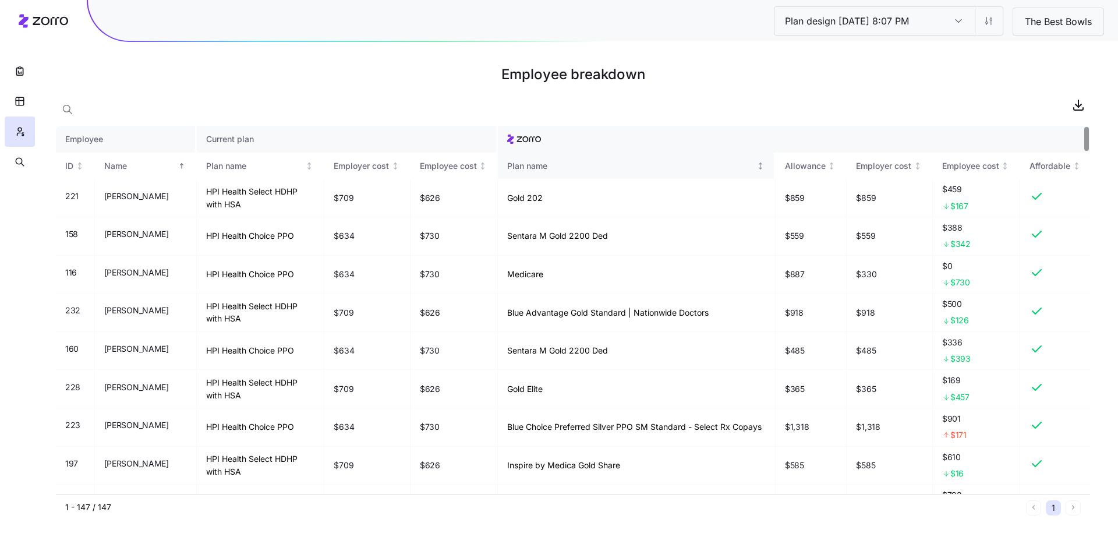
click at [539, 162] on div "Plan name" at bounding box center [630, 166] width 247 height 13
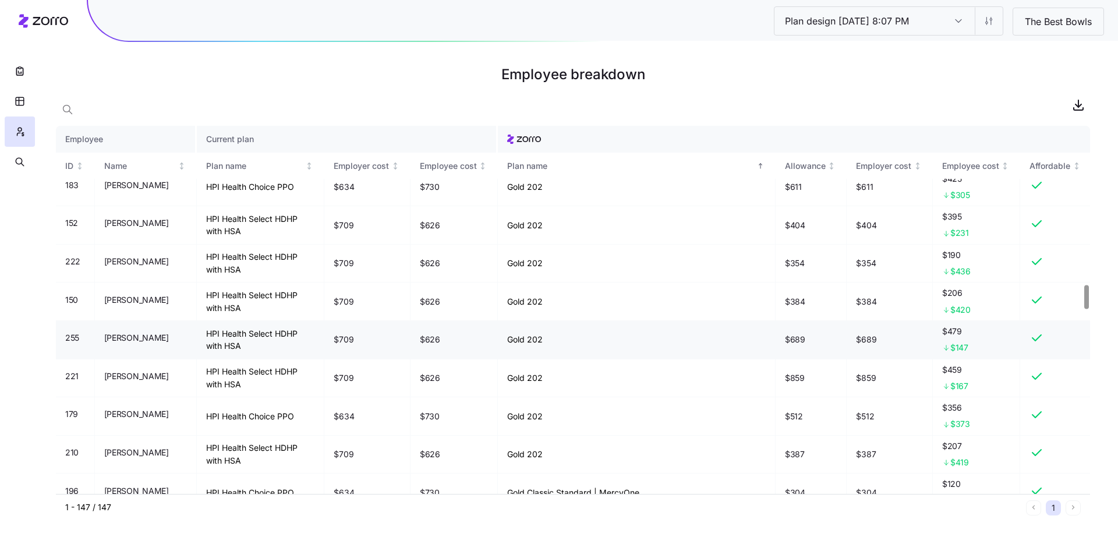
scroll to position [2368, 0]
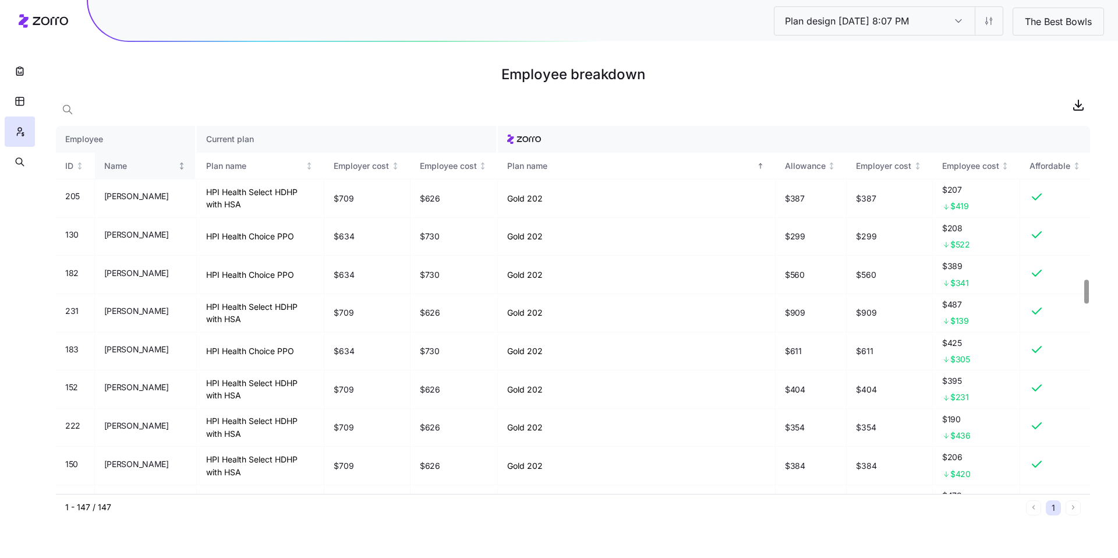
click at [128, 170] on div "Name" at bounding box center [140, 166] width 72 height 13
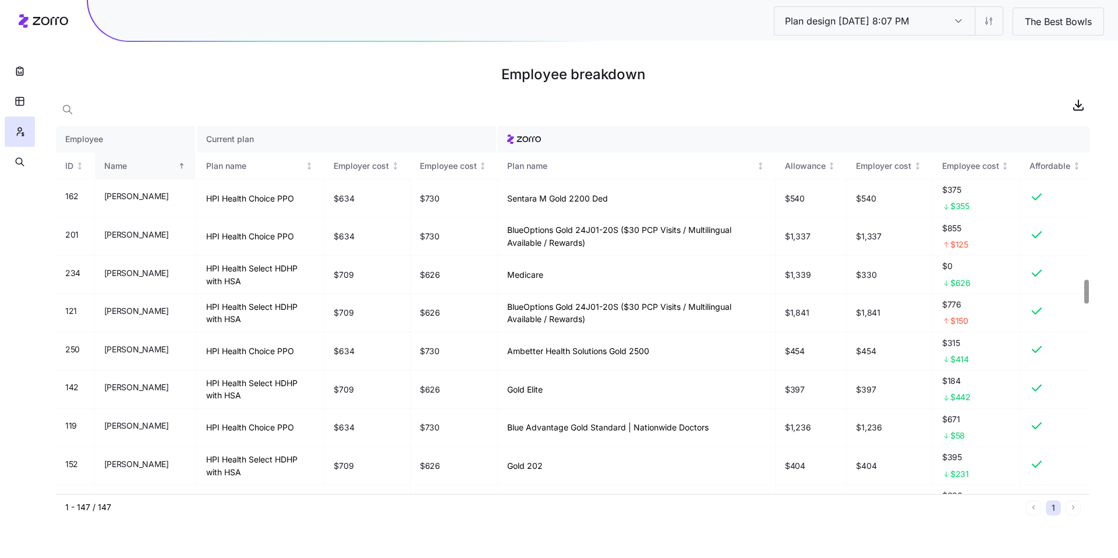
click at [139, 172] on th "Name" at bounding box center [146, 166] width 102 height 27
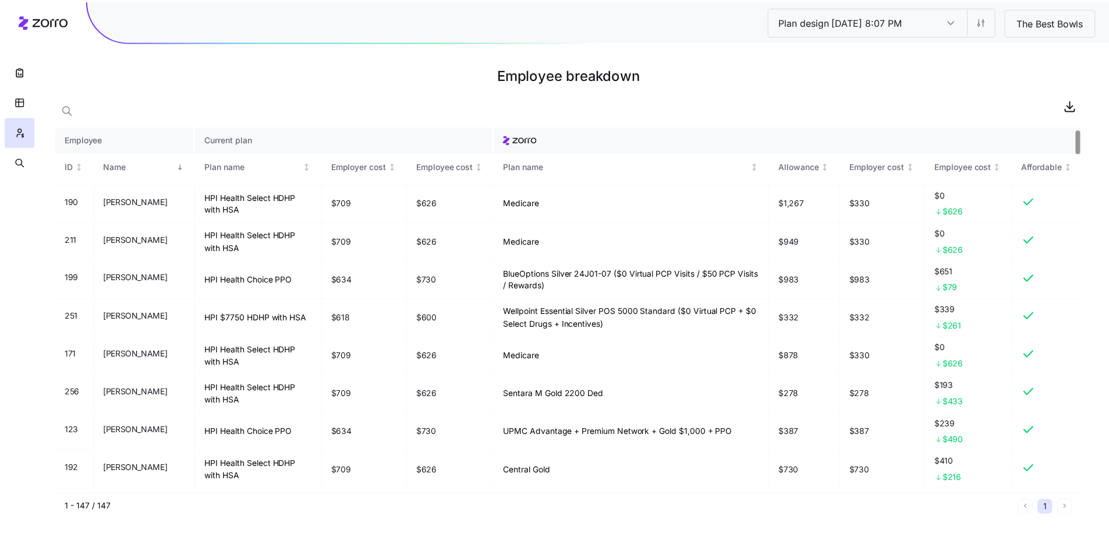
scroll to position [0, 0]
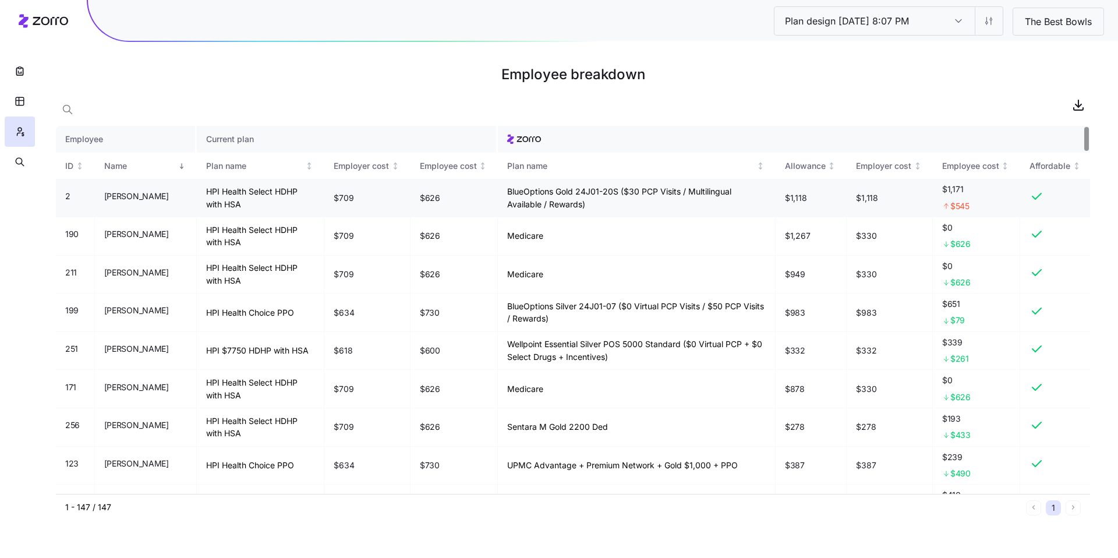
click at [145, 171] on div "Name" at bounding box center [140, 166] width 72 height 13
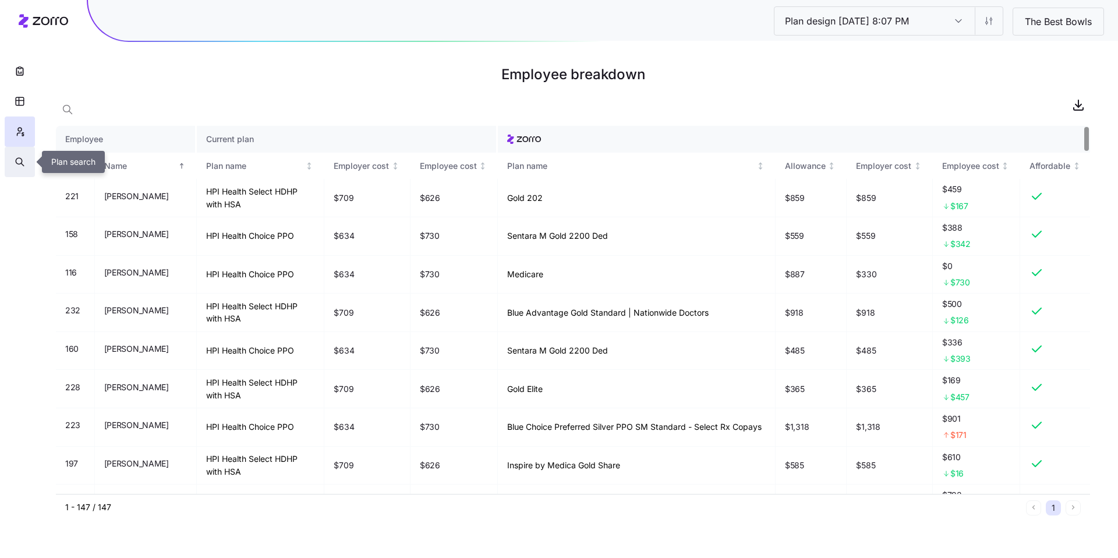
click at [26, 163] on button "button" at bounding box center [20, 162] width 30 height 30
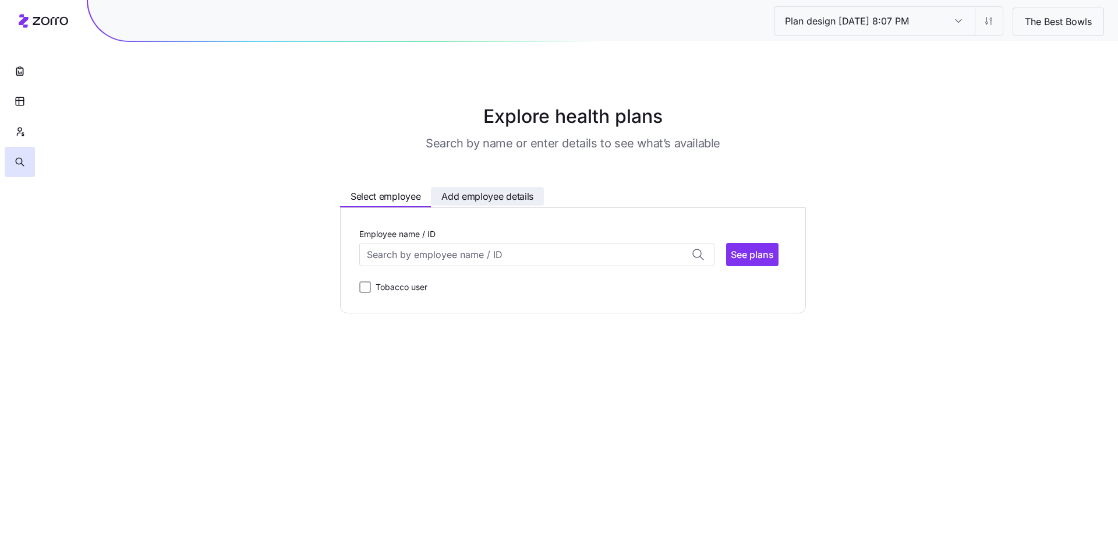
click at [487, 200] on span "Add employee details" at bounding box center [487, 196] width 92 height 15
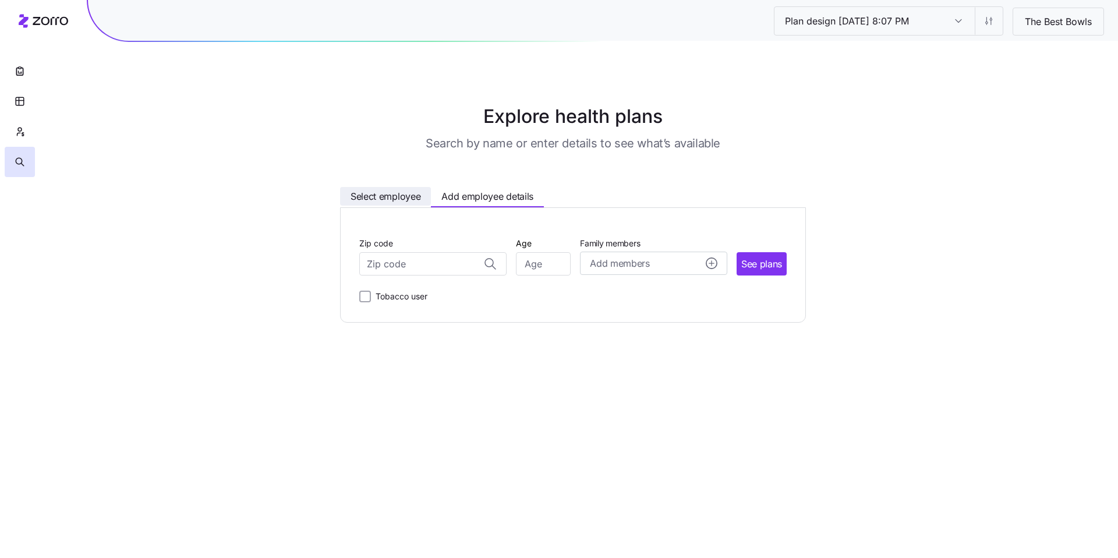
click at [383, 200] on span "Select employee" at bounding box center [386, 196] width 70 height 15
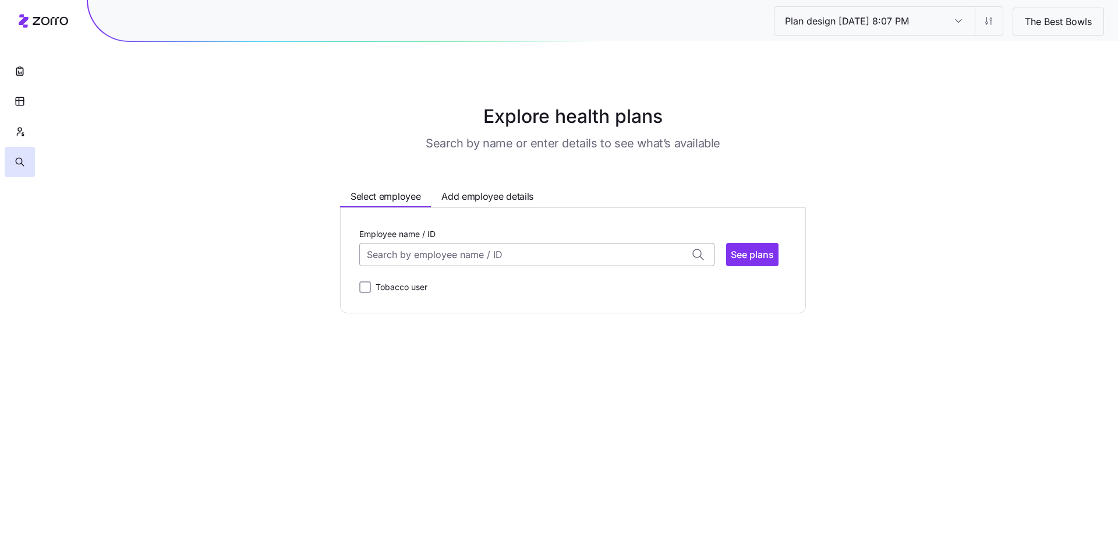
click at [440, 250] on input "Employee name / ID" at bounding box center [536, 254] width 355 height 23
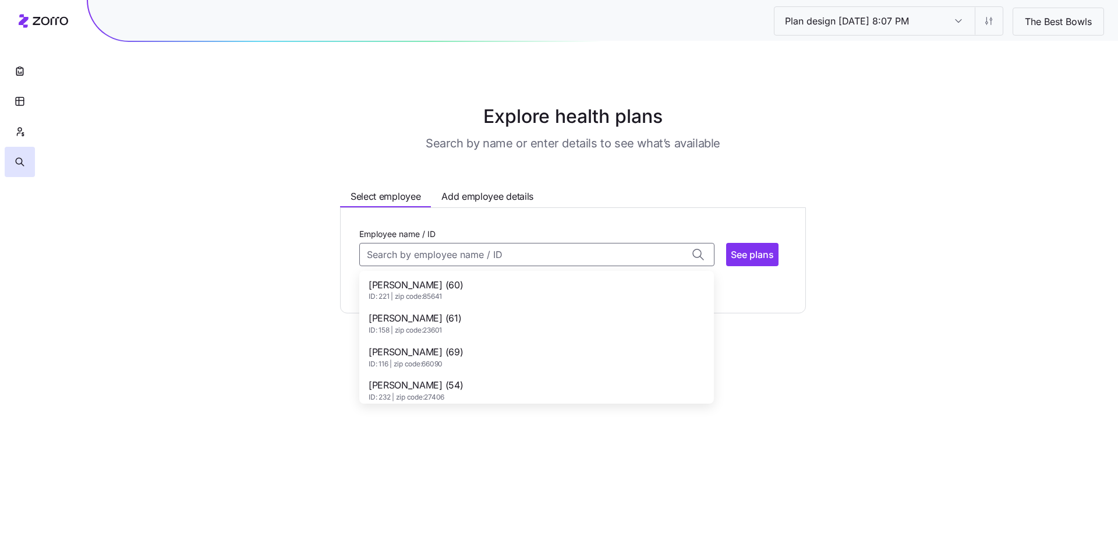
click at [426, 289] on span "[PERSON_NAME] (60)" at bounding box center [416, 285] width 94 height 15
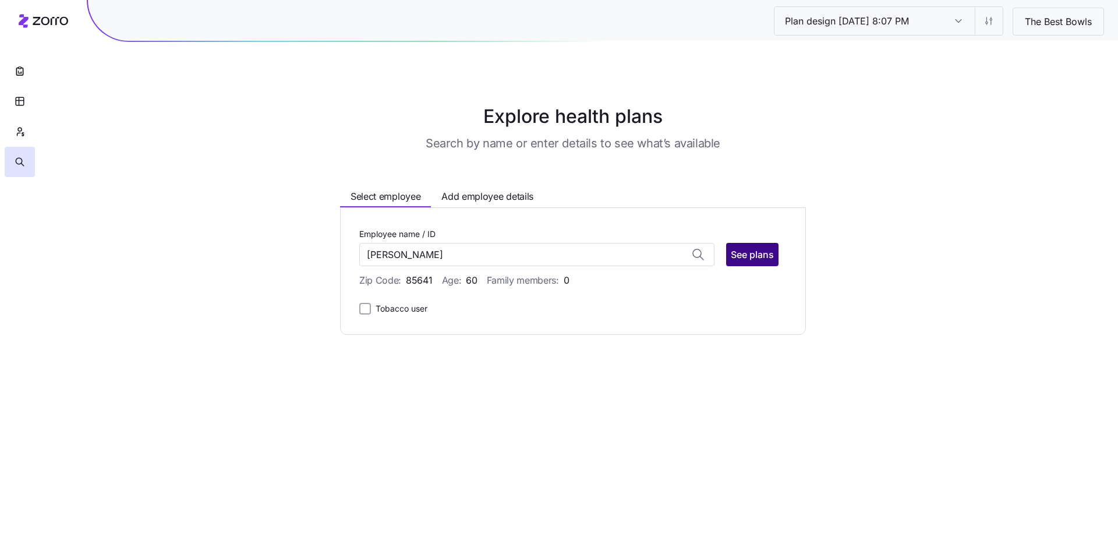
click at [748, 260] on span "See plans" at bounding box center [752, 255] width 43 height 14
type input "[PERSON_NAME] (ID: 221)"
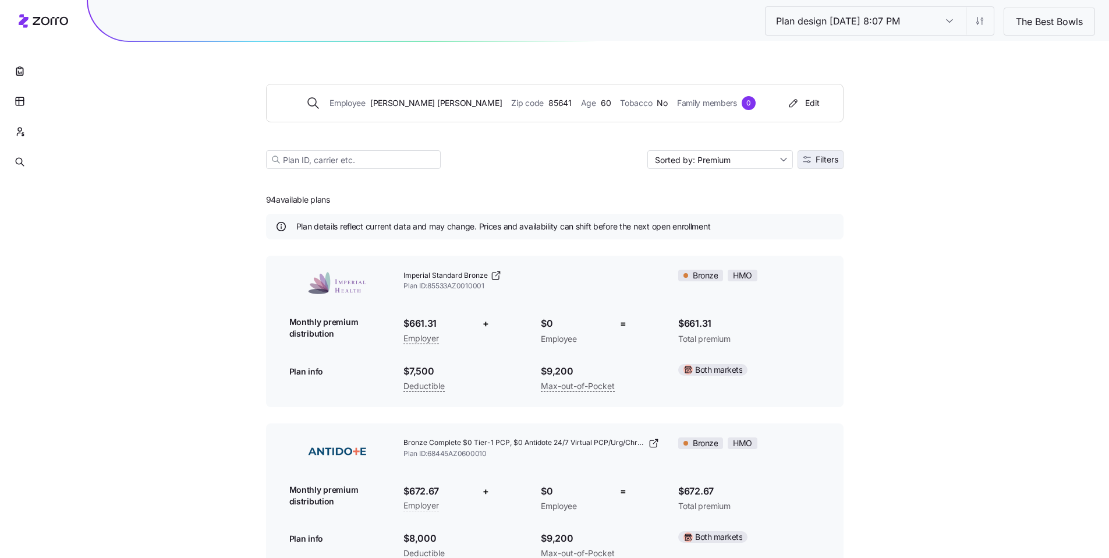
click at [819, 166] on button "Filters" at bounding box center [821, 159] width 46 height 19
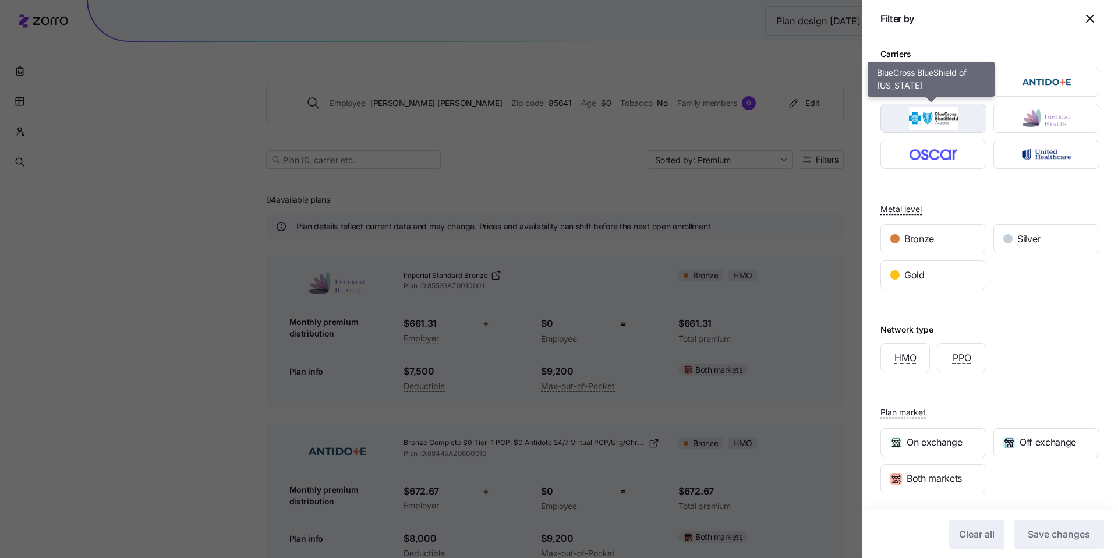
click at [939, 123] on img "button" at bounding box center [934, 118] width 86 height 23
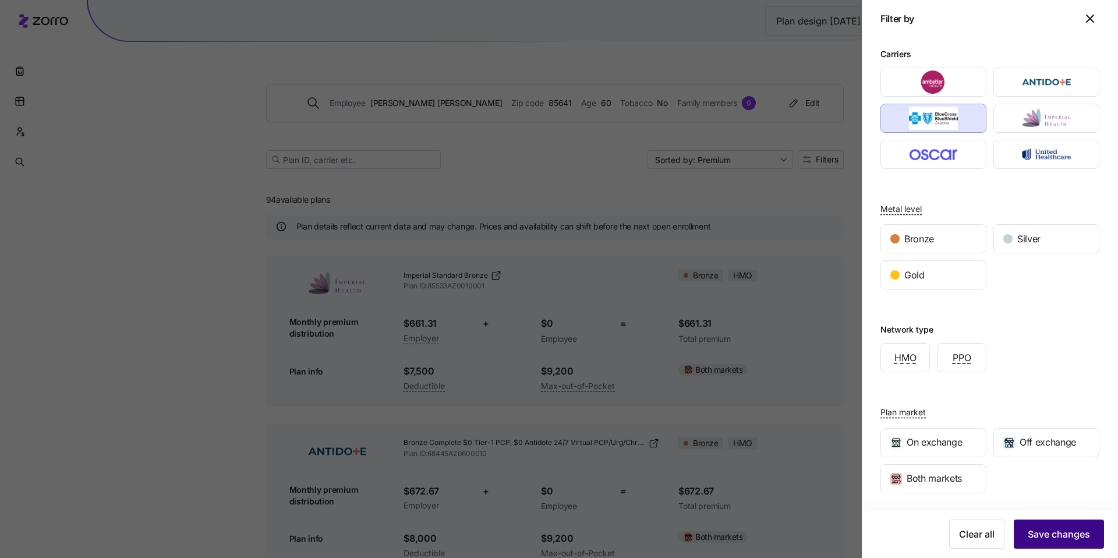
click at [1069, 525] on button "Save changes" at bounding box center [1059, 533] width 90 height 29
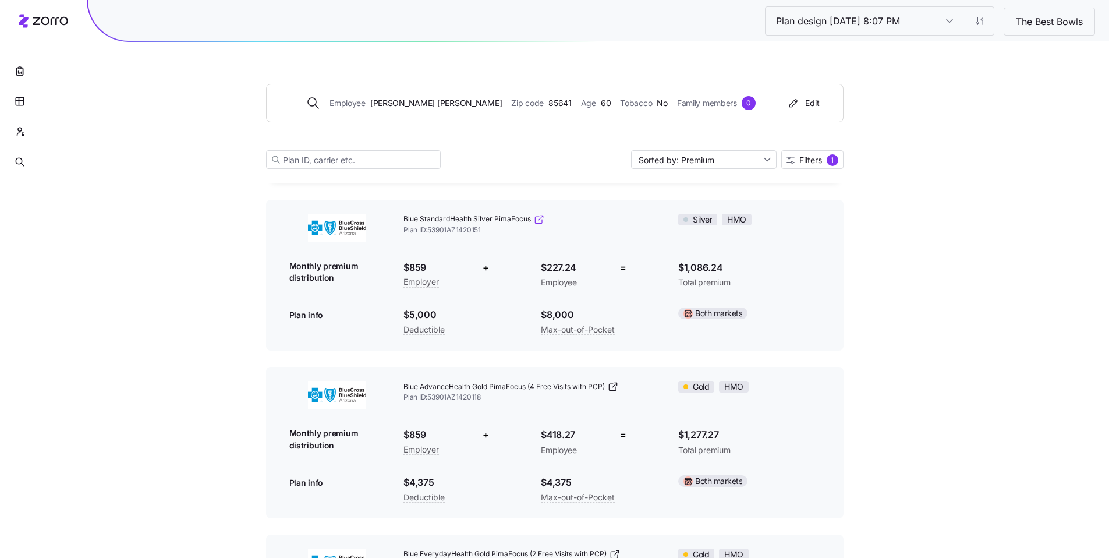
scroll to position [982, 0]
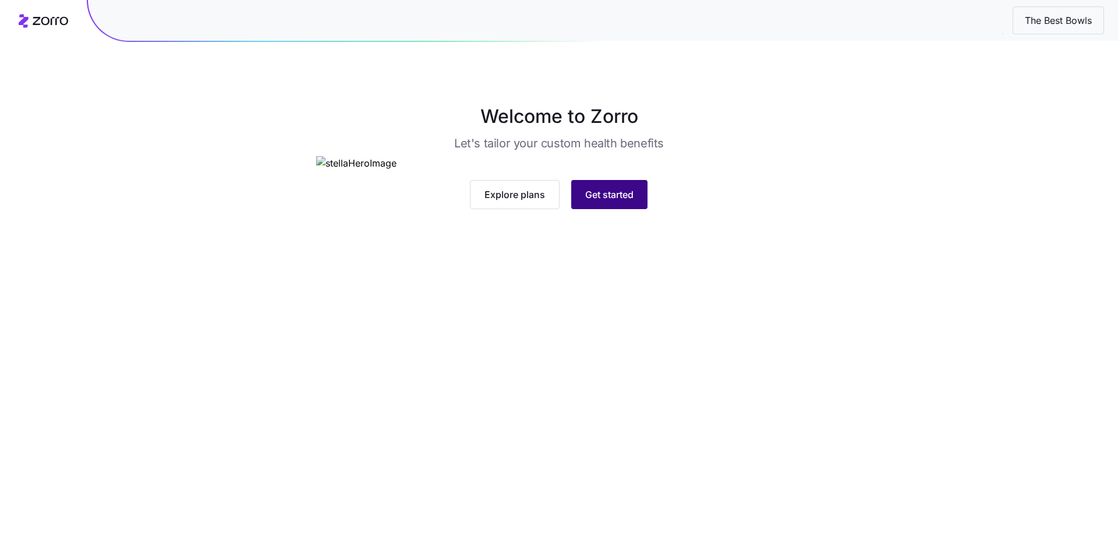
click at [620, 202] on span "Get started" at bounding box center [609, 195] width 48 height 14
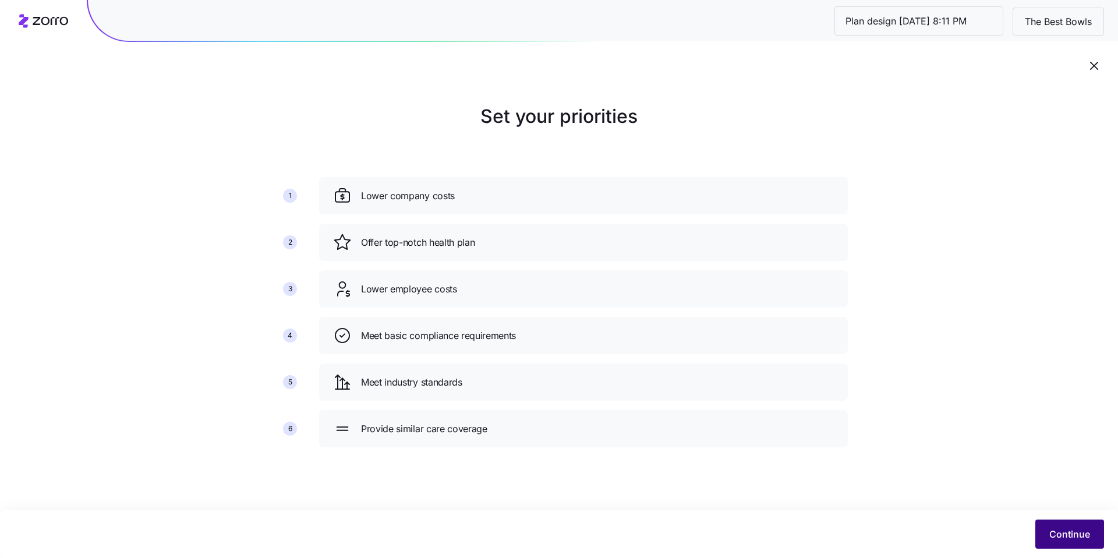
click at [1065, 535] on span "Continue" at bounding box center [1069, 534] width 41 height 14
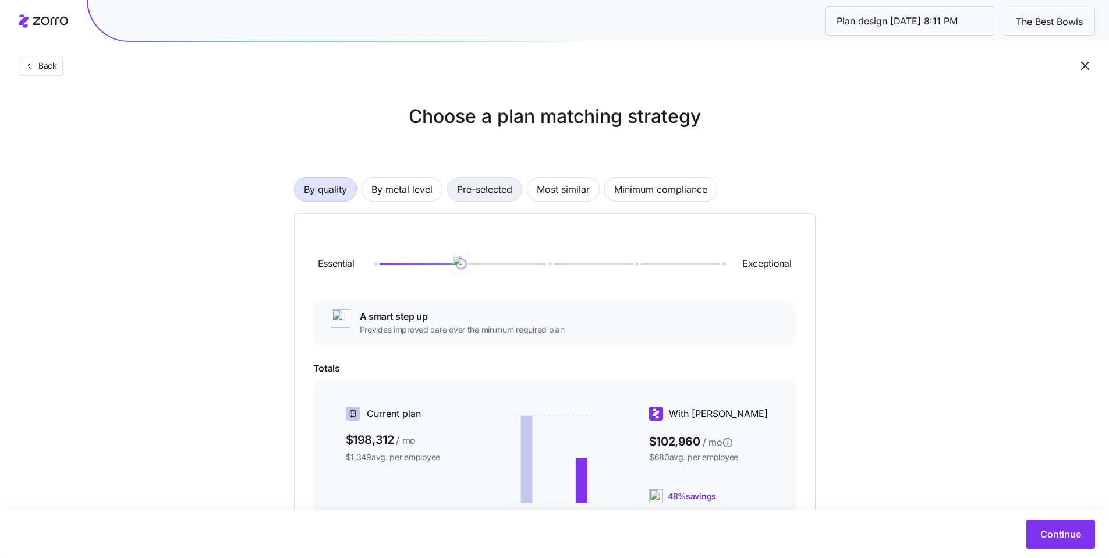
click at [498, 197] on span "Pre-selected" at bounding box center [484, 189] width 55 height 23
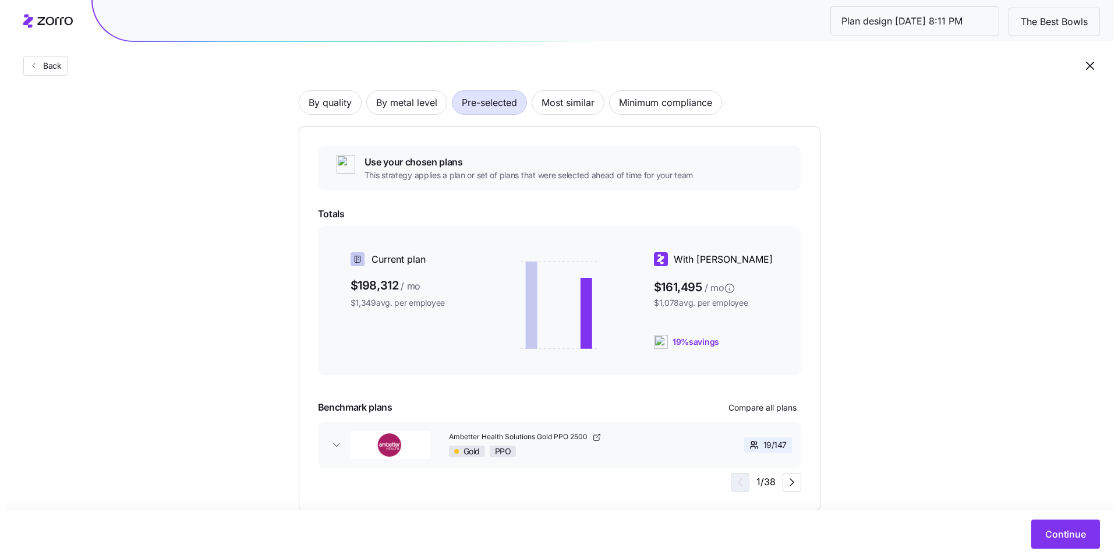
scroll to position [114, 0]
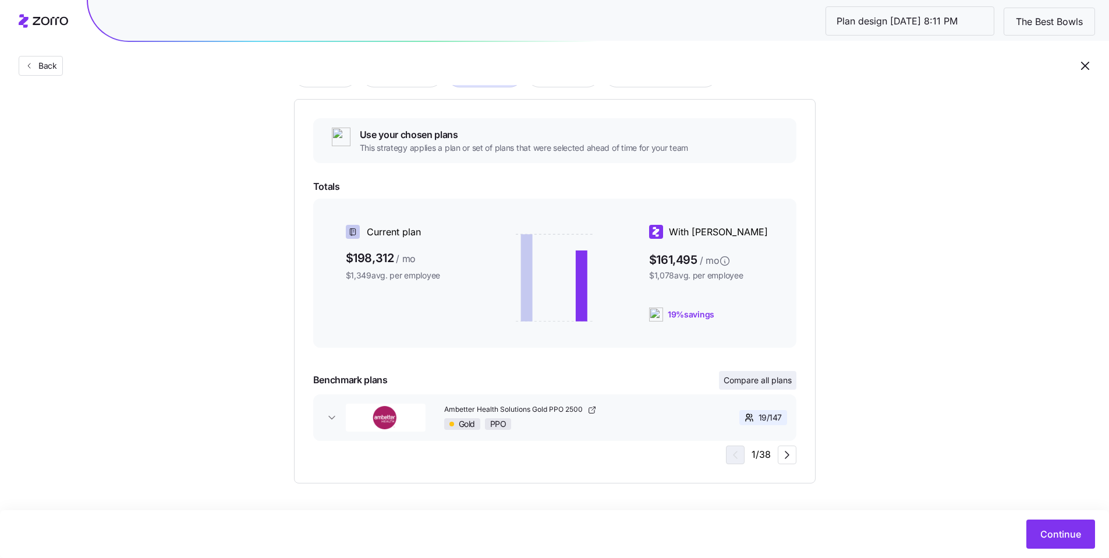
click at [766, 380] on span "Compare all plans" at bounding box center [758, 380] width 68 height 12
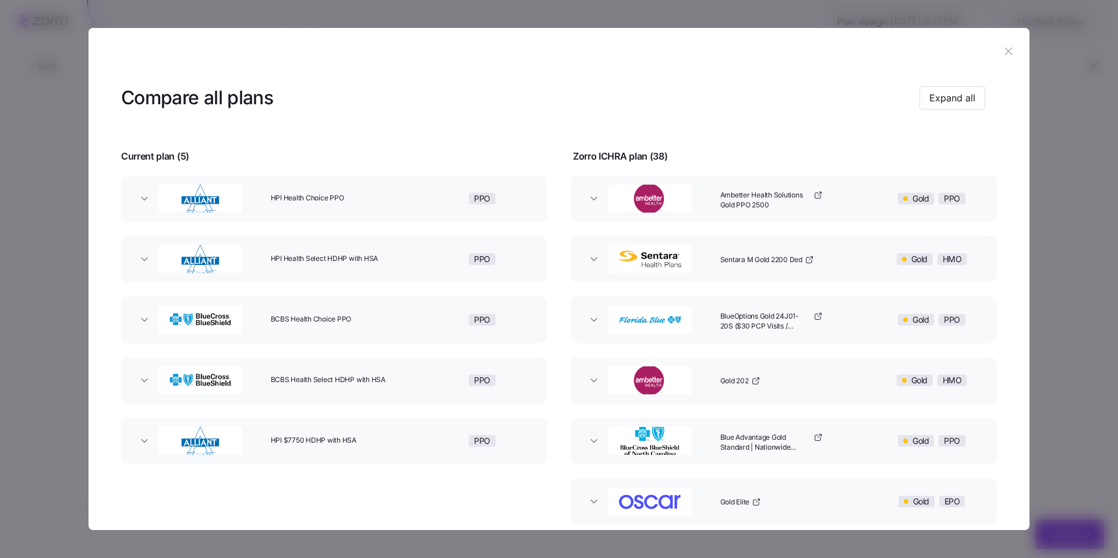
click at [594, 267] on button "Sentara M Gold 2200 Ded Gold HMO" at bounding box center [784, 259] width 426 height 47
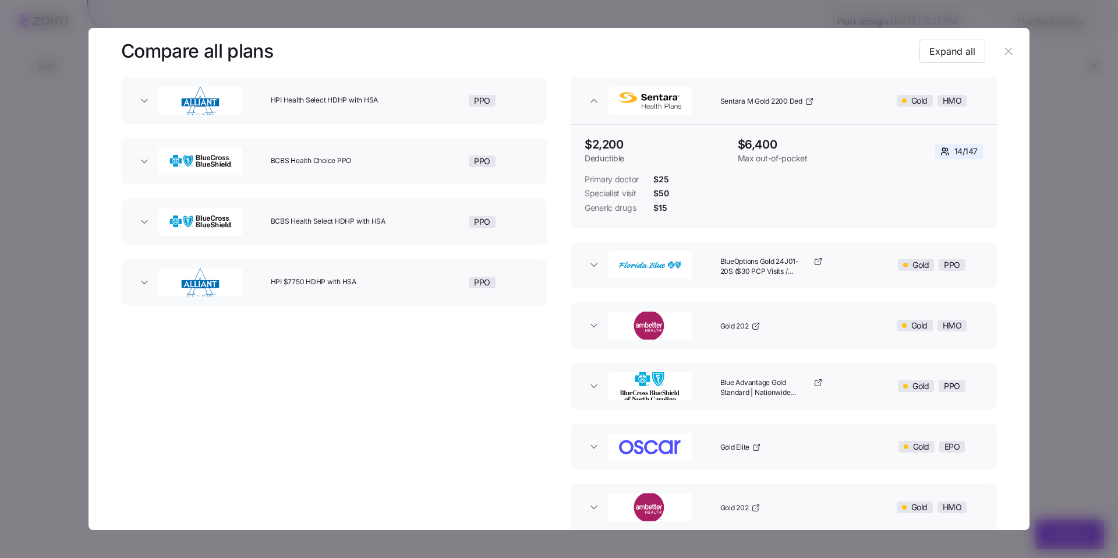
scroll to position [174, 0]
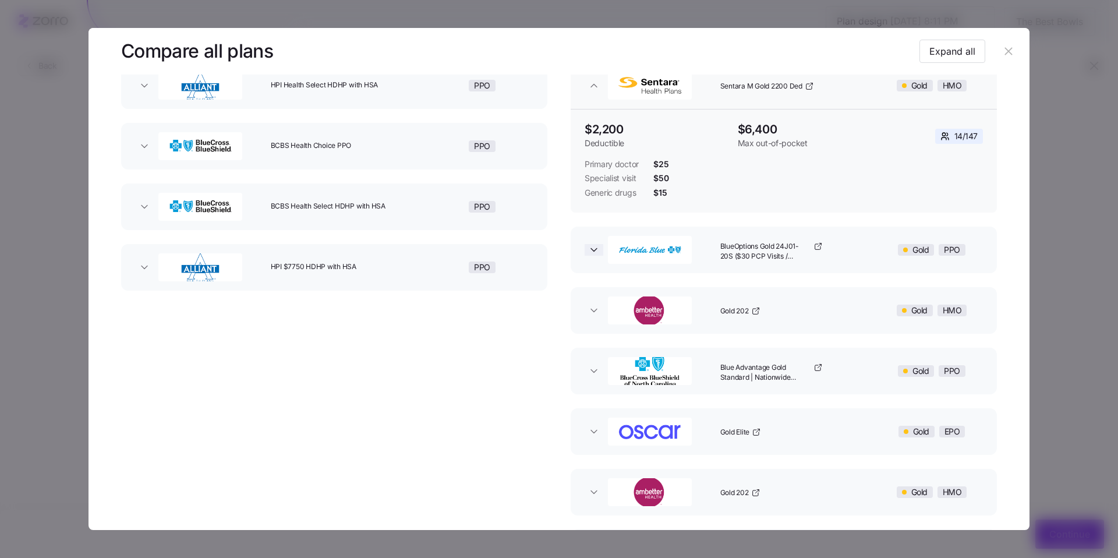
click at [594, 254] on icon "button" at bounding box center [594, 250] width 12 height 12
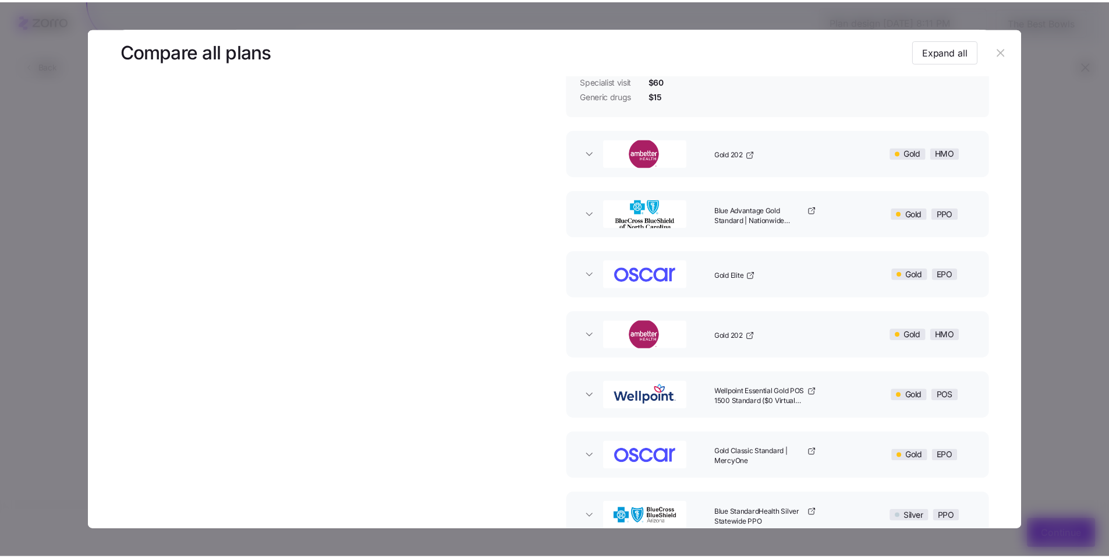
scroll to position [442, 0]
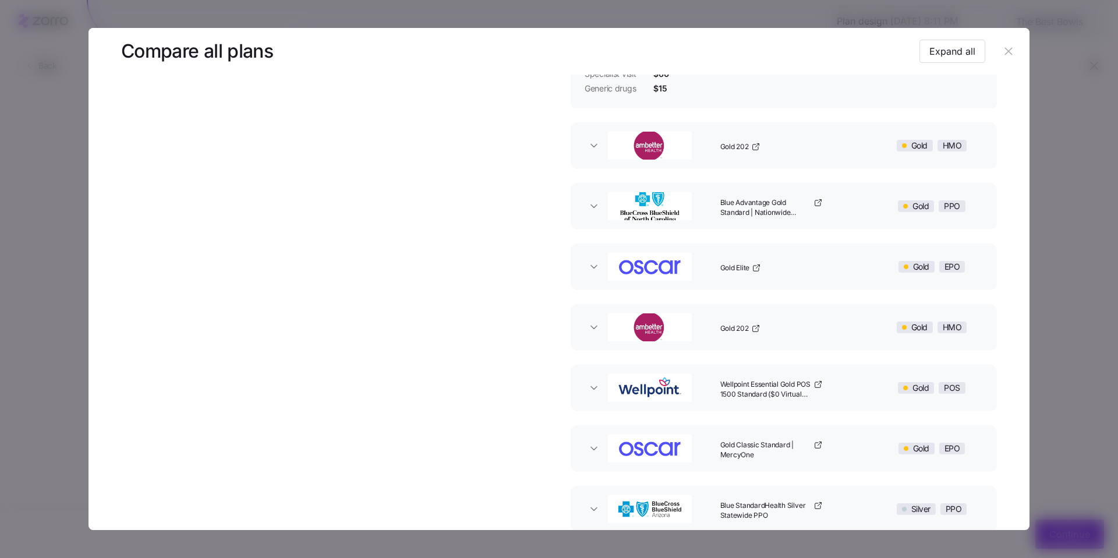
click at [1008, 46] on icon "button" at bounding box center [1008, 51] width 13 height 13
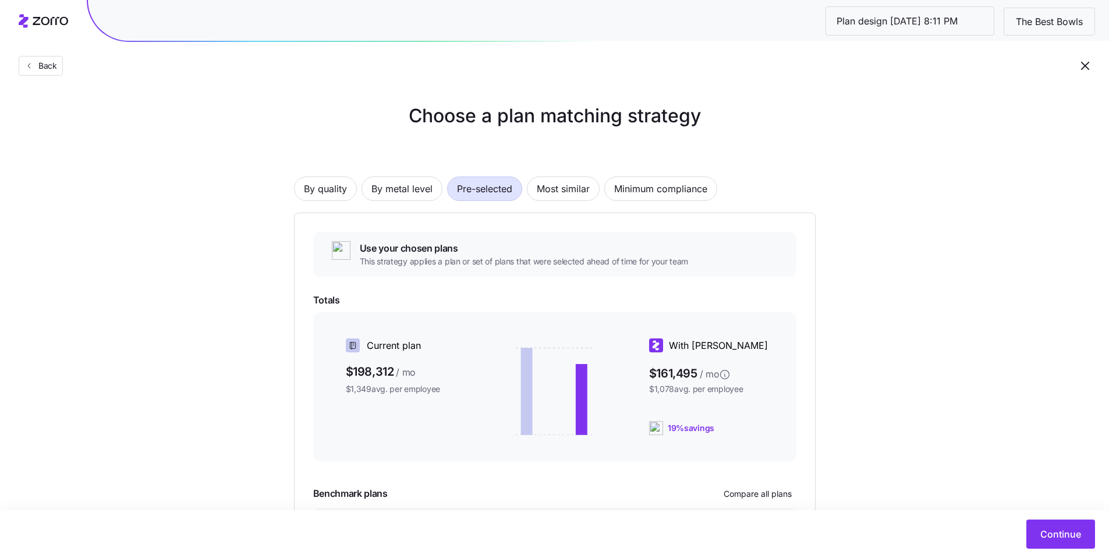
scroll to position [0, 0]
click at [413, 199] on span "By metal level" at bounding box center [402, 189] width 61 height 23
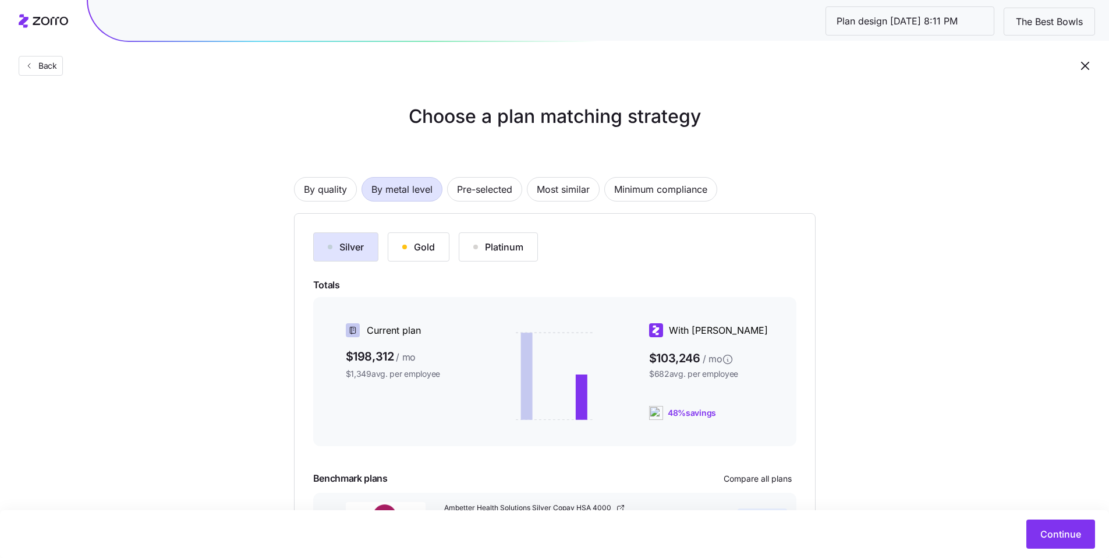
click at [414, 242] on div "Gold" at bounding box center [418, 247] width 33 height 14
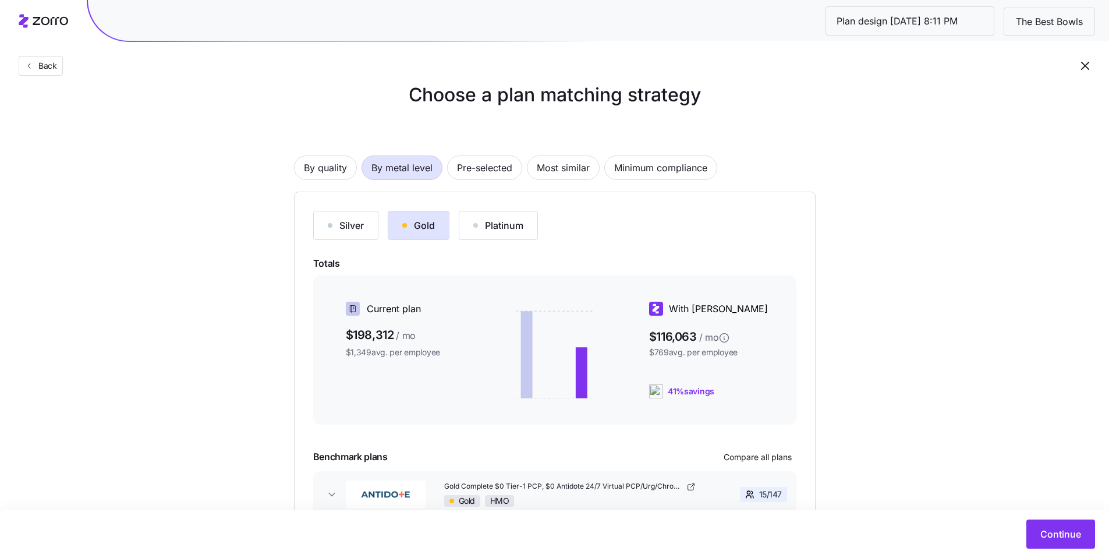
scroll to position [96, 0]
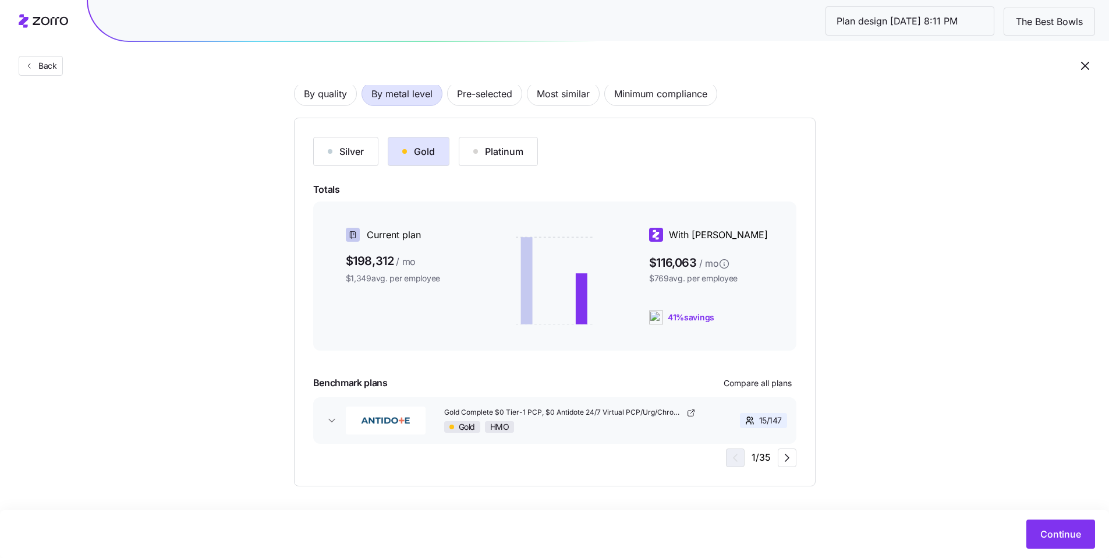
click at [345, 161] on button "Silver" at bounding box center [345, 151] width 65 height 29
click at [529, 162] on button "Platinum" at bounding box center [498, 151] width 79 height 29
click at [433, 154] on div "Gold" at bounding box center [418, 151] width 33 height 14
click at [359, 153] on div "Silver" at bounding box center [346, 151] width 36 height 14
click at [392, 153] on button "Gold" at bounding box center [419, 151] width 62 height 29
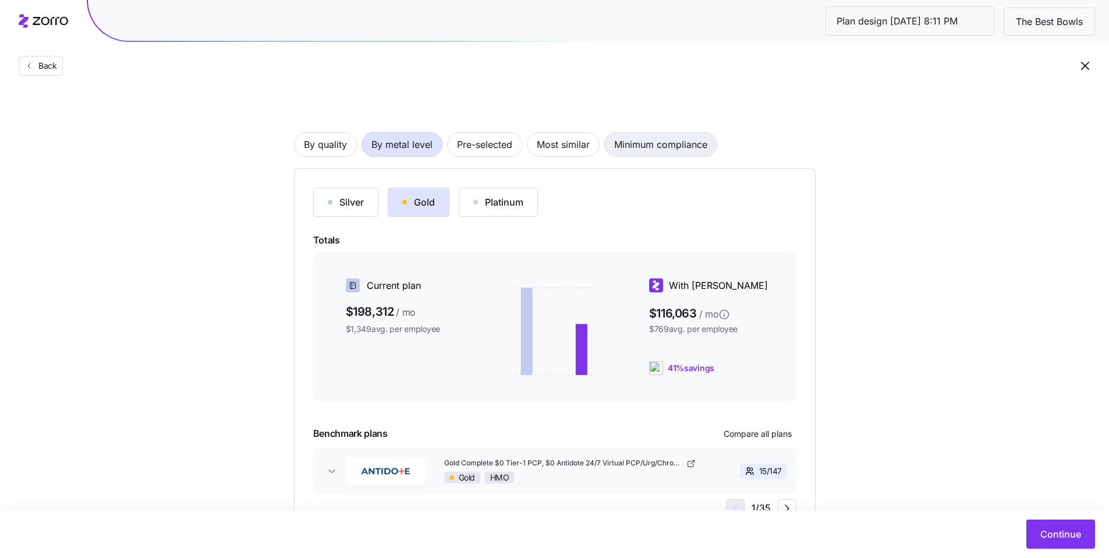
scroll to position [30, 0]
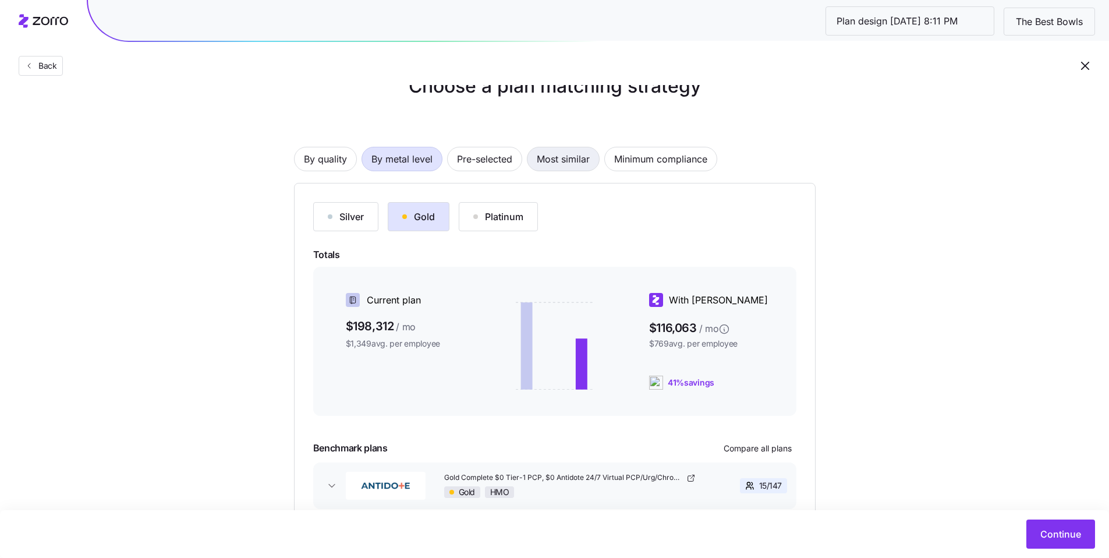
click at [567, 161] on span "Most similar" at bounding box center [563, 158] width 53 height 23
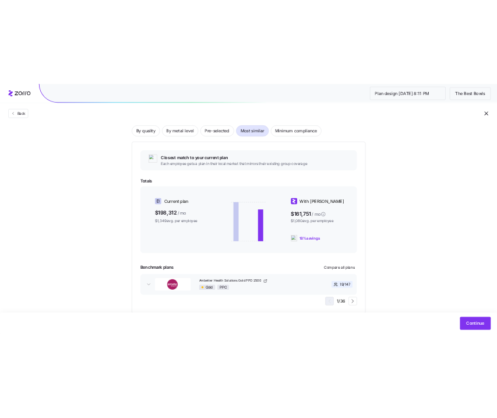
scroll to position [83, 0]
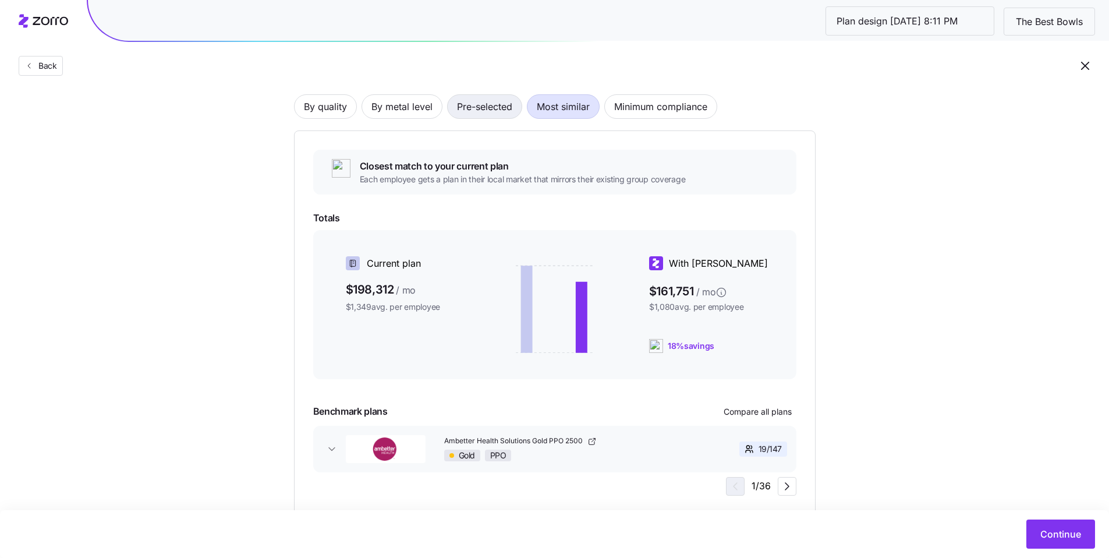
click at [493, 114] on span "Pre-selected" at bounding box center [484, 106] width 55 height 23
click at [344, 108] on span "By quality" at bounding box center [325, 106] width 43 height 23
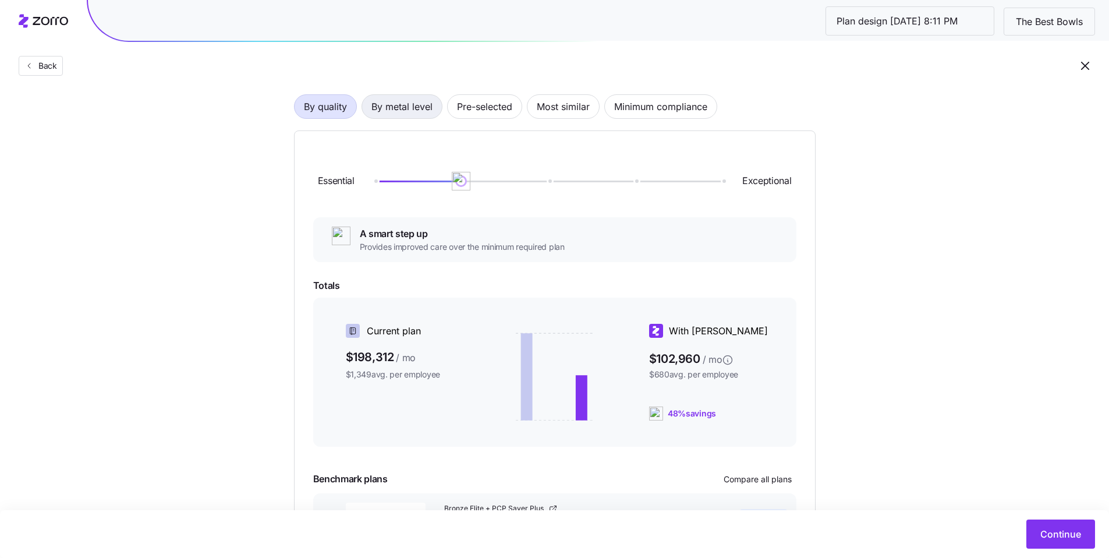
click at [415, 102] on span "By metal level" at bounding box center [402, 106] width 61 height 23
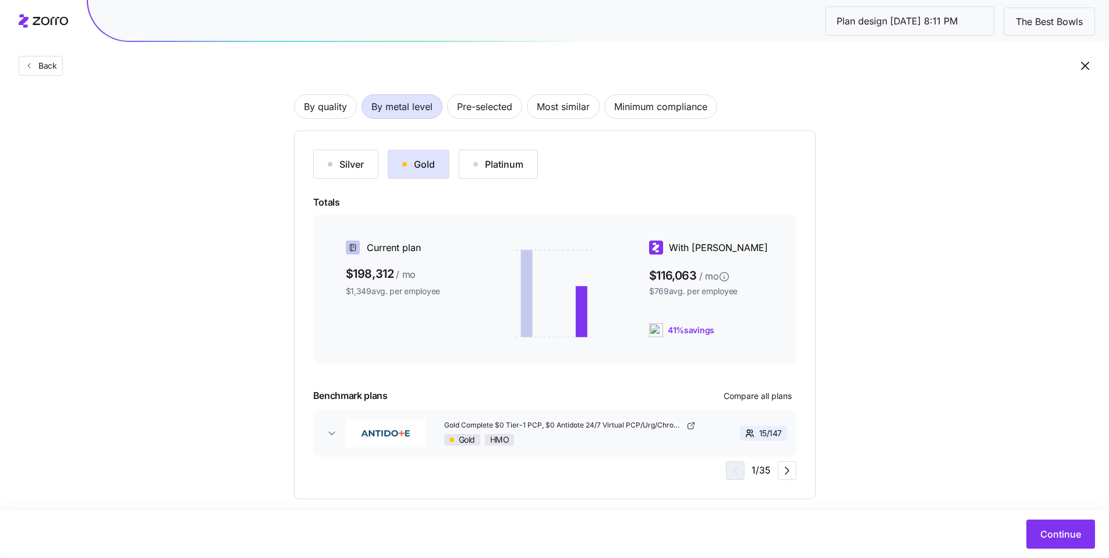
click at [348, 174] on button "Silver" at bounding box center [345, 164] width 65 height 29
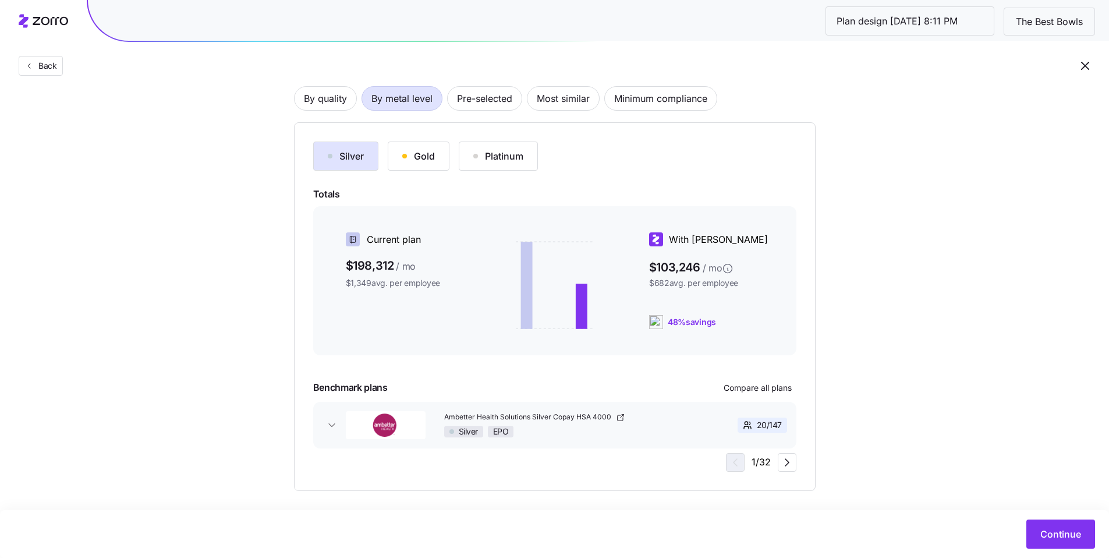
scroll to position [98, 0]
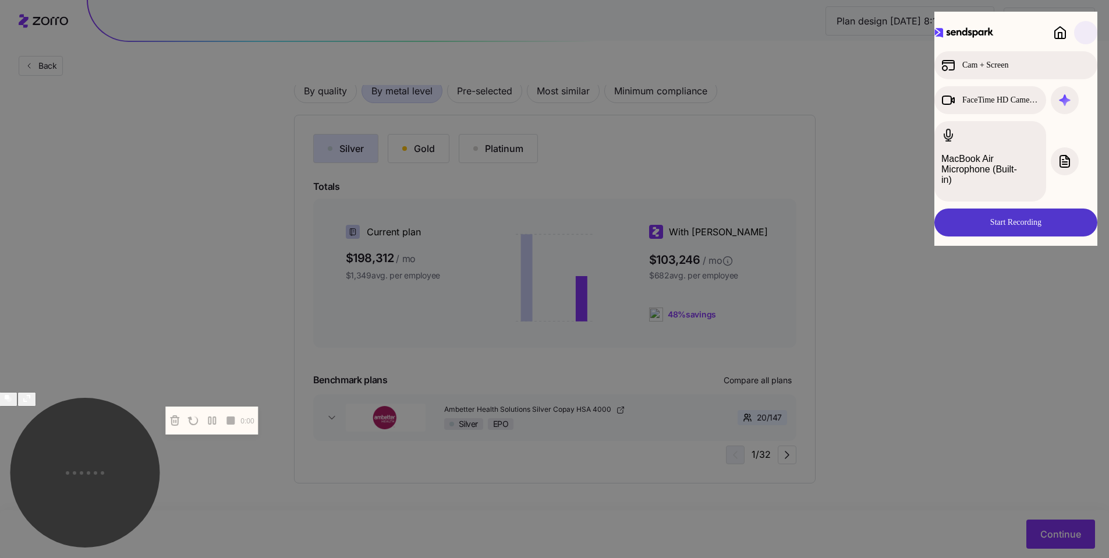
click at [1031, 208] on button "Start Recording" at bounding box center [1016, 222] width 163 height 28
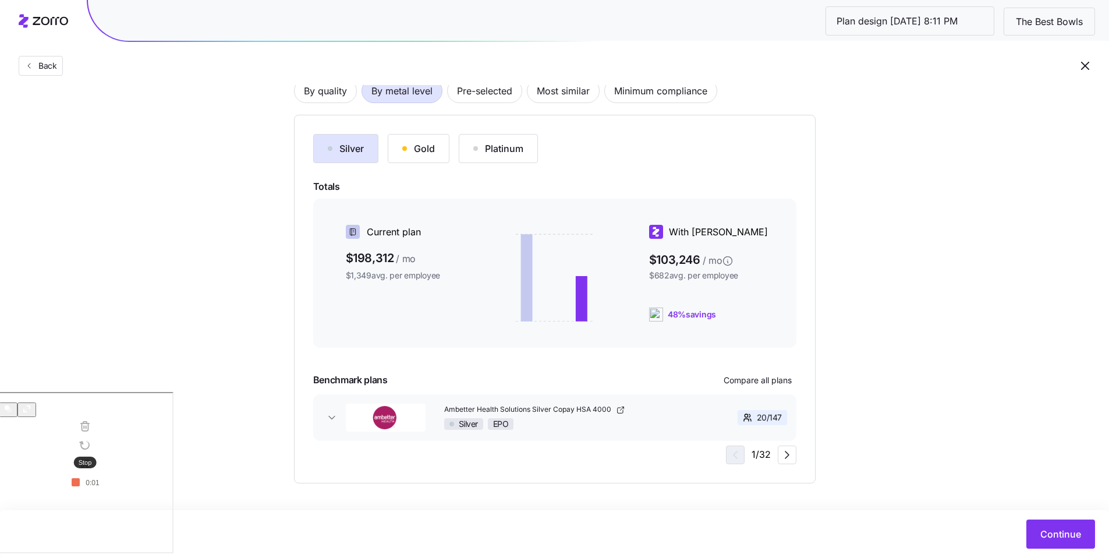
click at [80, 486] on rect at bounding box center [76, 482] width 8 height 8
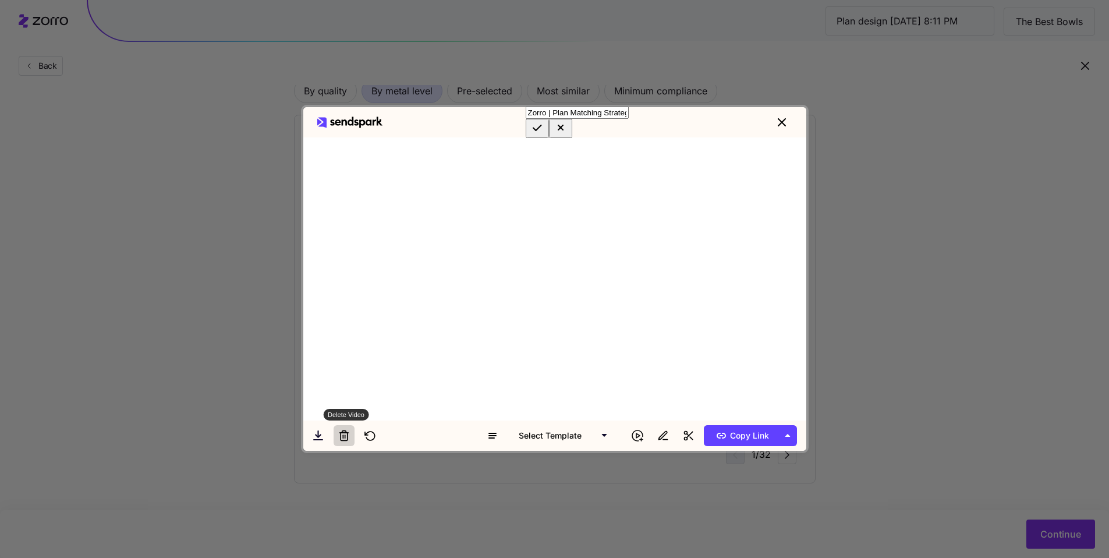
click at [350, 439] on icon at bounding box center [344, 436] width 12 height 12
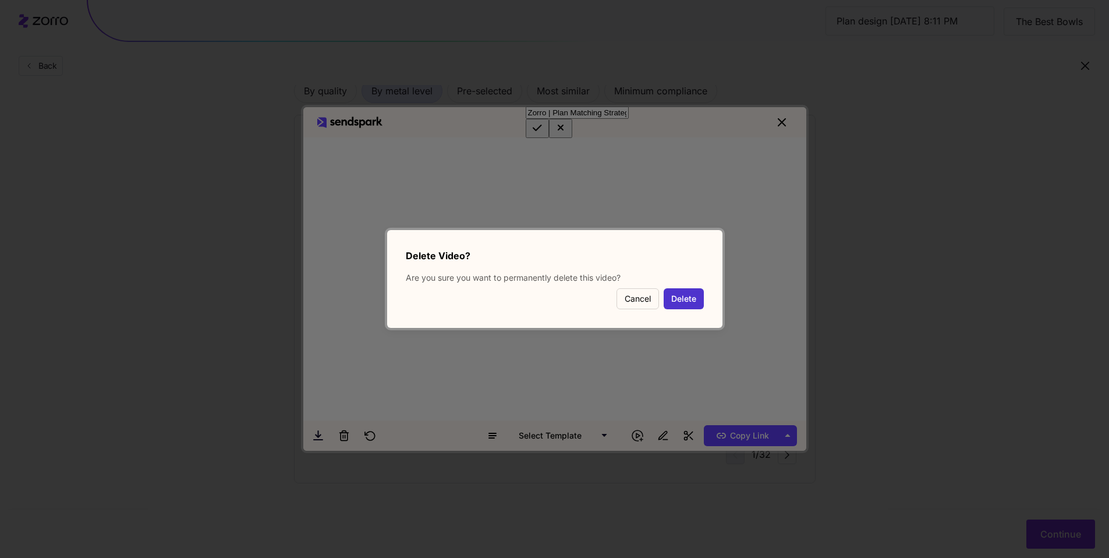
click at [694, 305] on button "Delete" at bounding box center [684, 298] width 40 height 21
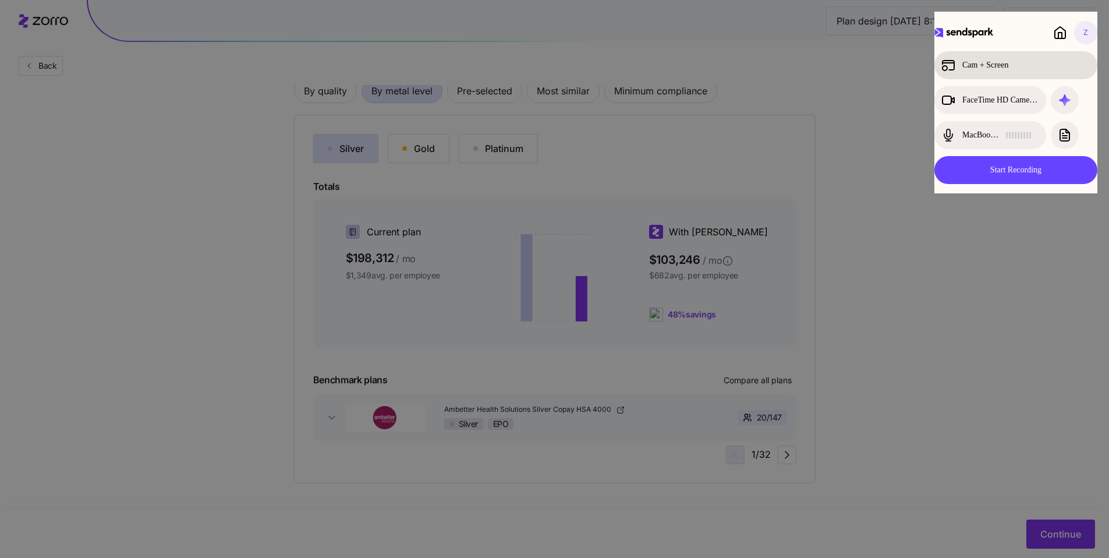
click at [967, 64] on div "Cam + Screen" at bounding box center [1006, 65] width 129 height 14
click at [1030, 171] on button "Start Recording" at bounding box center [1016, 170] width 163 height 28
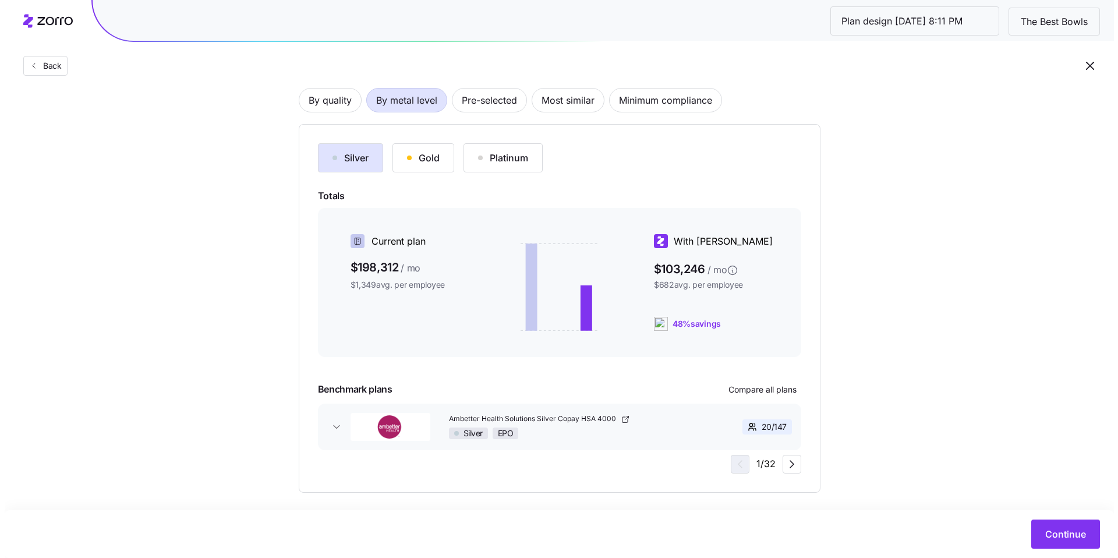
scroll to position [87, 0]
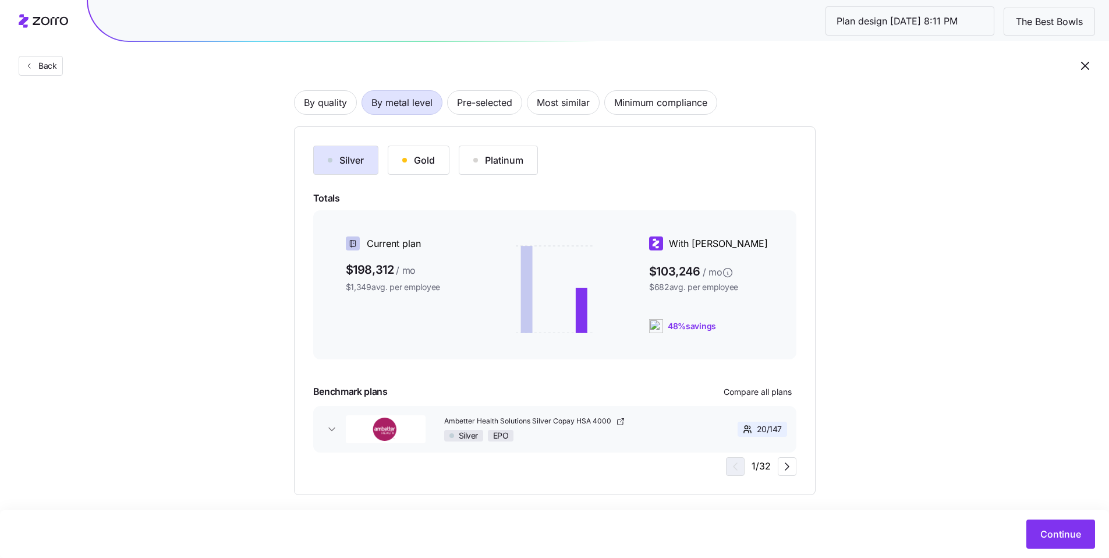
click at [429, 165] on div "Gold" at bounding box center [418, 160] width 33 height 14
click at [594, 432] on div "Gold HMO" at bounding box center [571, 436] width 254 height 12
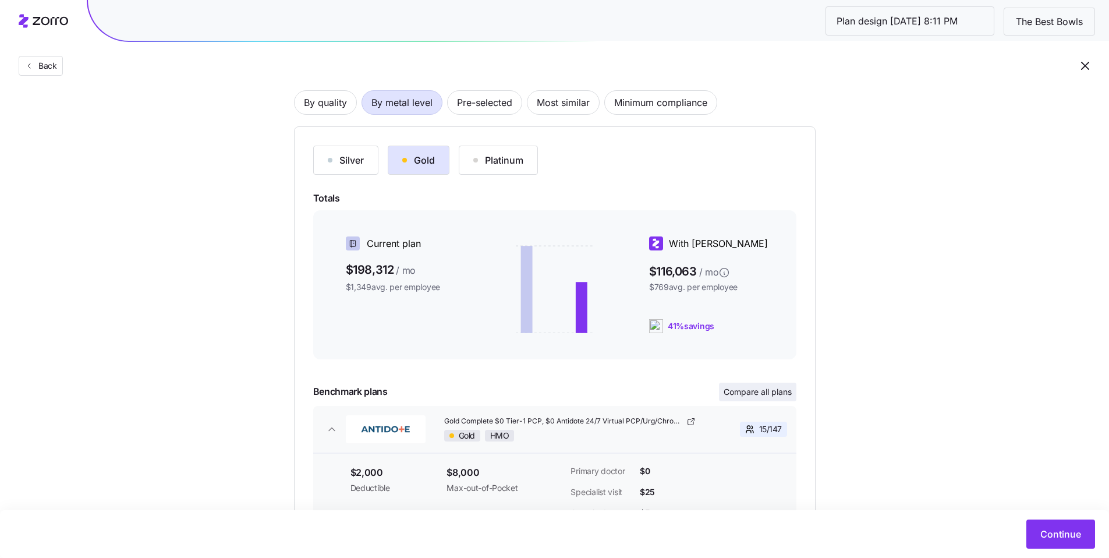
click at [769, 394] on span "Compare all plans" at bounding box center [758, 392] width 68 height 12
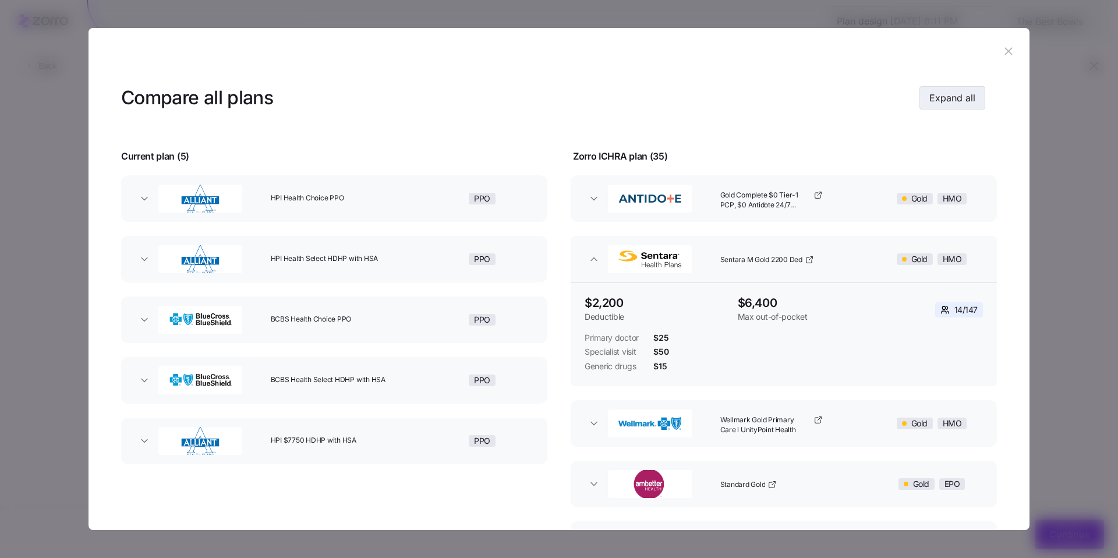
click at [950, 97] on span "Expand all" at bounding box center [952, 98] width 46 height 14
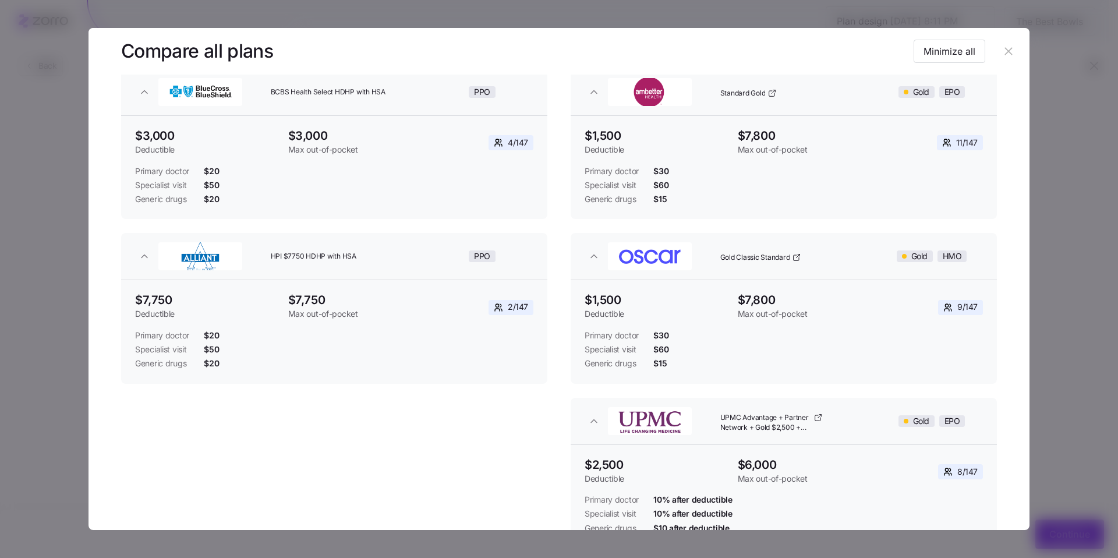
scroll to position [601, 0]
click at [1005, 52] on icon "button" at bounding box center [1009, 51] width 8 height 8
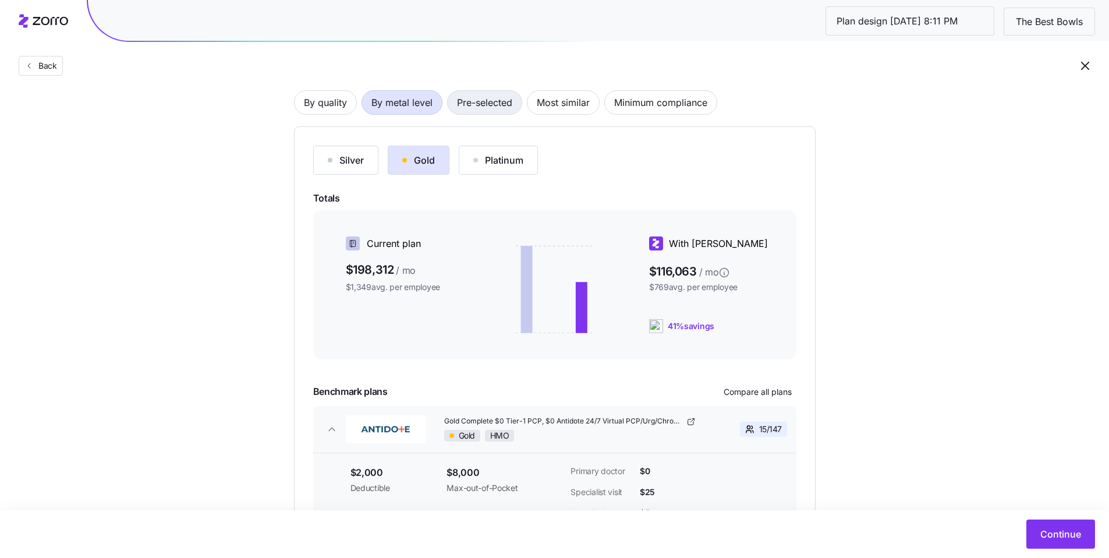
click at [498, 104] on span "Pre-selected" at bounding box center [484, 102] width 55 height 23
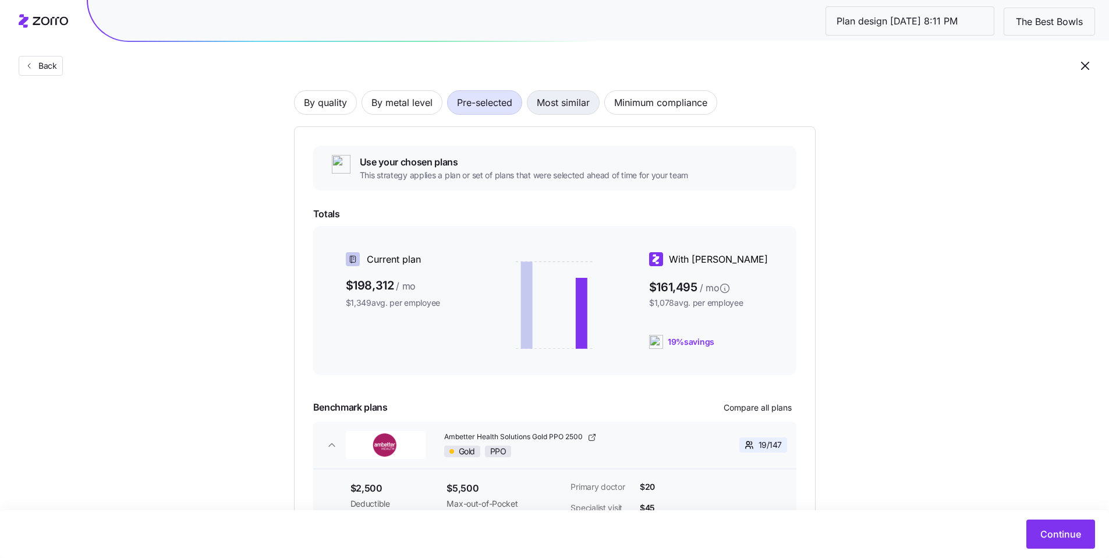
click at [565, 102] on span "Most similar" at bounding box center [563, 102] width 53 height 23
click at [1062, 533] on span "Continue" at bounding box center [1061, 534] width 41 height 14
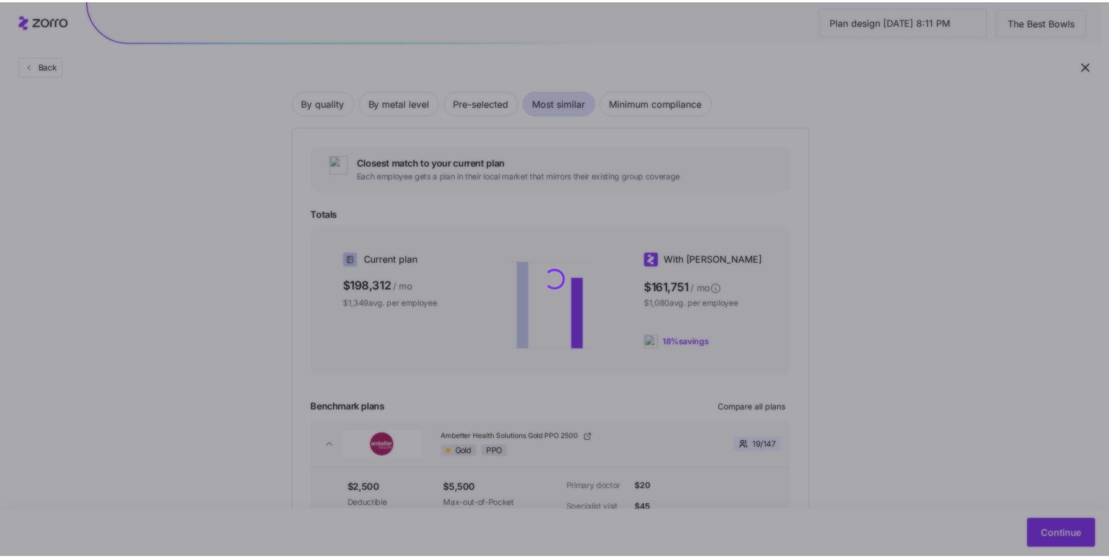
scroll to position [0, 0]
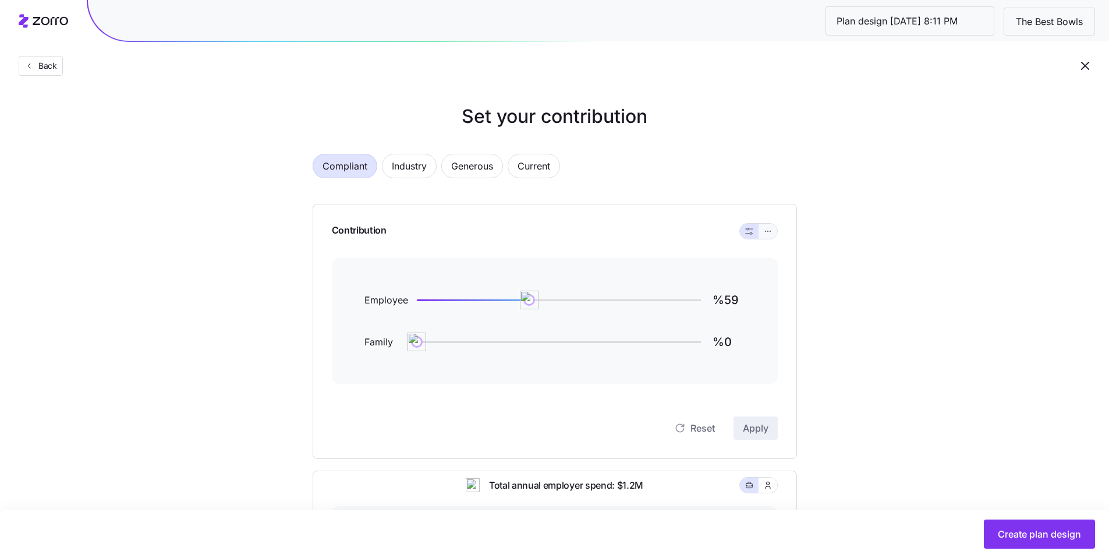
click at [768, 234] on icon "button" at bounding box center [768, 231] width 8 height 14
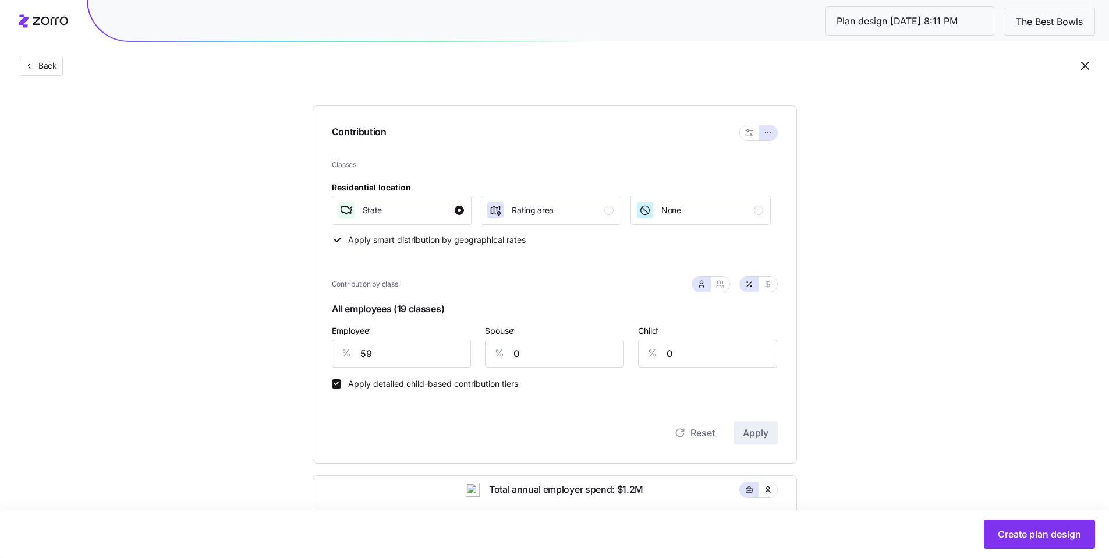
scroll to position [101, 0]
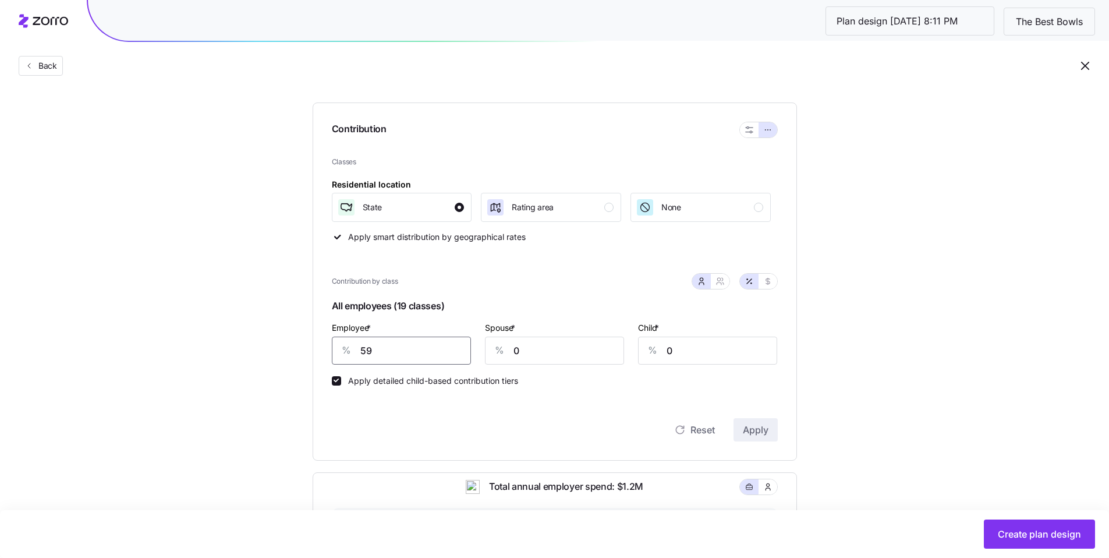
drag, startPoint x: 399, startPoint y: 355, endPoint x: 322, endPoint y: 342, distance: 77.9
click at [323, 342] on div "Contribution Classes Residential location State Rating area None Apply smart di…" at bounding box center [555, 281] width 485 height 358
type input "70"
drag, startPoint x: 517, startPoint y: 340, endPoint x: 479, endPoint y: 335, distance: 38.1
click at [479, 335] on div "Spouse * % 0" at bounding box center [554, 342] width 153 height 58
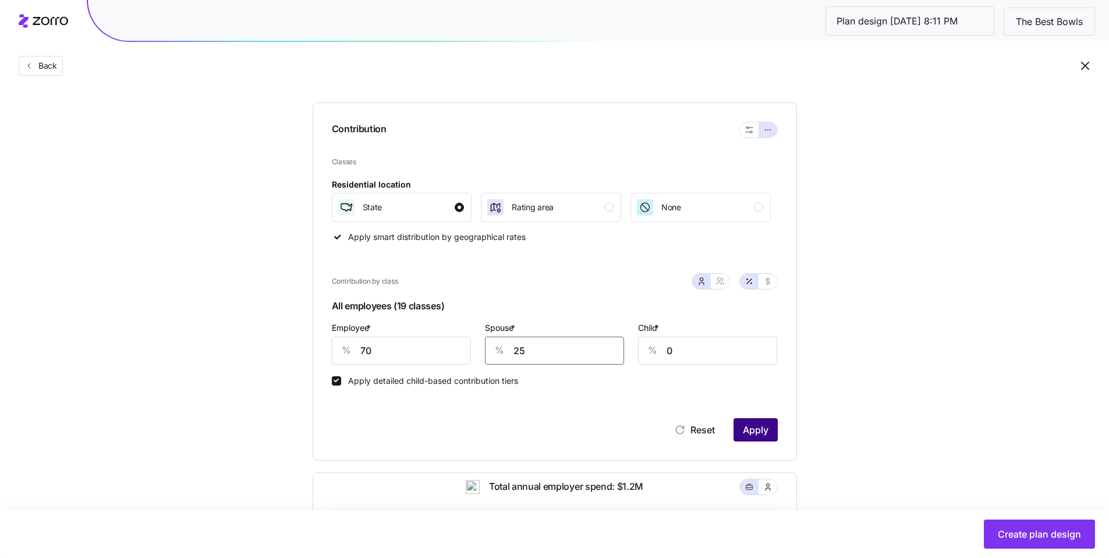
type input "25"
click at [762, 427] on span "Apply" at bounding box center [756, 430] width 26 height 14
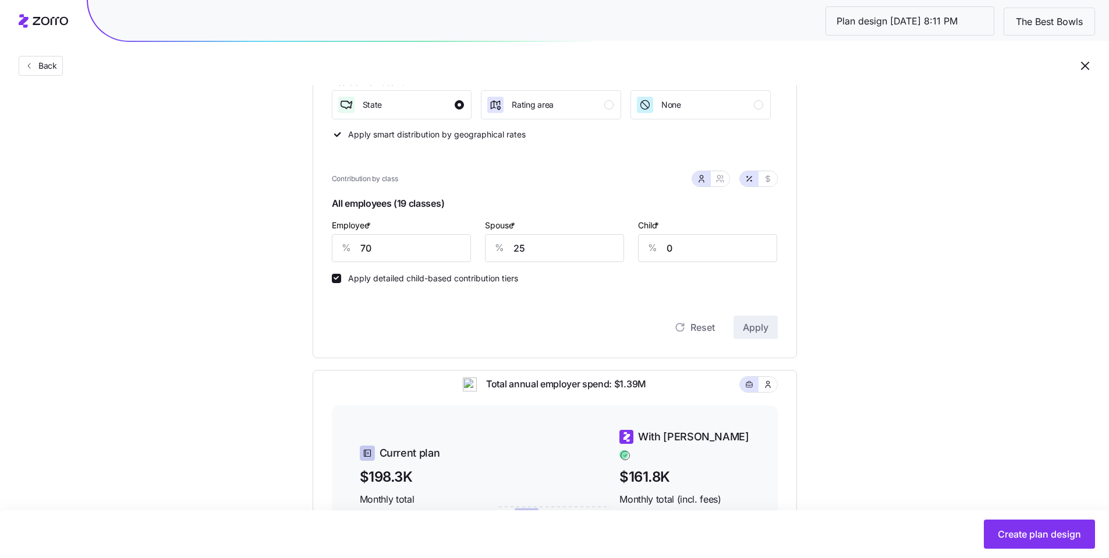
scroll to position [202, 0]
drag, startPoint x: 536, startPoint y: 257, endPoint x: 473, endPoint y: 250, distance: 63.2
click at [482, 252] on div "Spouse * % 25" at bounding box center [554, 242] width 153 height 58
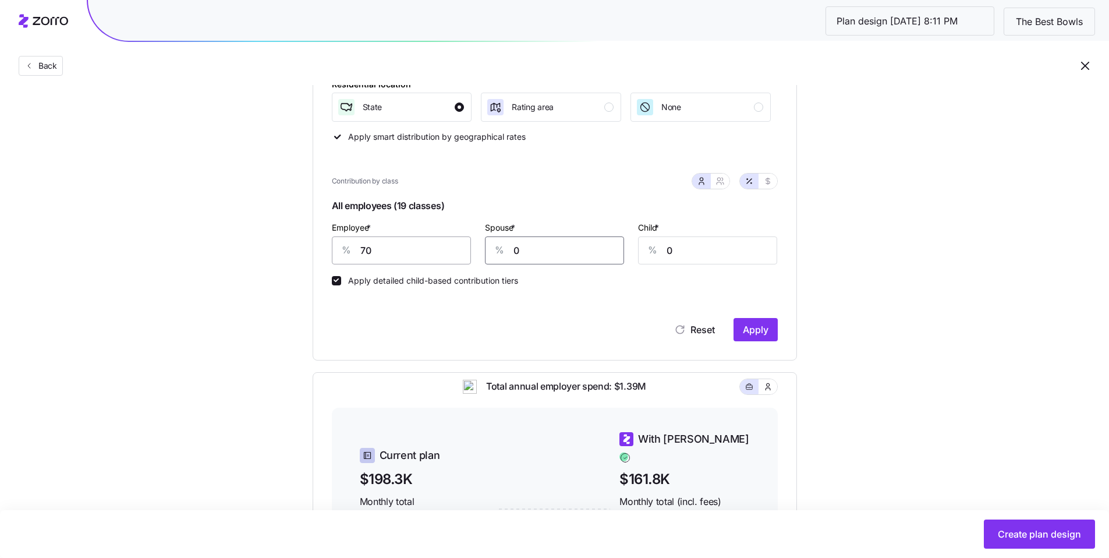
type input "0"
drag, startPoint x: 364, startPoint y: 246, endPoint x: 319, endPoint y: 247, distance: 45.4
click at [292, 245] on div "Set your contribution Compliant Industry Generous Current Contribution Classes …" at bounding box center [555, 308] width 578 height 814
type input "50"
click at [759, 333] on span "Apply" at bounding box center [756, 330] width 26 height 14
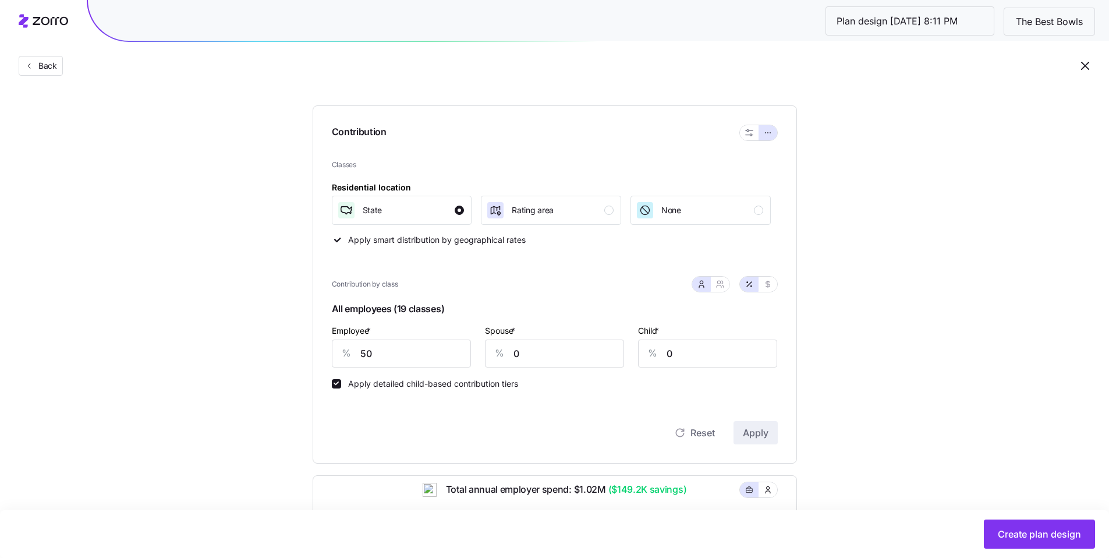
scroll to position [101, 0]
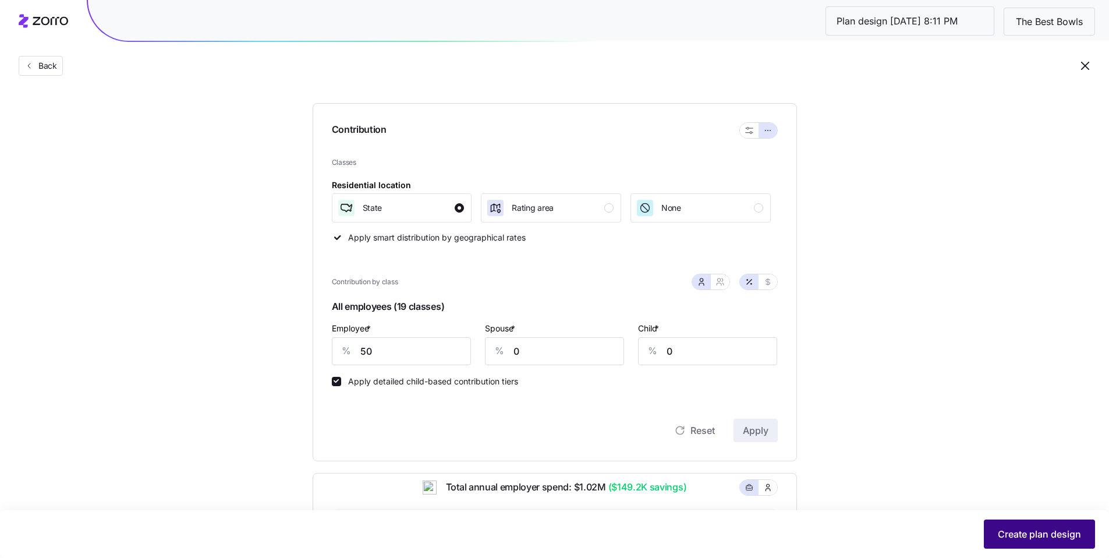
click at [1044, 542] on button "Create plan design" at bounding box center [1039, 533] width 111 height 29
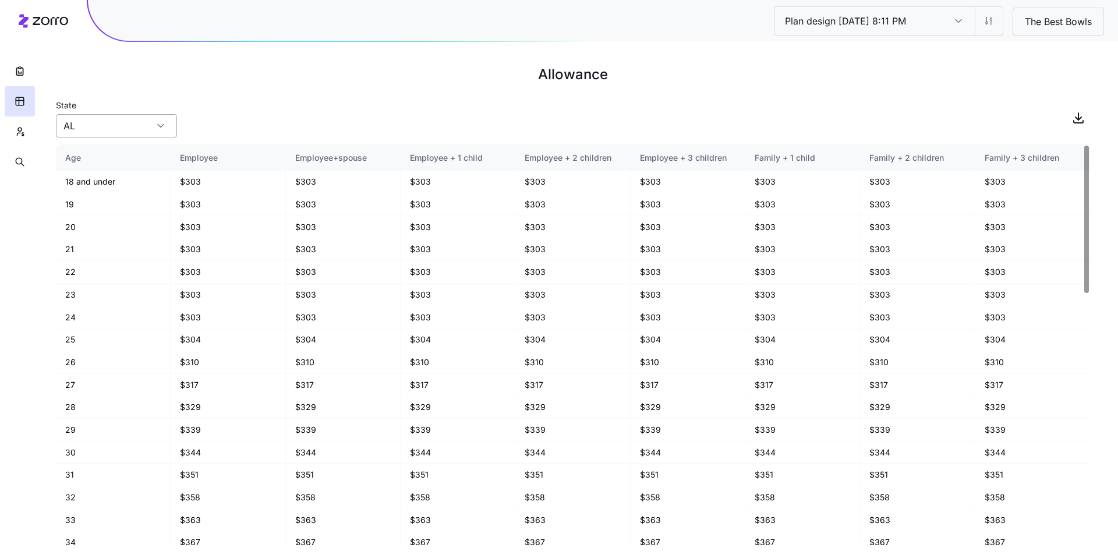
click at [163, 130] on div "AL" at bounding box center [116, 125] width 121 height 23
click at [272, 105] on div "State [US_STATE]" at bounding box center [573, 118] width 1034 height 40
click at [32, 129] on button "button" at bounding box center [20, 131] width 30 height 30
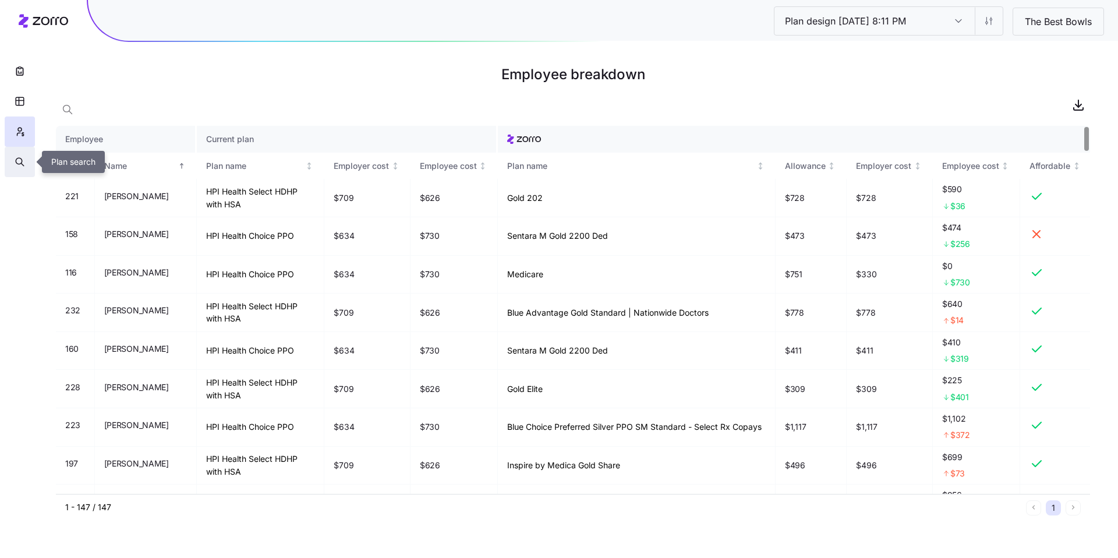
click at [24, 163] on icon "button" at bounding box center [20, 162] width 10 height 12
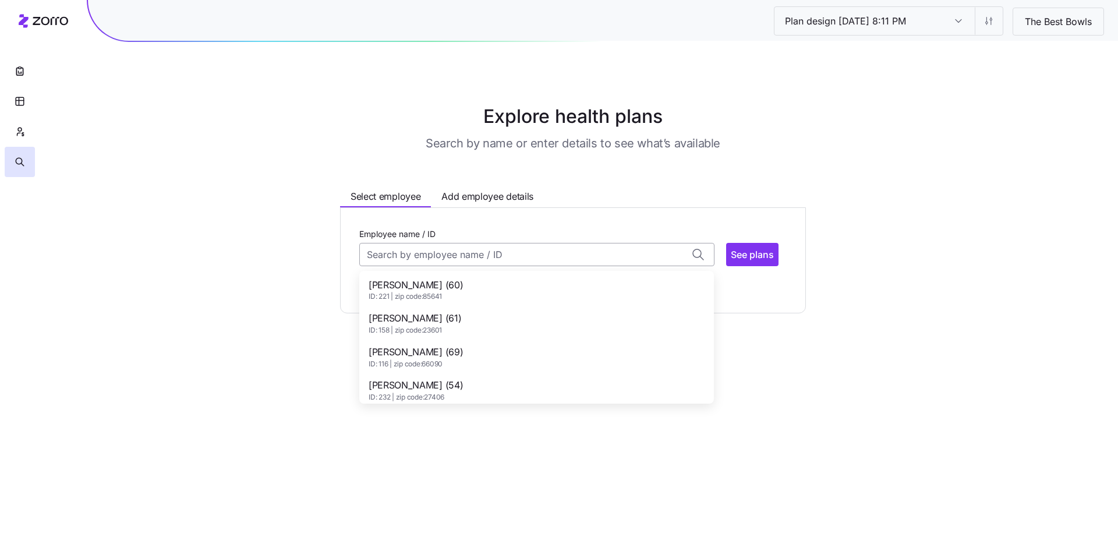
click at [493, 260] on input "Employee name / ID" at bounding box center [536, 254] width 355 height 23
click at [451, 285] on span "[PERSON_NAME] (60)" at bounding box center [416, 285] width 94 height 15
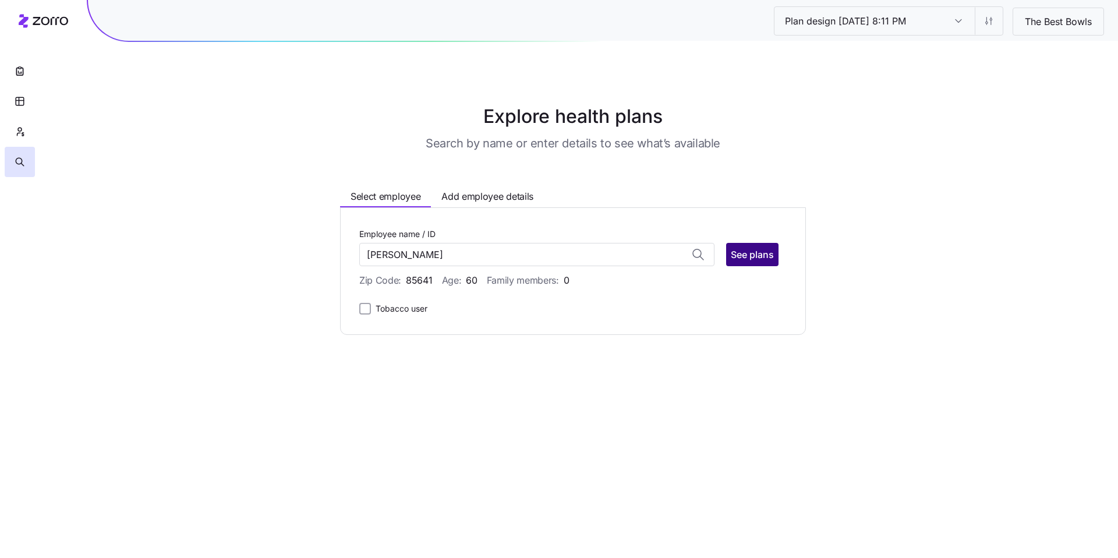
click at [767, 255] on span "See plans" at bounding box center [752, 255] width 43 height 14
type input "[PERSON_NAME] (ID: 221)"
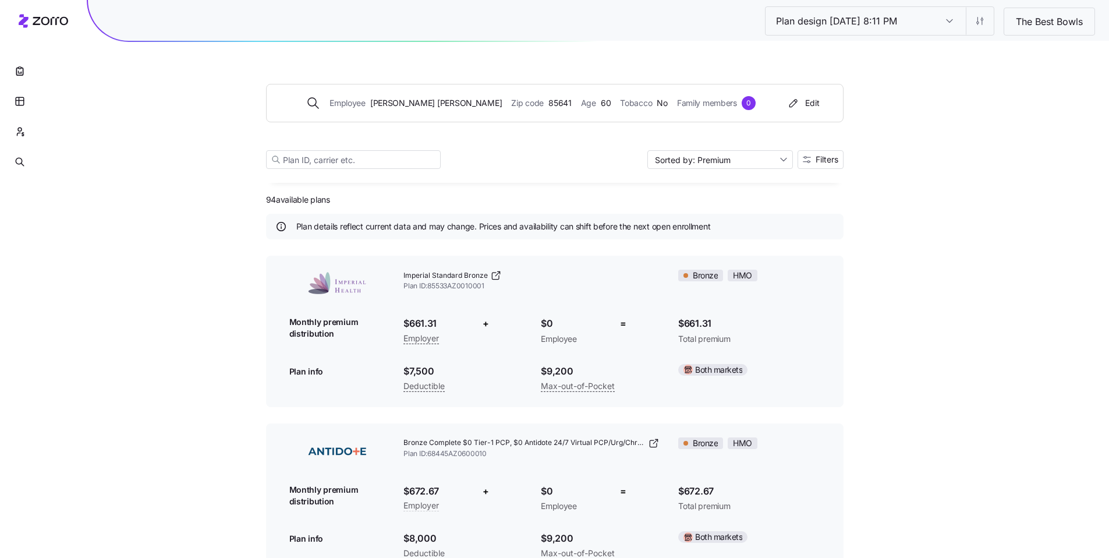
scroll to position [2, 0]
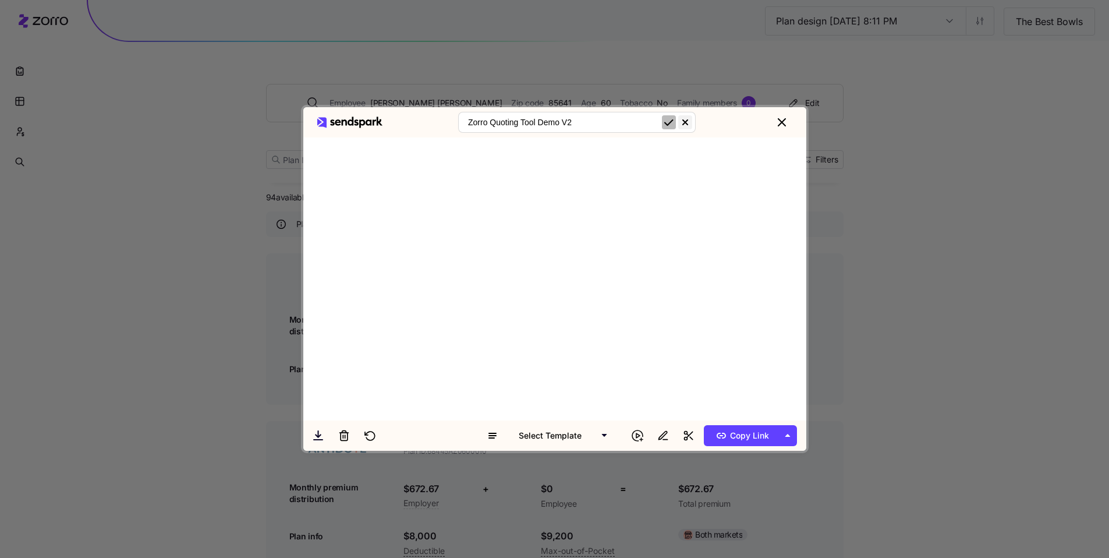
type input "Zorro Quoting Tool Demo V2"
click at [674, 125] on icon "submit" at bounding box center [669, 122] width 14 height 14
click at [756, 442] on span "Copy Link" at bounding box center [741, 435] width 56 height 19
click at [784, 120] on icon "close" at bounding box center [782, 122] width 7 height 7
